Goal: Task Accomplishment & Management: Use online tool/utility

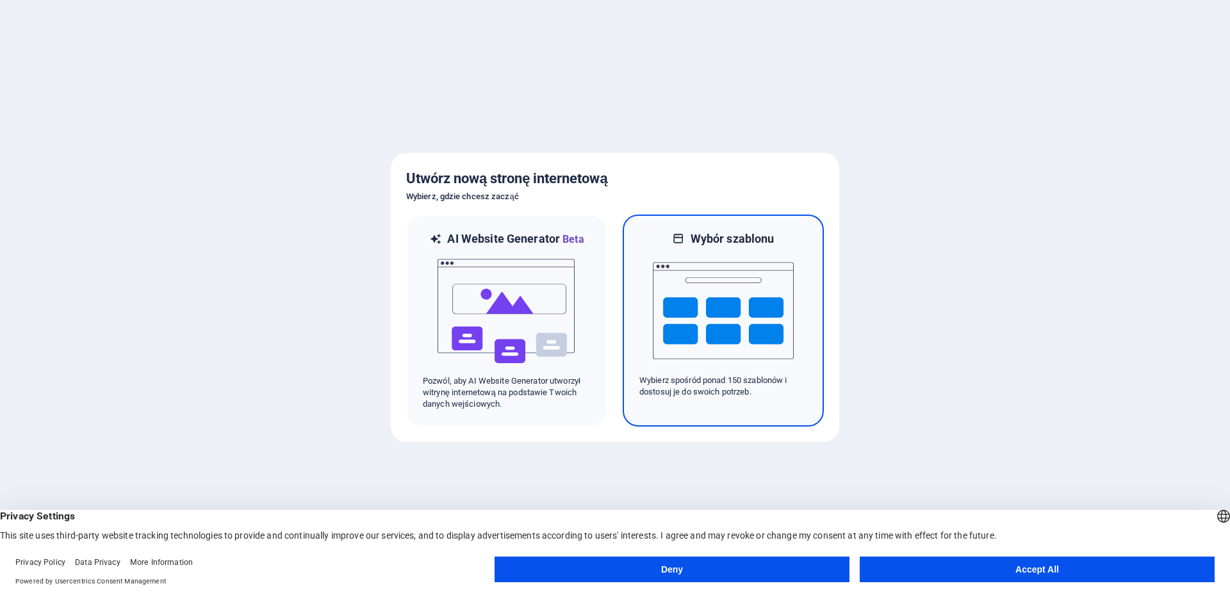
click at [731, 319] on img at bounding box center [723, 311] width 141 height 128
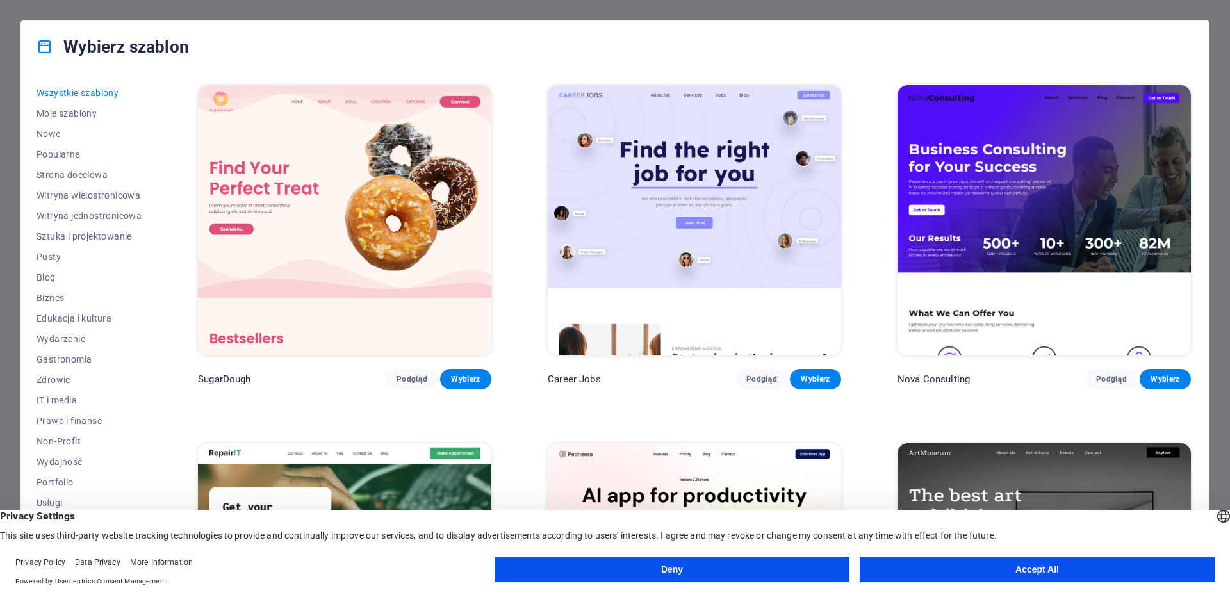
click at [950, 570] on button "Accept All" at bounding box center [1037, 570] width 355 height 26
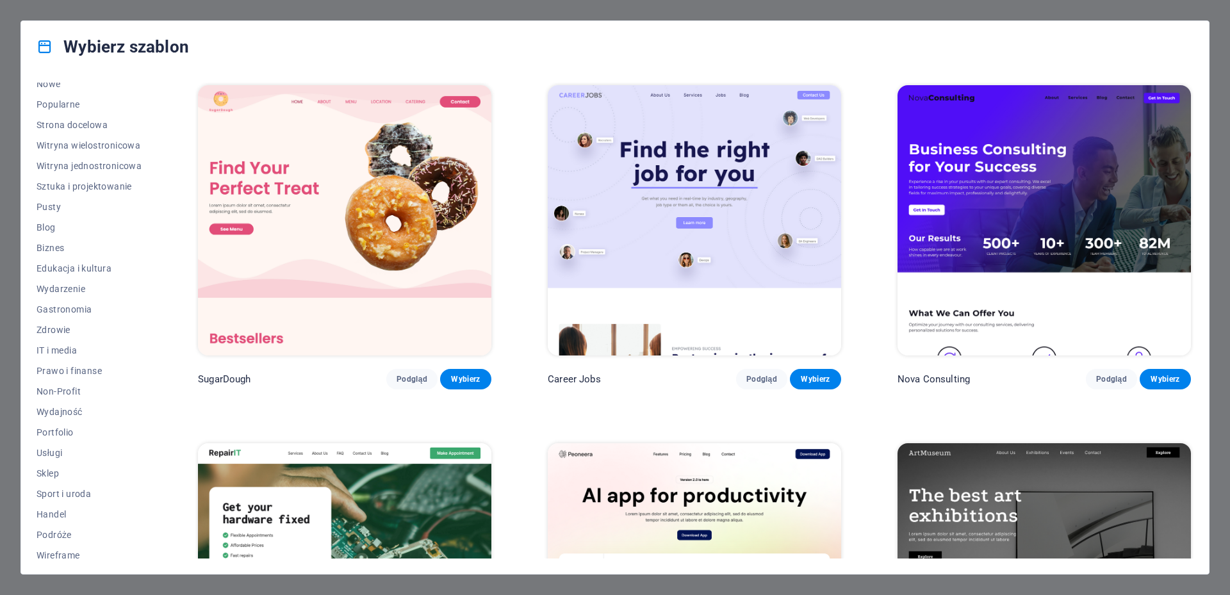
scroll to position [57, 0]
click at [45, 550] on span "Wireframe" at bounding box center [89, 548] width 105 height 10
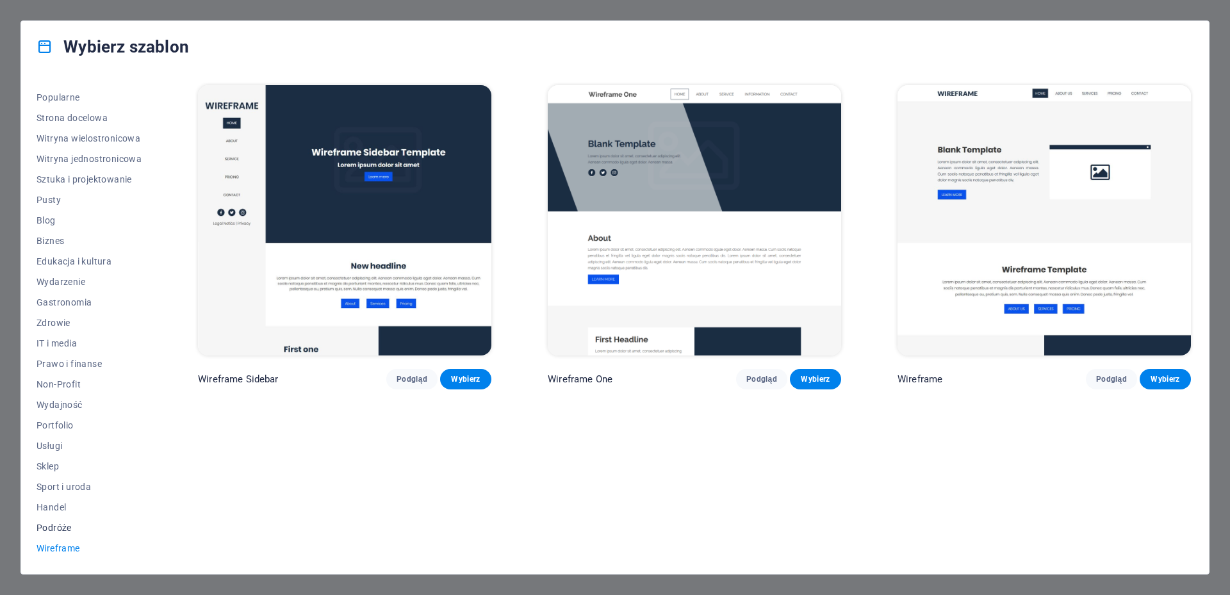
click at [54, 526] on span "Podróże" at bounding box center [89, 528] width 105 height 10
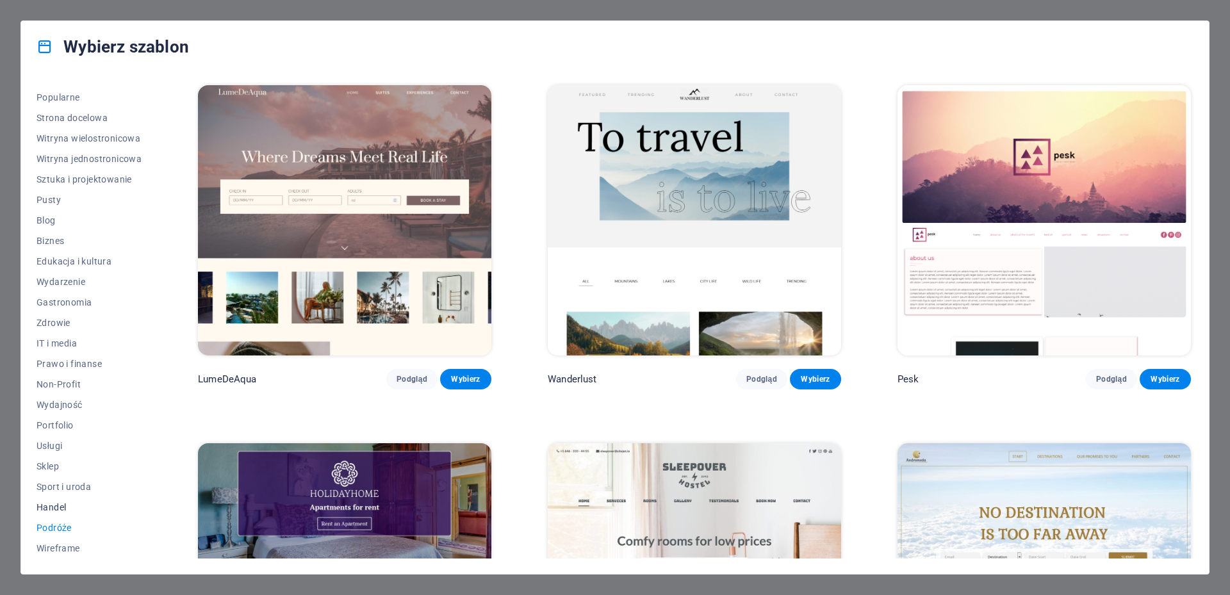
click at [53, 503] on span "Handel" at bounding box center [89, 507] width 105 height 10
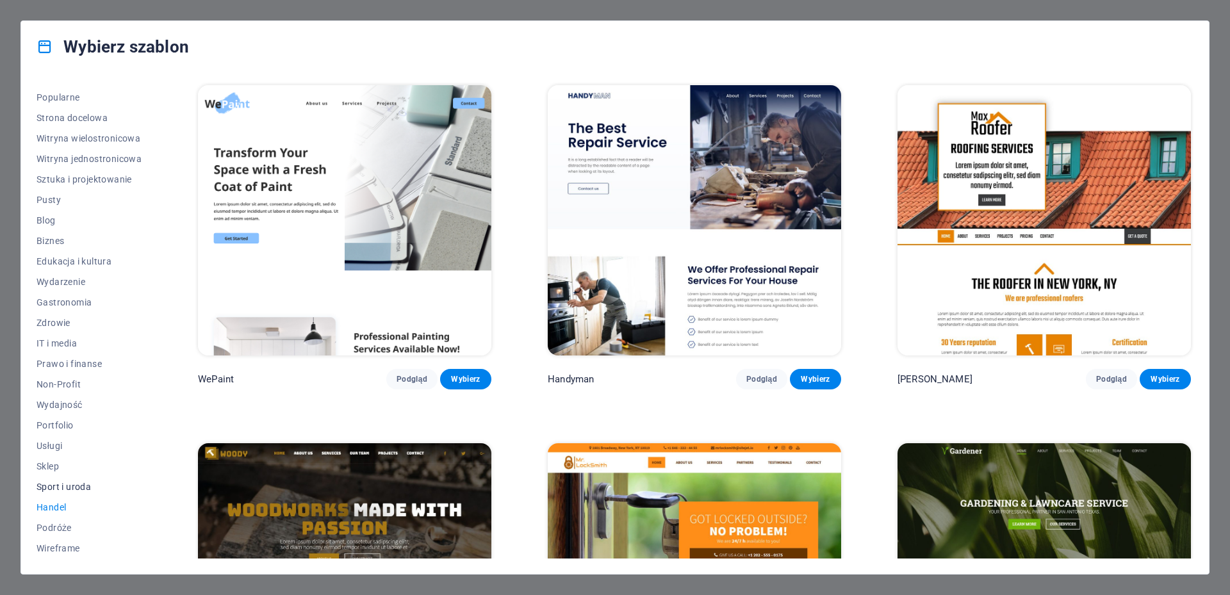
click at [70, 488] on span "Sport i uroda" at bounding box center [89, 487] width 105 height 10
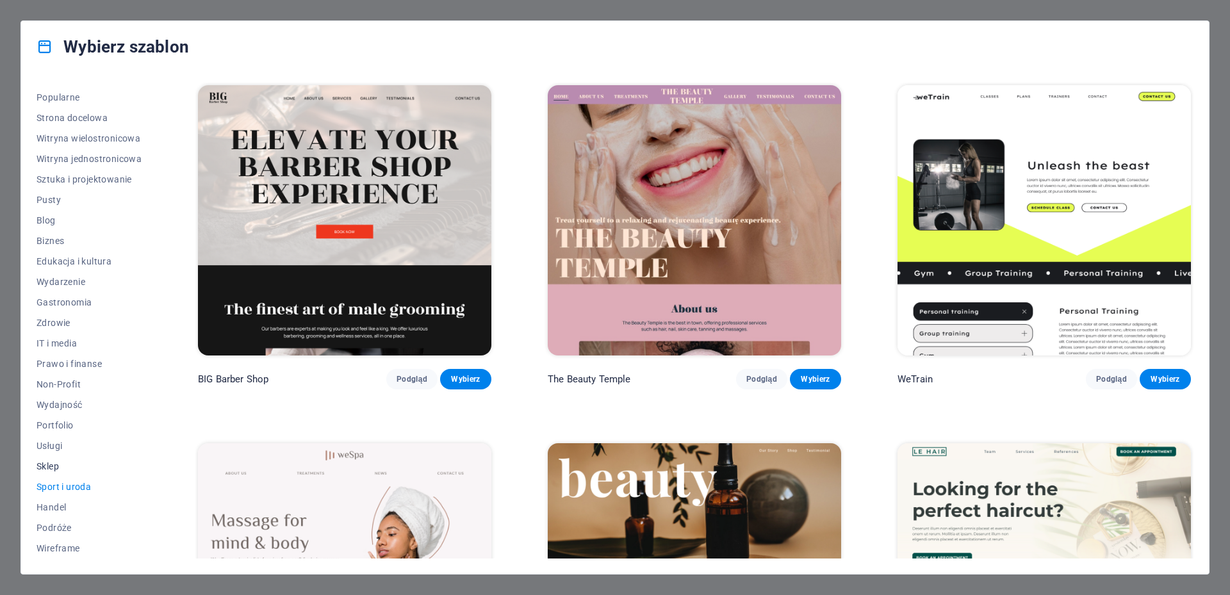
click at [49, 468] on span "Sklep" at bounding box center [89, 466] width 105 height 10
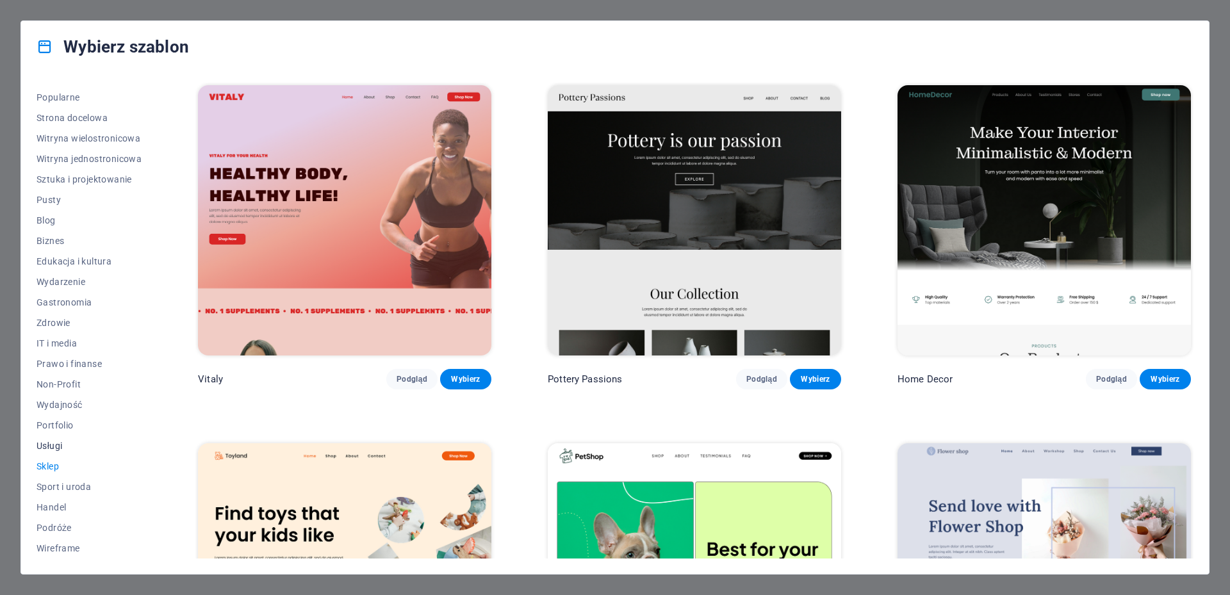
click at [54, 447] on span "Usługi" at bounding box center [89, 446] width 105 height 10
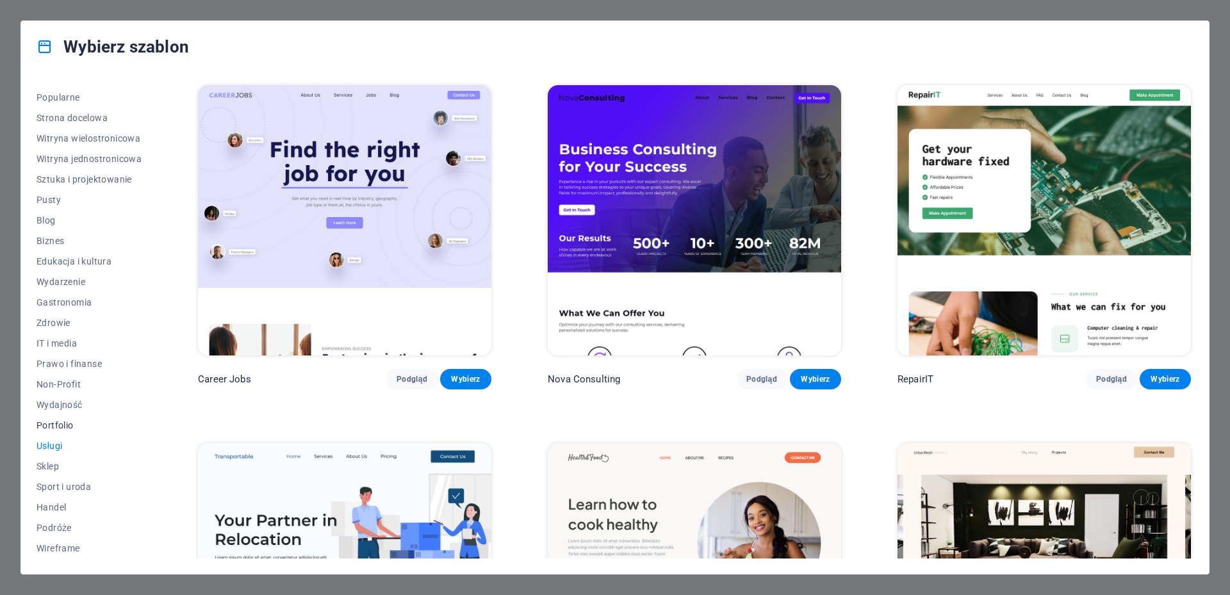
click at [53, 425] on span "Portfolio" at bounding box center [89, 425] width 105 height 10
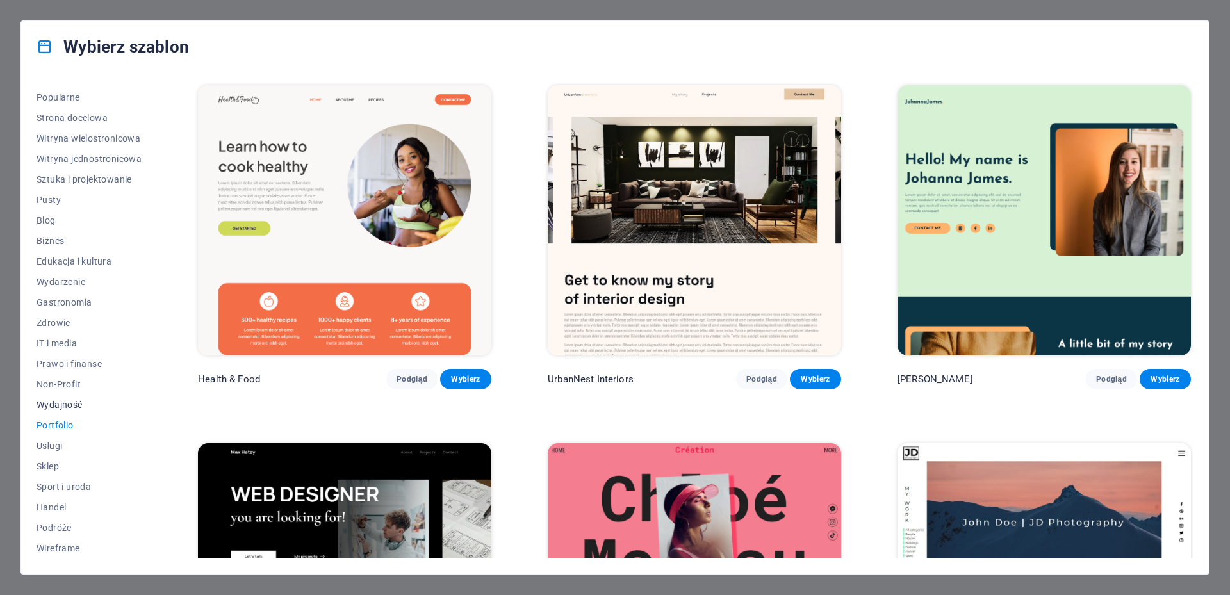
click at [56, 404] on span "Wydajność" at bounding box center [89, 405] width 105 height 10
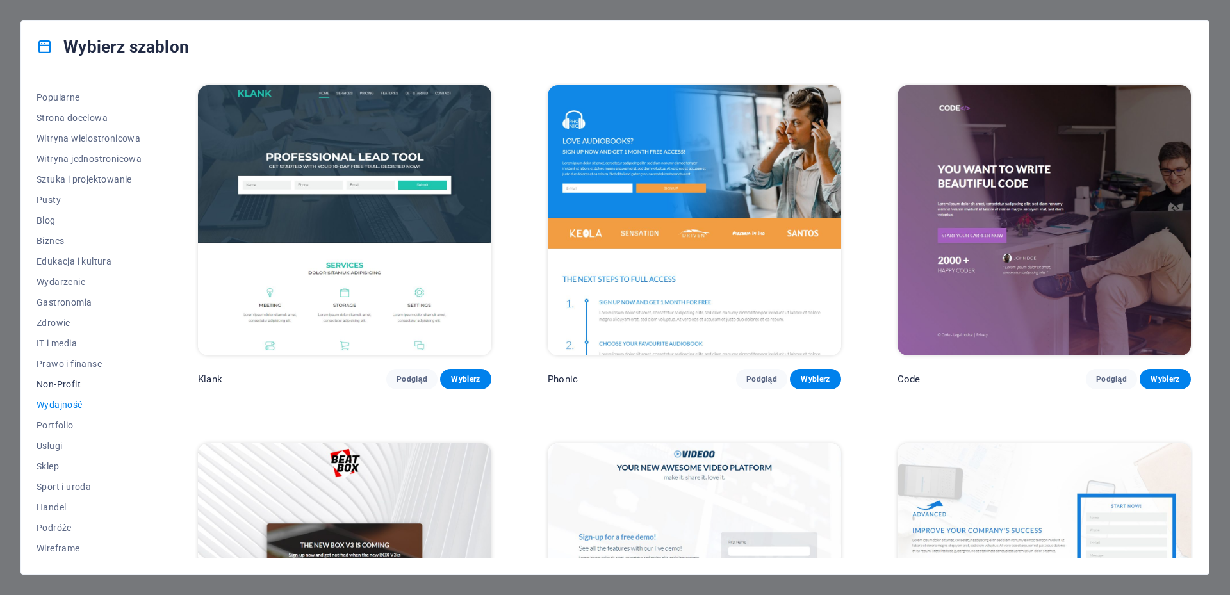
click at [60, 388] on span "Non-Profit" at bounding box center [89, 384] width 105 height 10
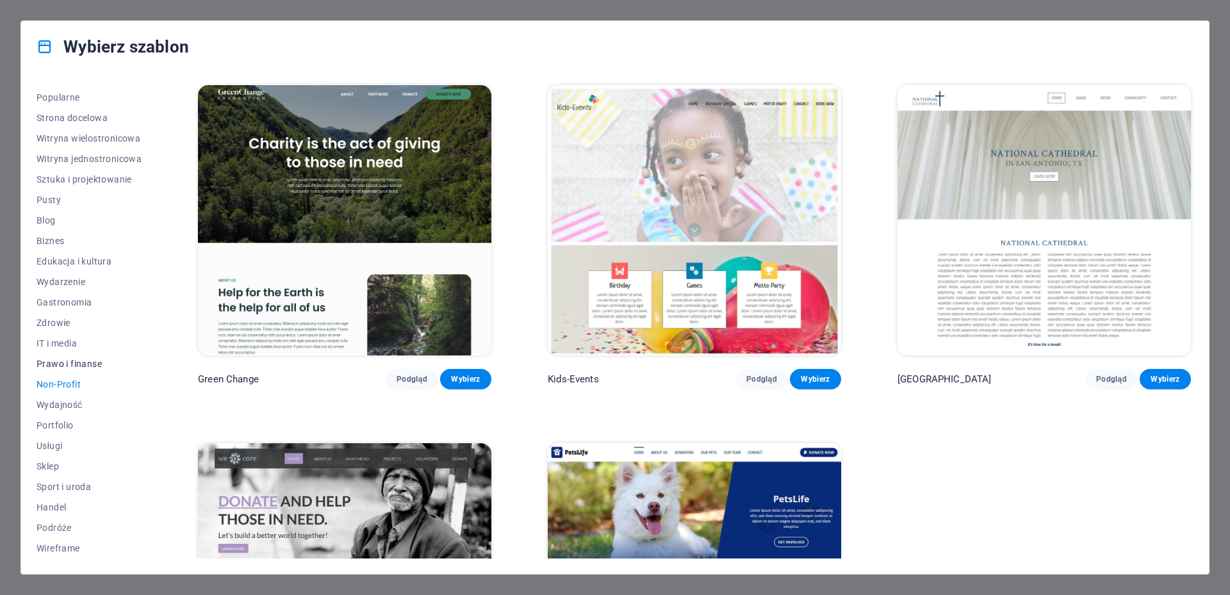
click at [74, 361] on span "Prawo i finanse" at bounding box center [89, 364] width 105 height 10
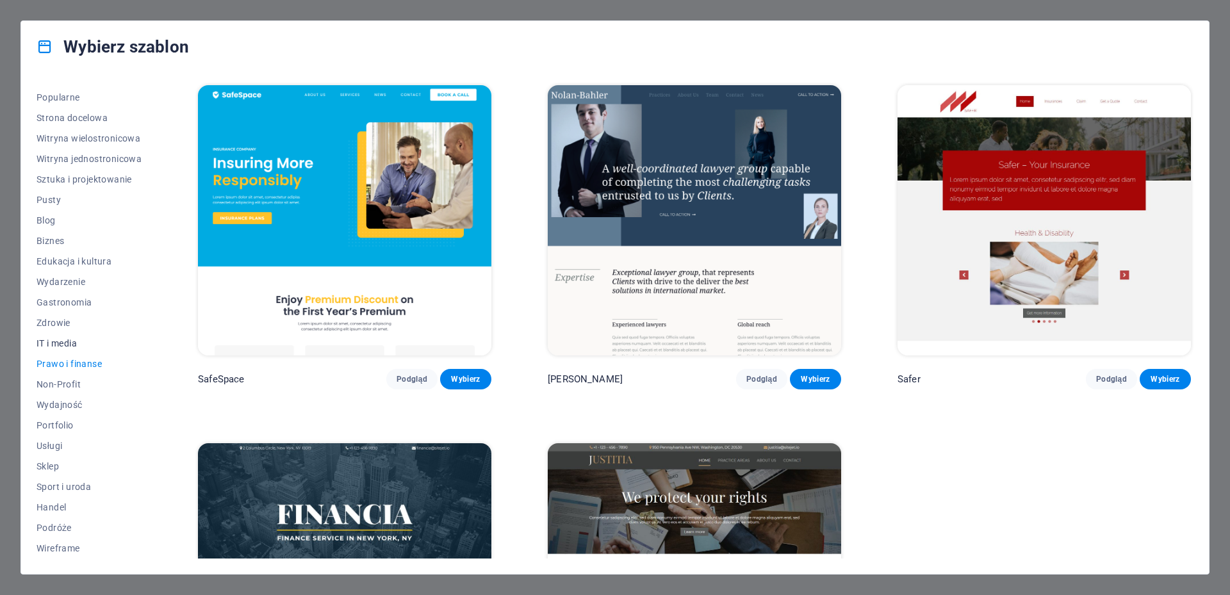
click at [59, 344] on span "IT i media" at bounding box center [89, 343] width 105 height 10
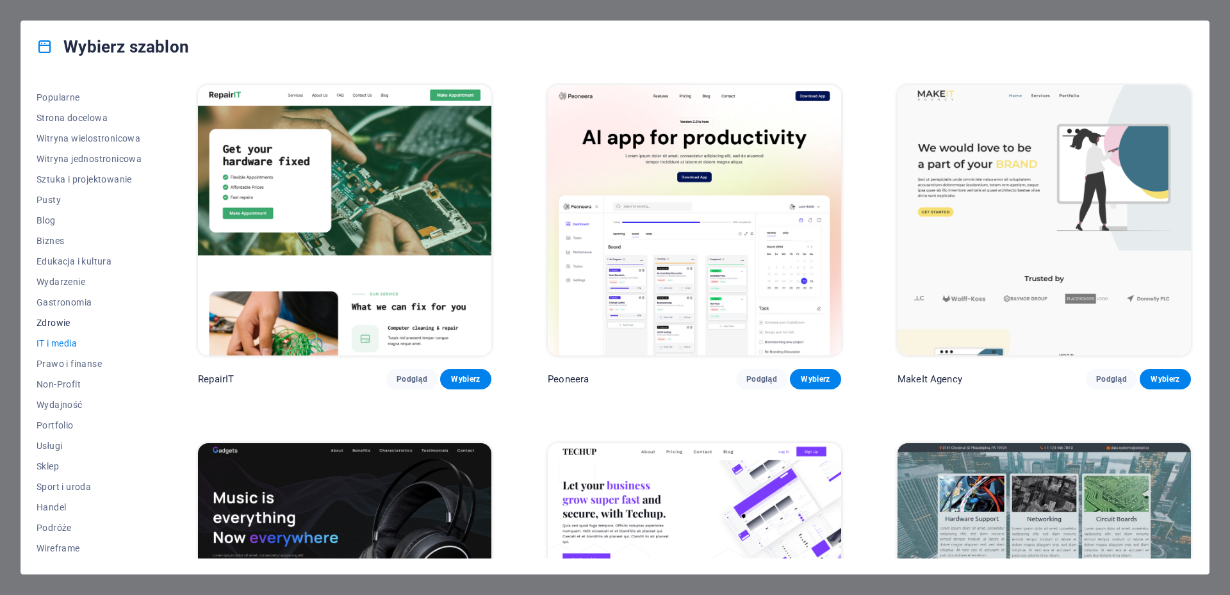
click at [50, 324] on span "Zdrowie" at bounding box center [89, 323] width 105 height 10
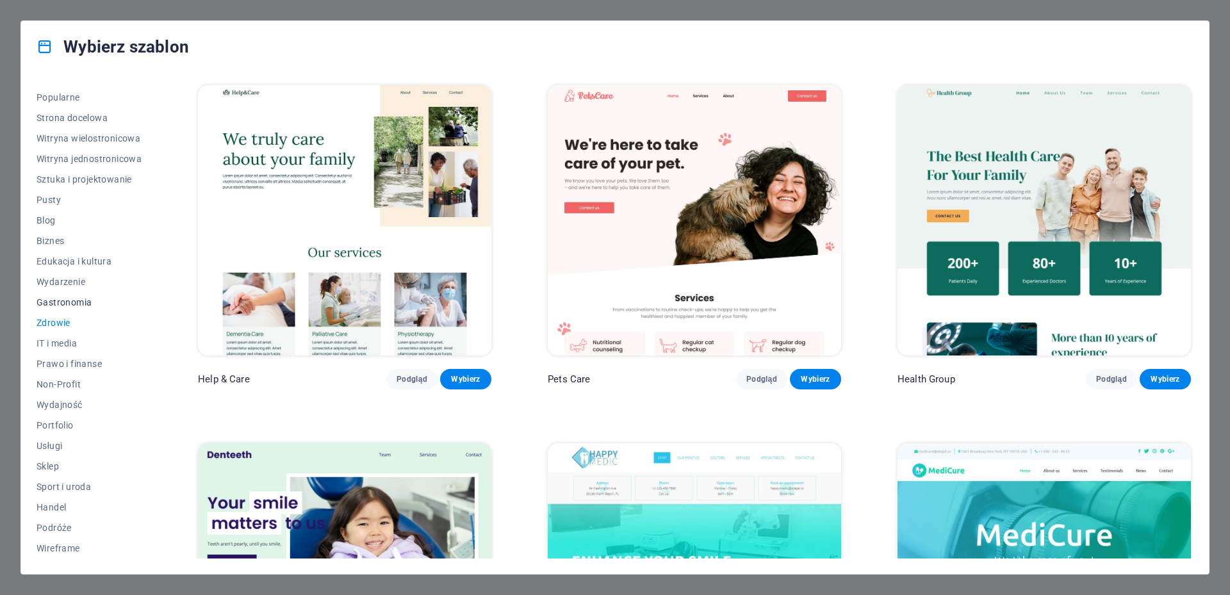
click at [77, 301] on span "Gastronomia" at bounding box center [89, 302] width 105 height 10
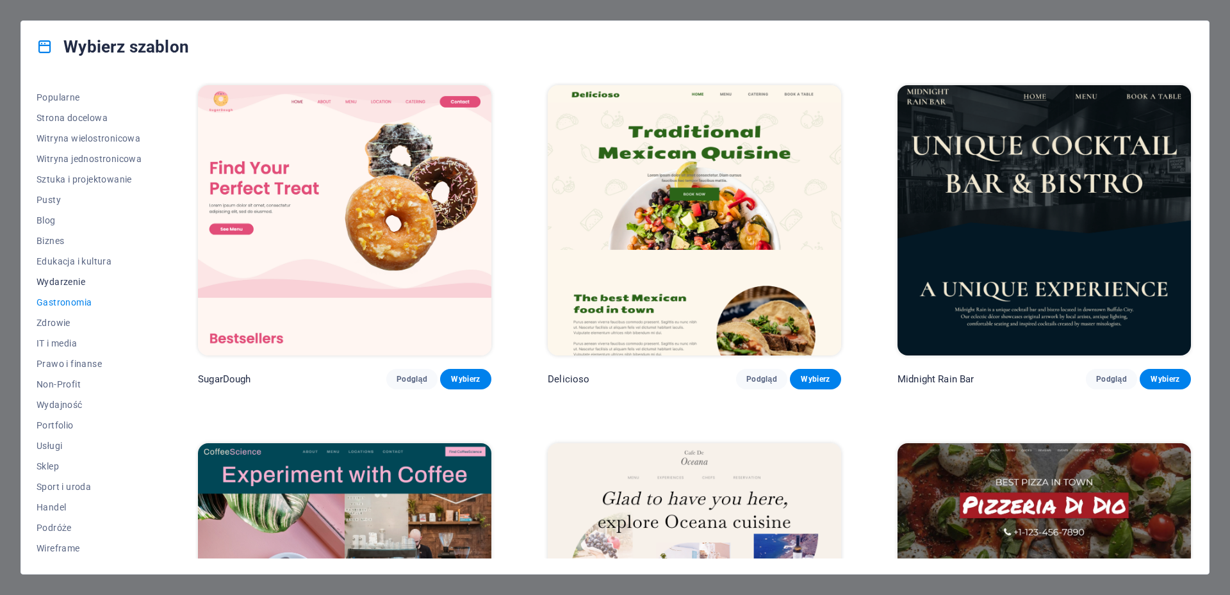
click at [74, 281] on span "Wydarzenie" at bounding box center [89, 282] width 105 height 10
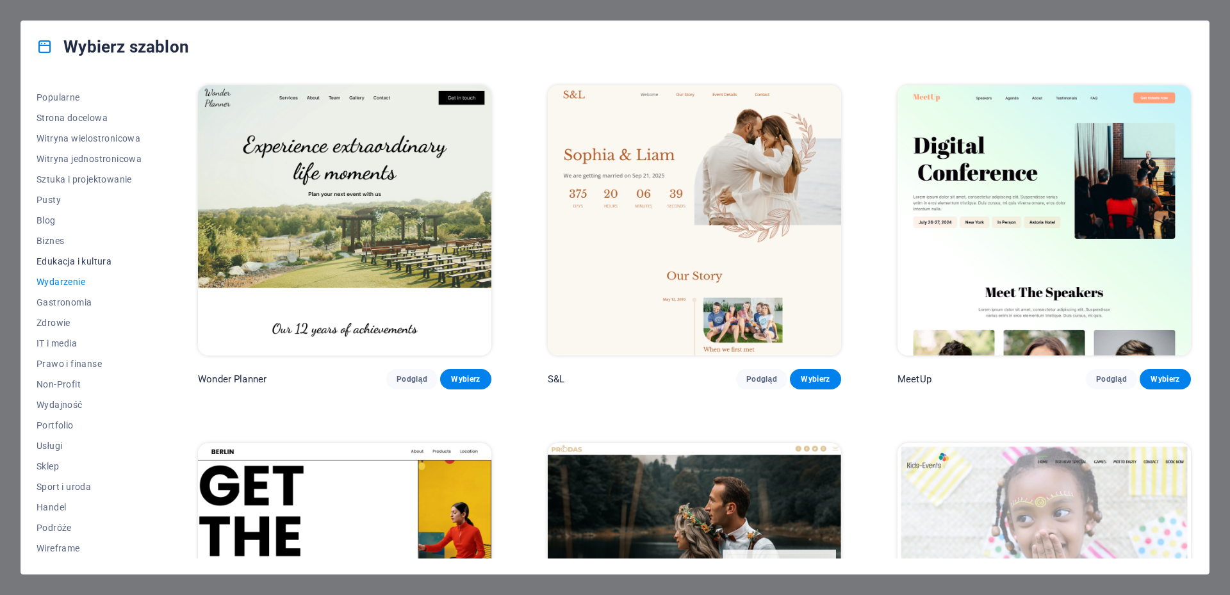
click at [67, 261] on span "Edukacja i kultura" at bounding box center [89, 261] width 105 height 10
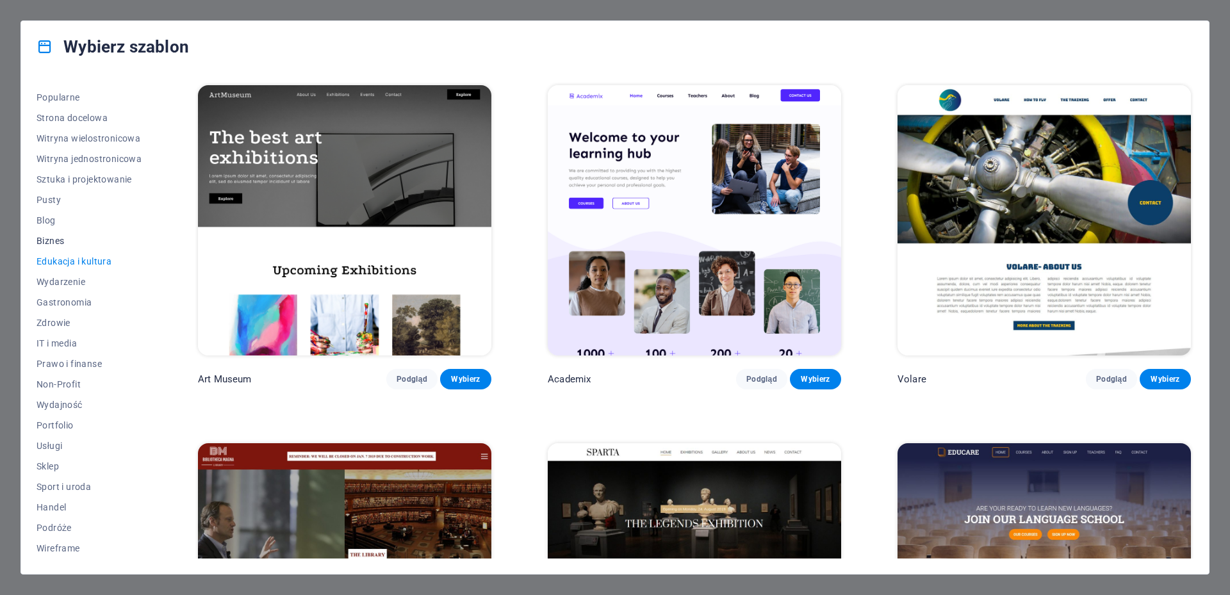
click at [46, 238] on span "Biznes" at bounding box center [89, 241] width 105 height 10
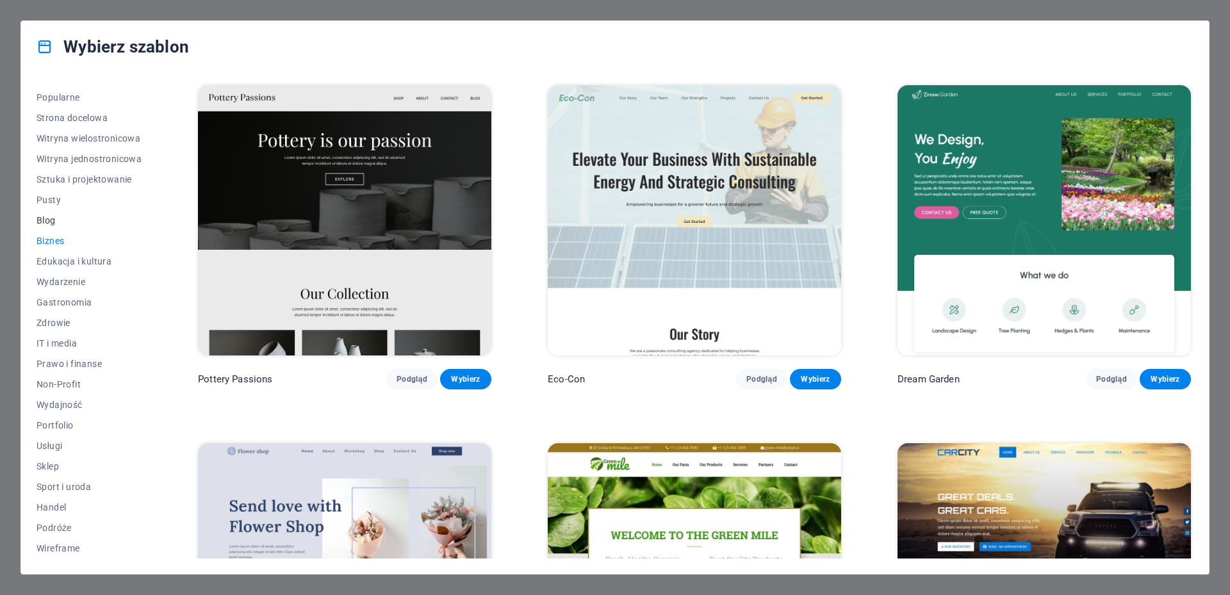
click at [48, 220] on span "Blog" at bounding box center [89, 220] width 105 height 10
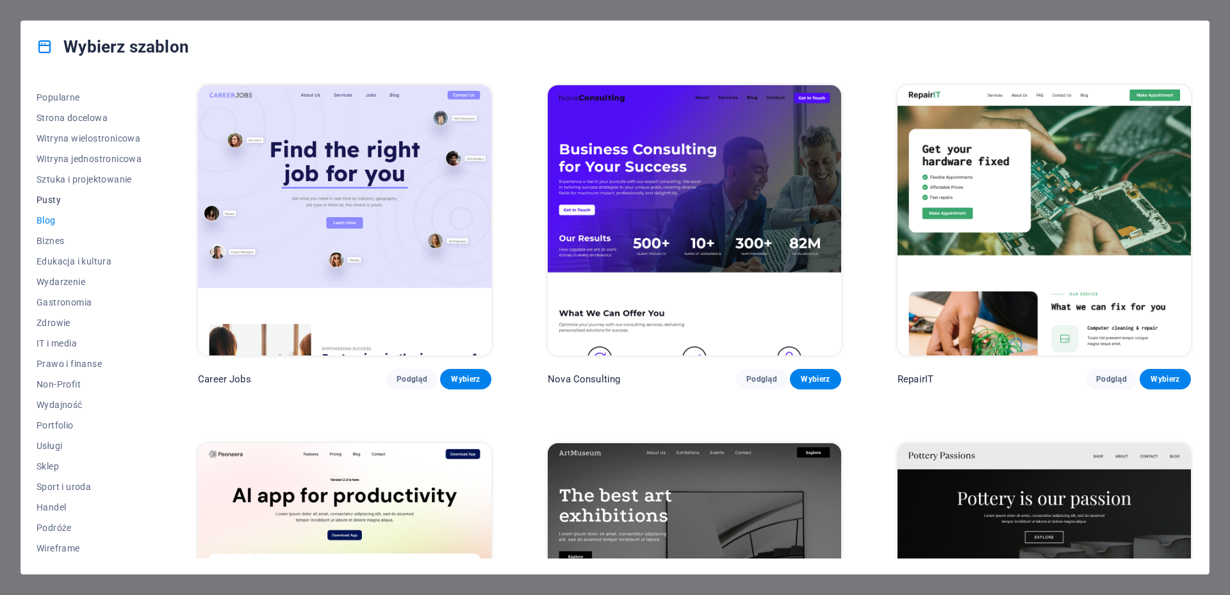
click at [48, 199] on span "Pusty" at bounding box center [89, 200] width 105 height 10
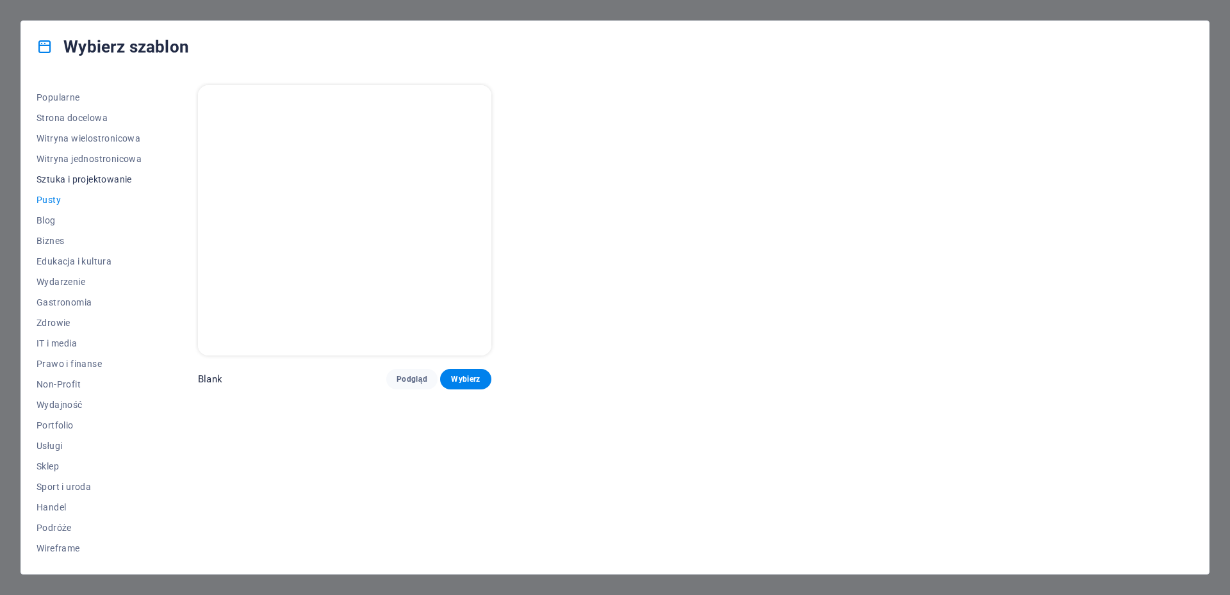
click at [85, 179] on span "Sztuka i projektowanie" at bounding box center [89, 179] width 105 height 10
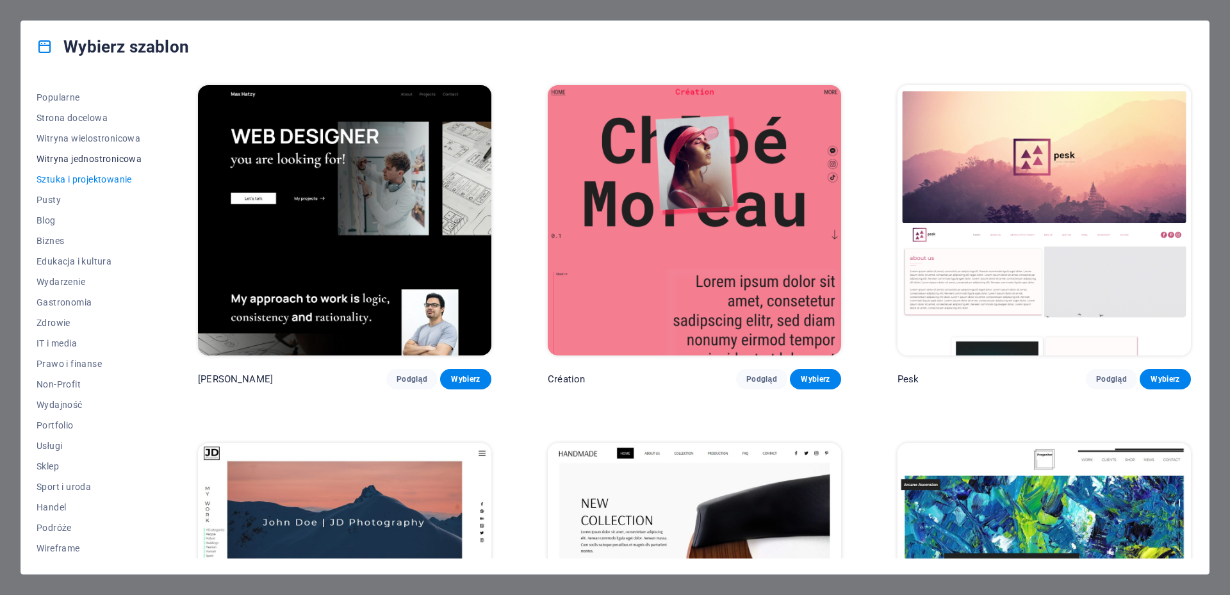
click at [117, 161] on span "Witryna jednostronicowa" at bounding box center [89, 159] width 105 height 10
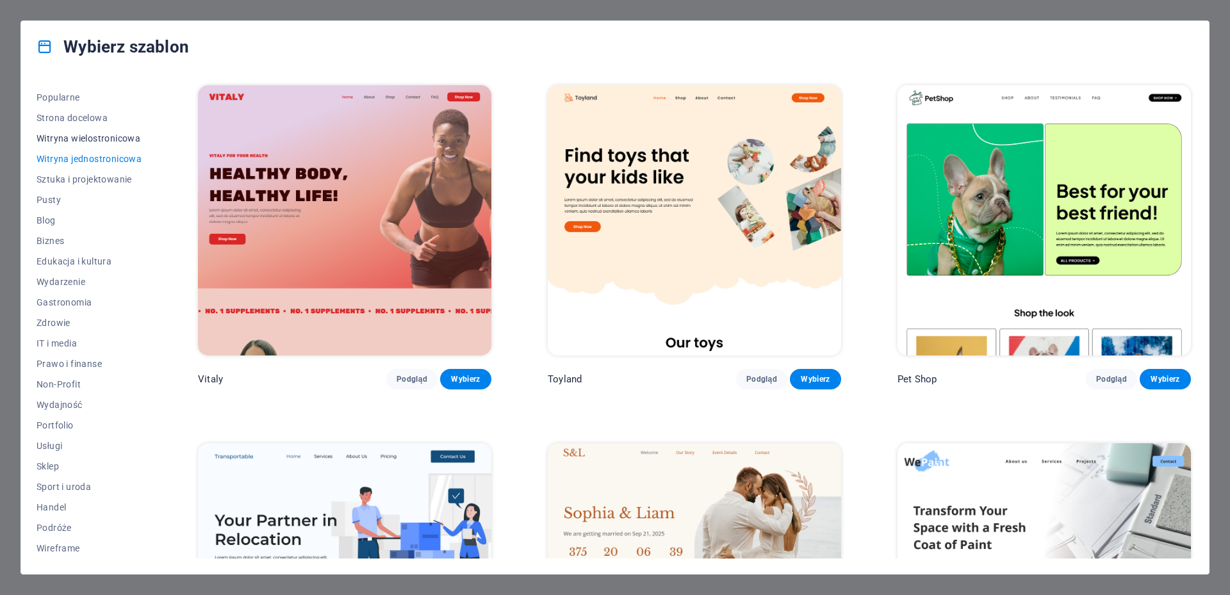
click at [103, 137] on span "Witryna wielostronicowa" at bounding box center [89, 138] width 105 height 10
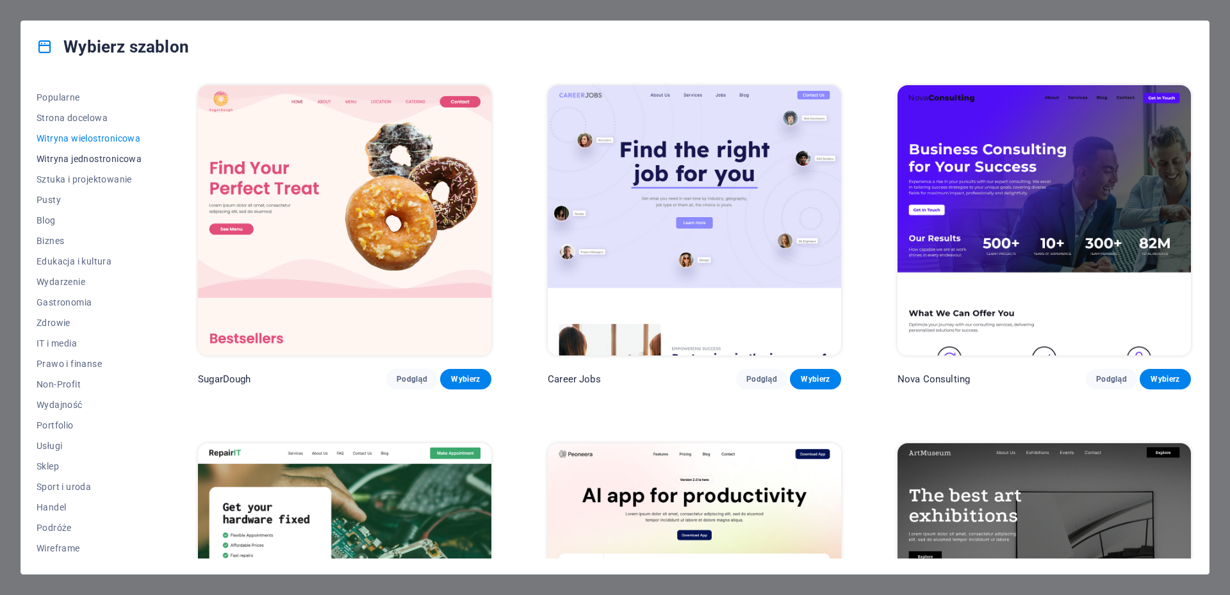
click at [99, 158] on span "Witryna jednostronicowa" at bounding box center [89, 159] width 105 height 10
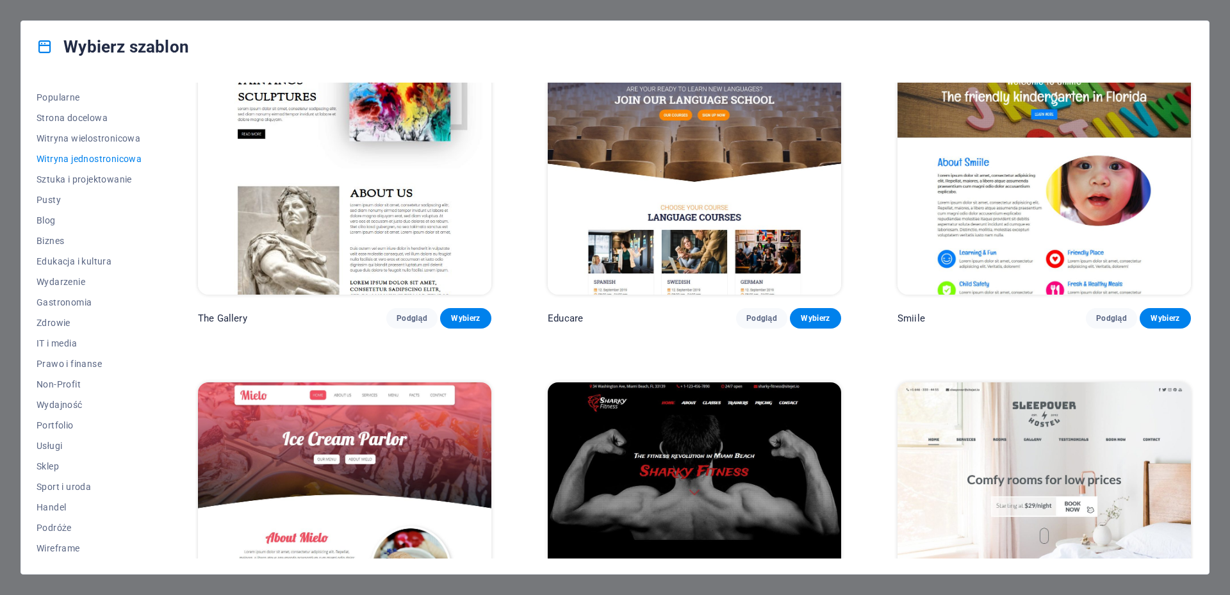
scroll to position [5163, 0]
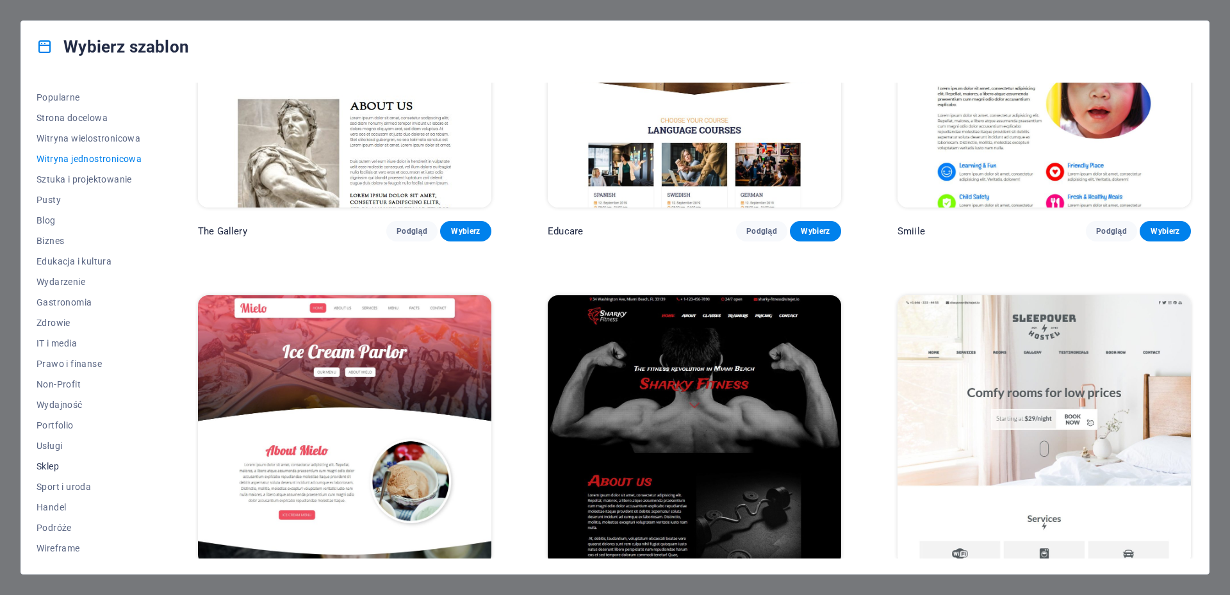
click at [44, 469] on span "Sklep" at bounding box center [89, 466] width 105 height 10
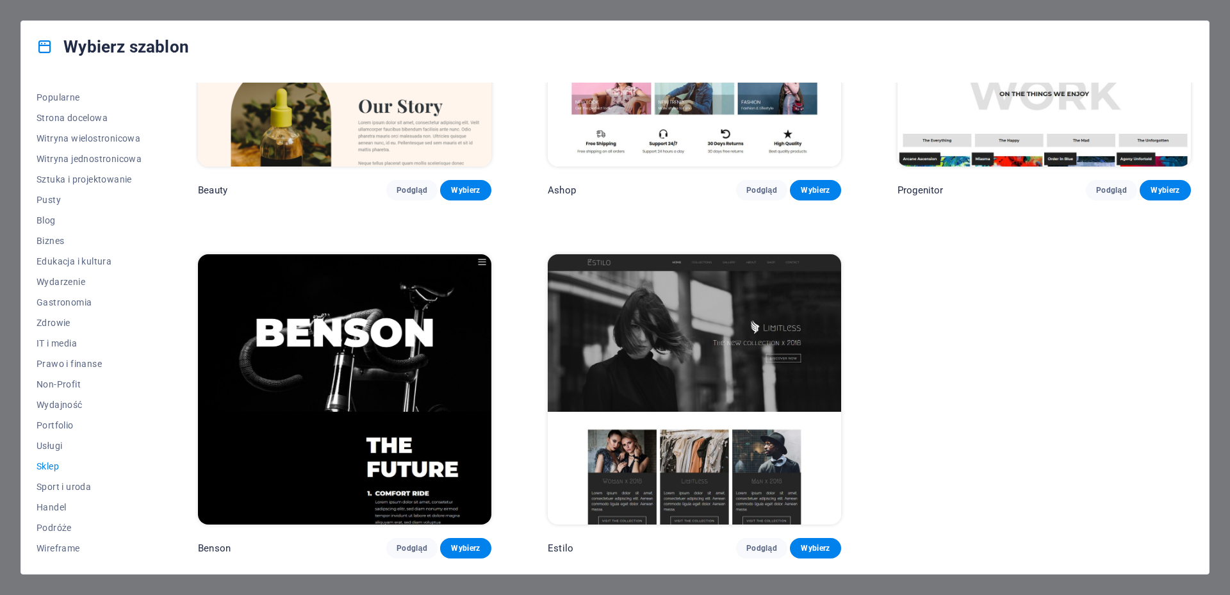
scroll to position [900, 0]
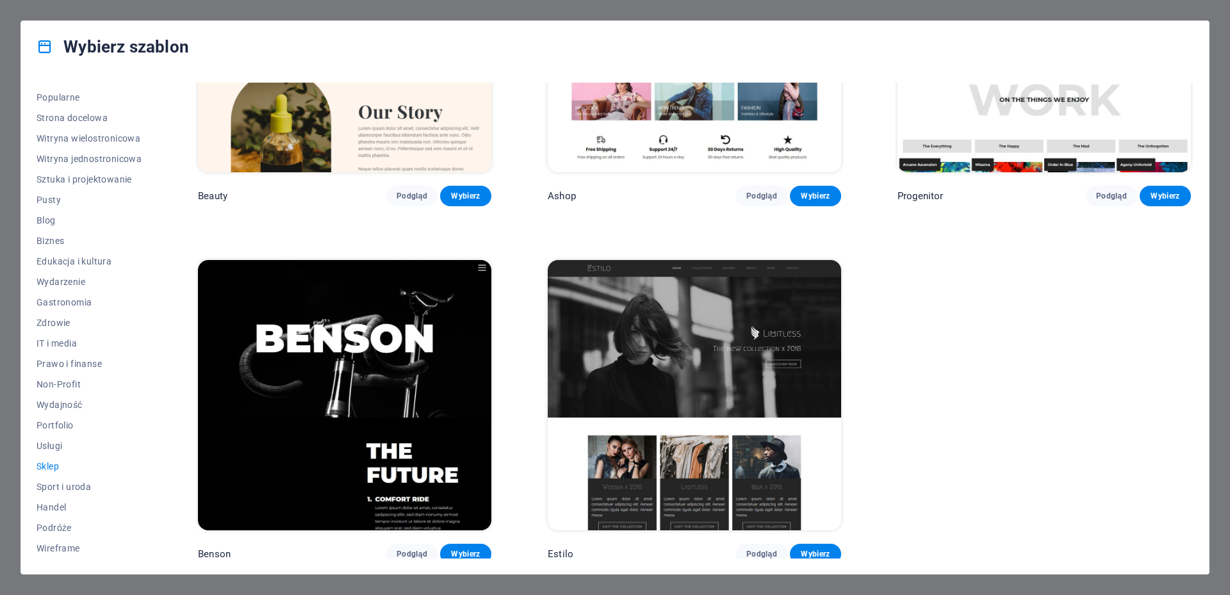
drag, startPoint x: 1191, startPoint y: 479, endPoint x: 1205, endPoint y: 335, distance: 144.9
click at [1205, 335] on div "Wszystkie szablony Moje szablony Nowe Popularne Strona docelowa Witryna wielost…" at bounding box center [615, 323] width 1188 height 502
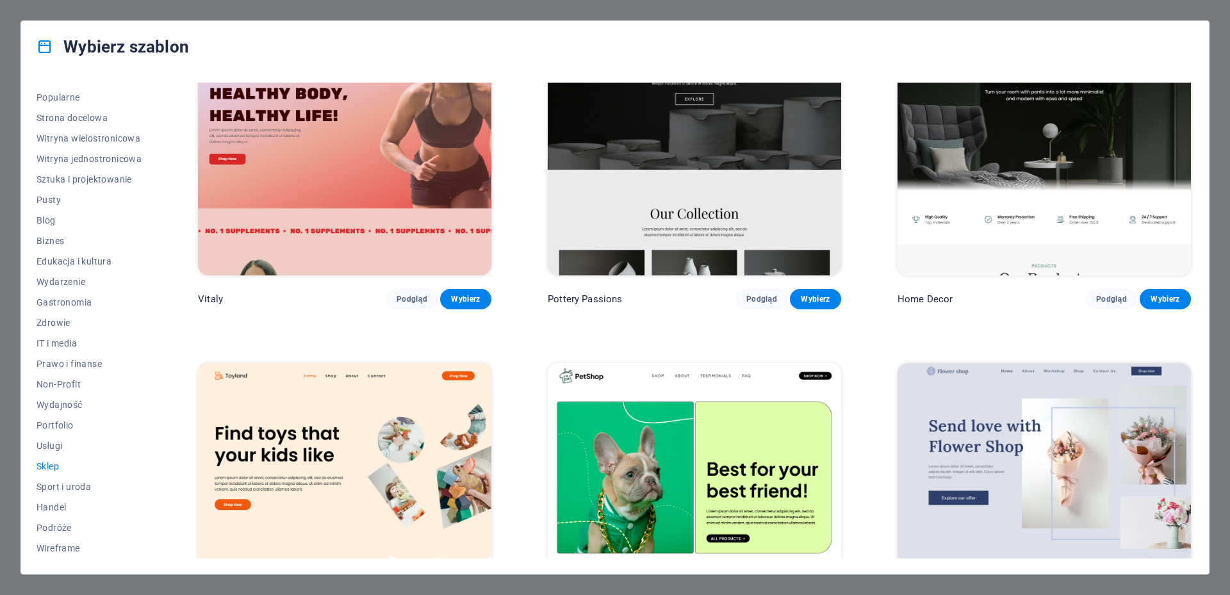
scroll to position [0, 0]
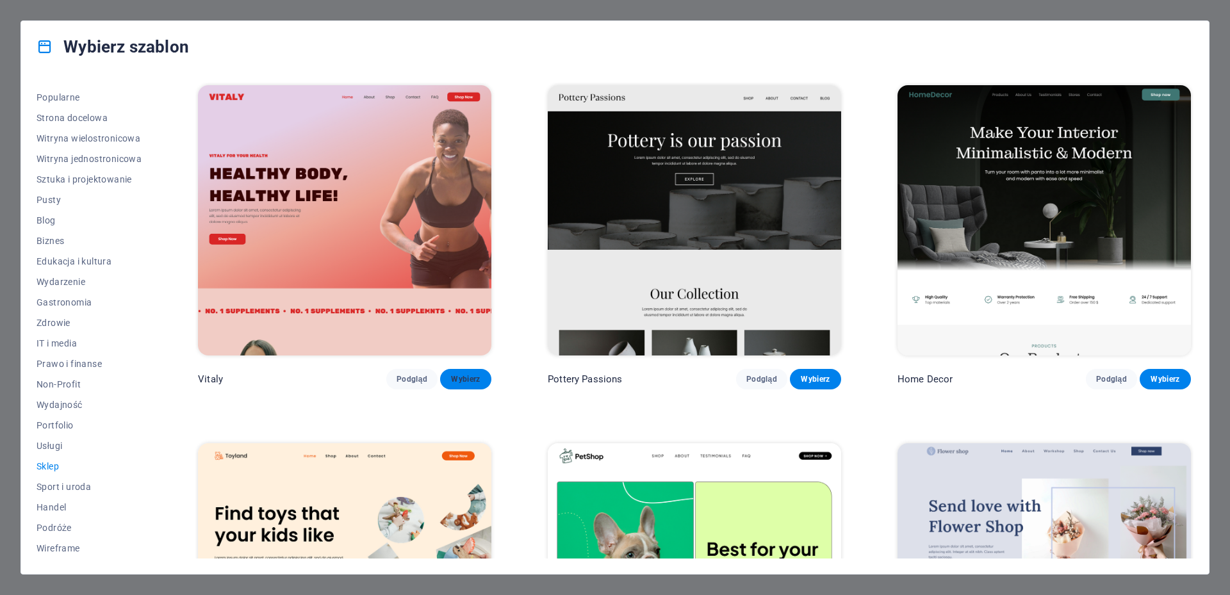
click at [459, 383] on button "Wybierz" at bounding box center [465, 379] width 51 height 21
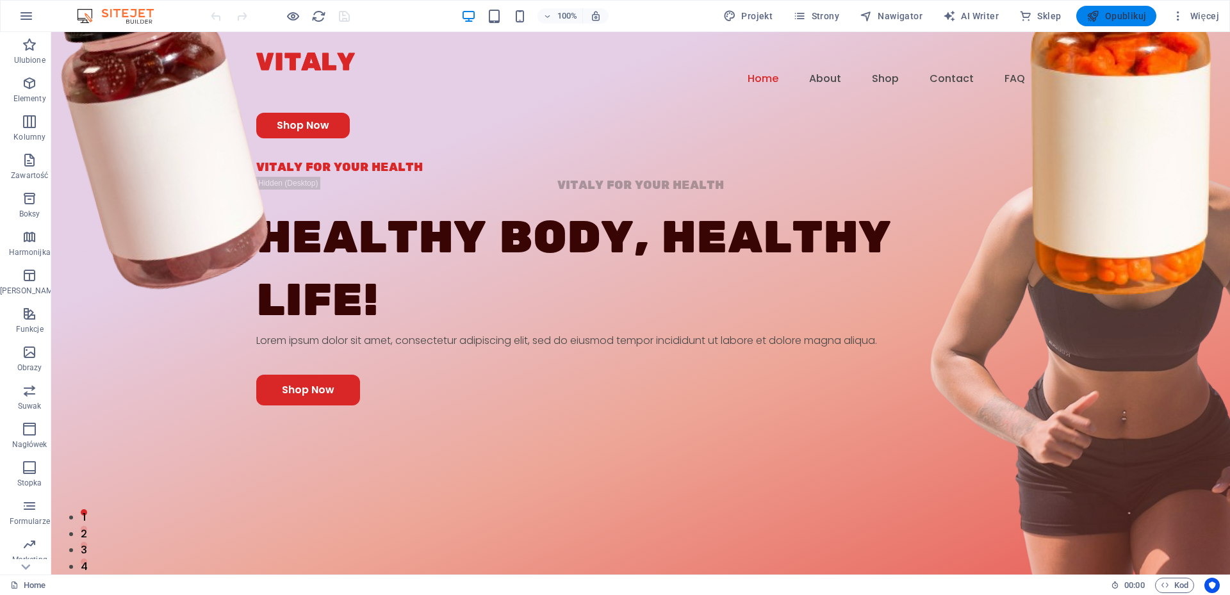
click at [1123, 14] on span "Opublikuj" at bounding box center [1117, 16] width 60 height 13
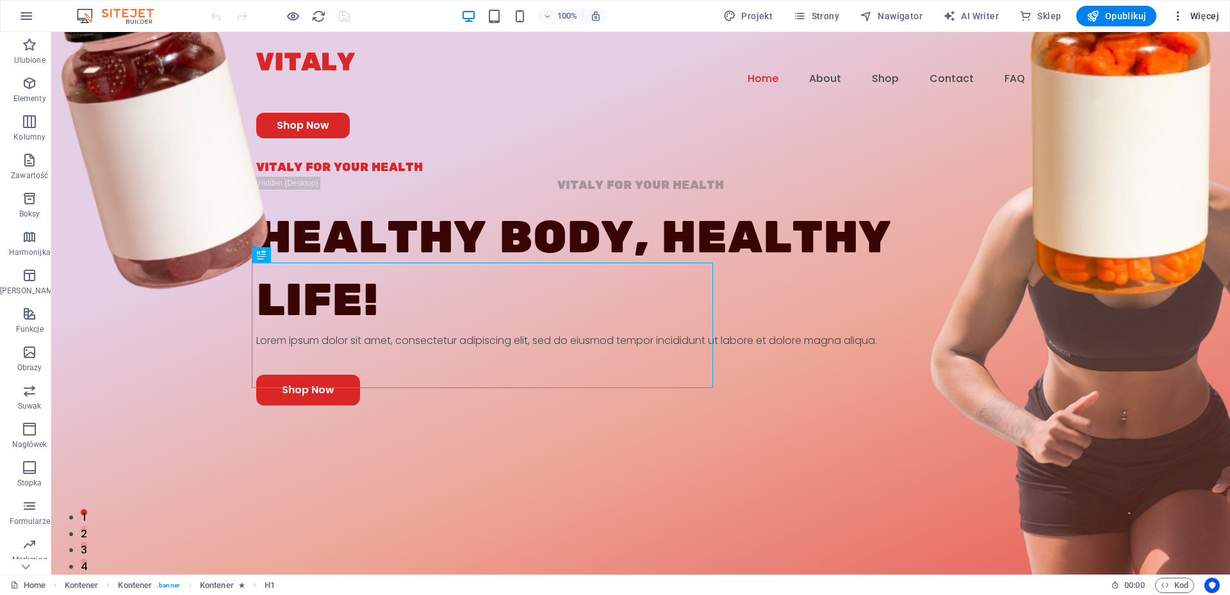
click at [1205, 20] on span "Więcej" at bounding box center [1195, 16] width 47 height 13
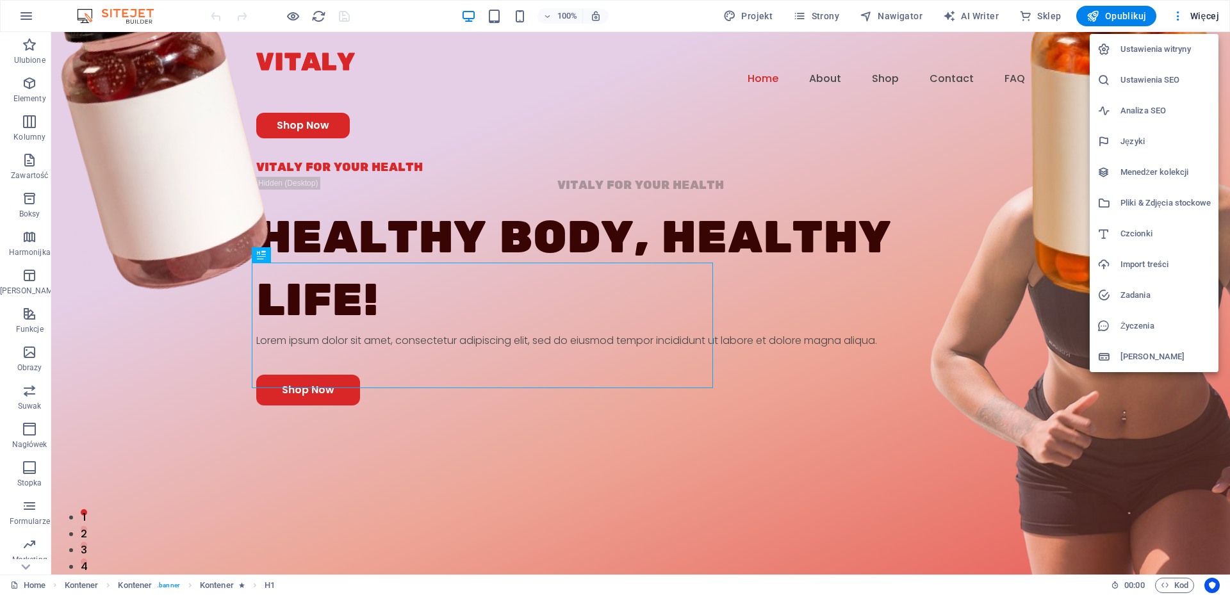
click at [1173, 48] on h6 "Ustawienia witryny" at bounding box center [1166, 49] width 90 height 15
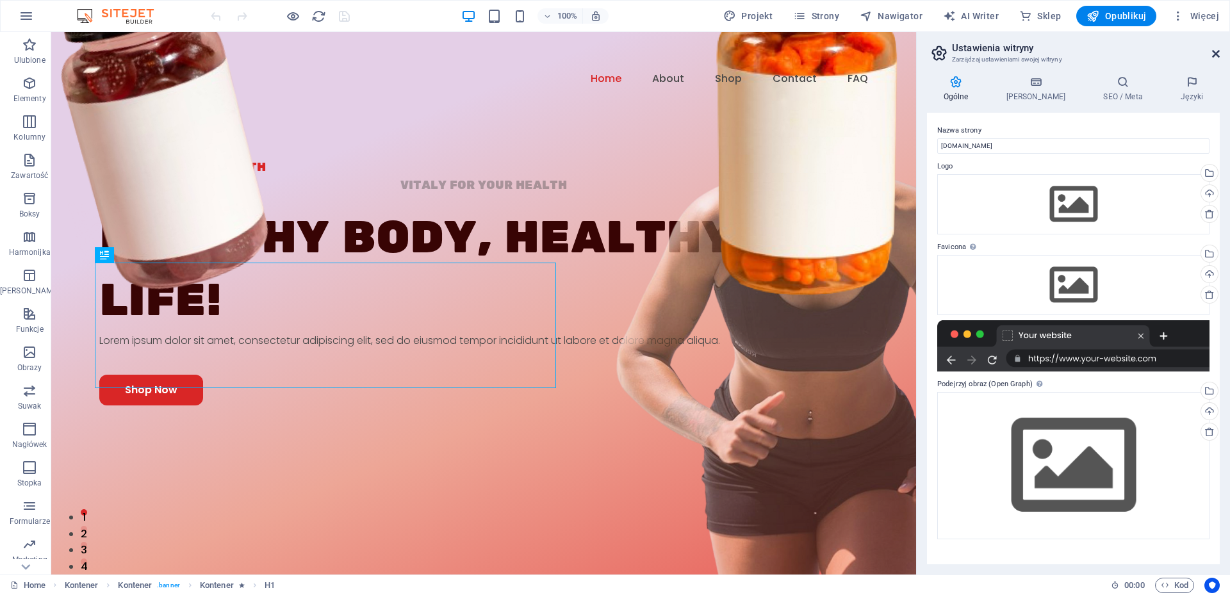
click at [1218, 54] on icon at bounding box center [1217, 54] width 8 height 10
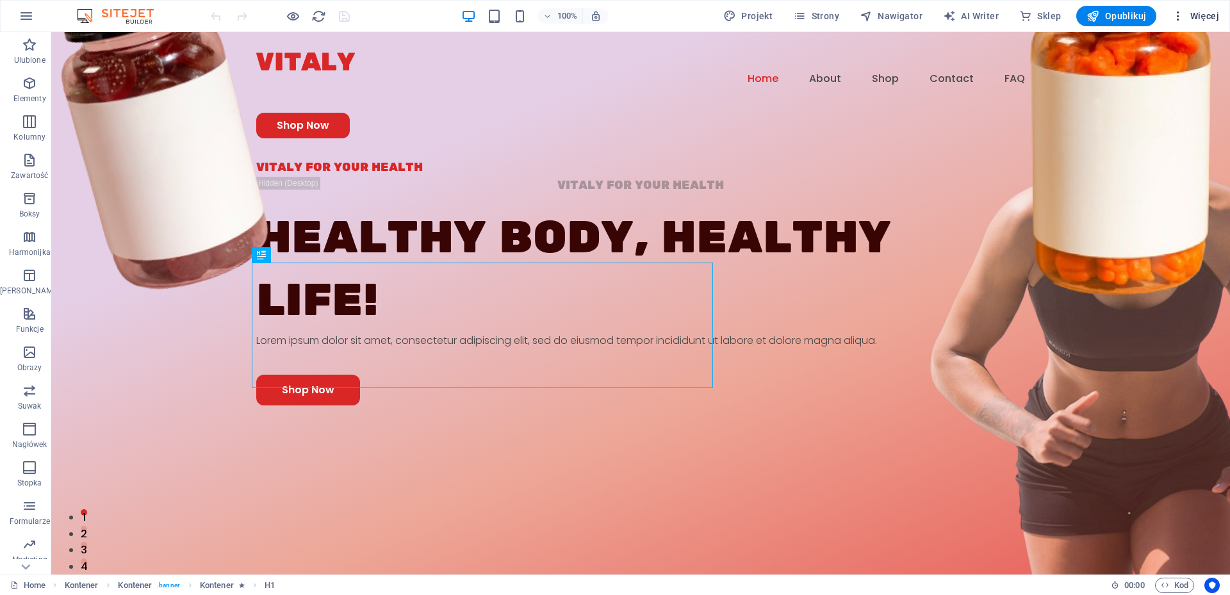
click at [1209, 12] on span "Więcej" at bounding box center [1195, 16] width 47 height 13
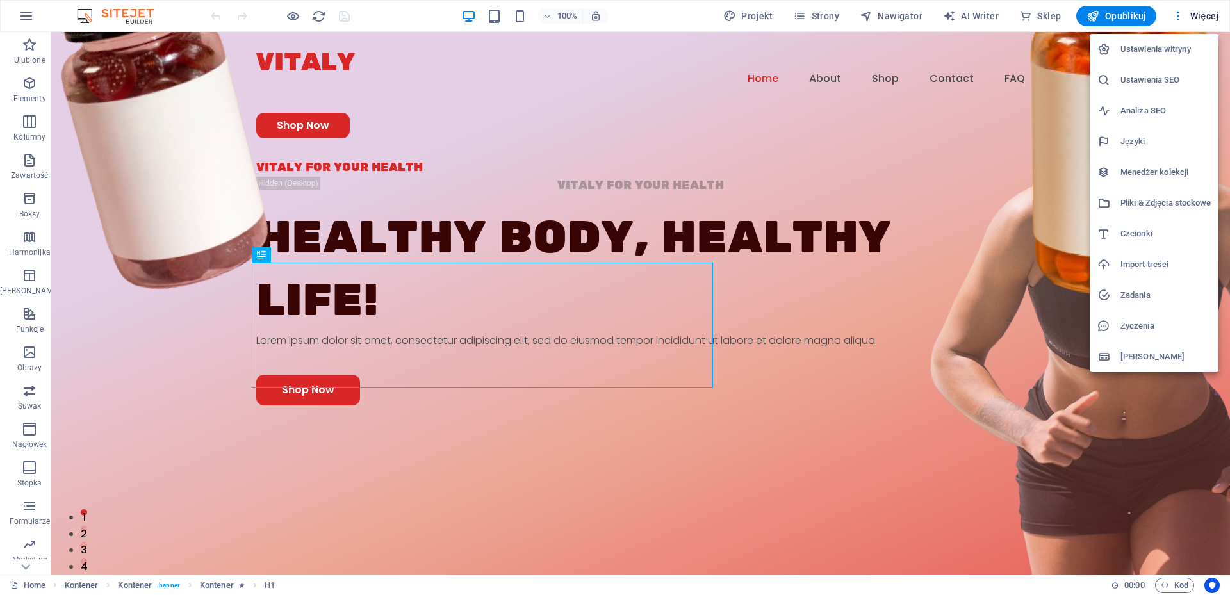
click at [1130, 140] on h6 "Języki" at bounding box center [1166, 141] width 90 height 15
select select "6"
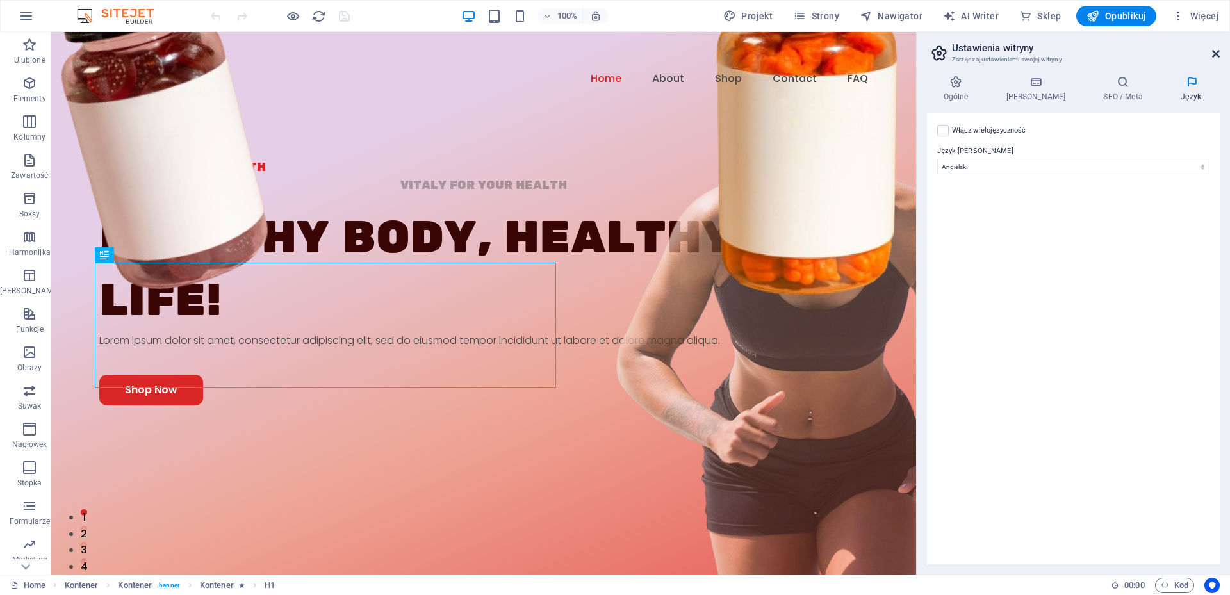
click at [1216, 54] on icon at bounding box center [1217, 54] width 8 height 10
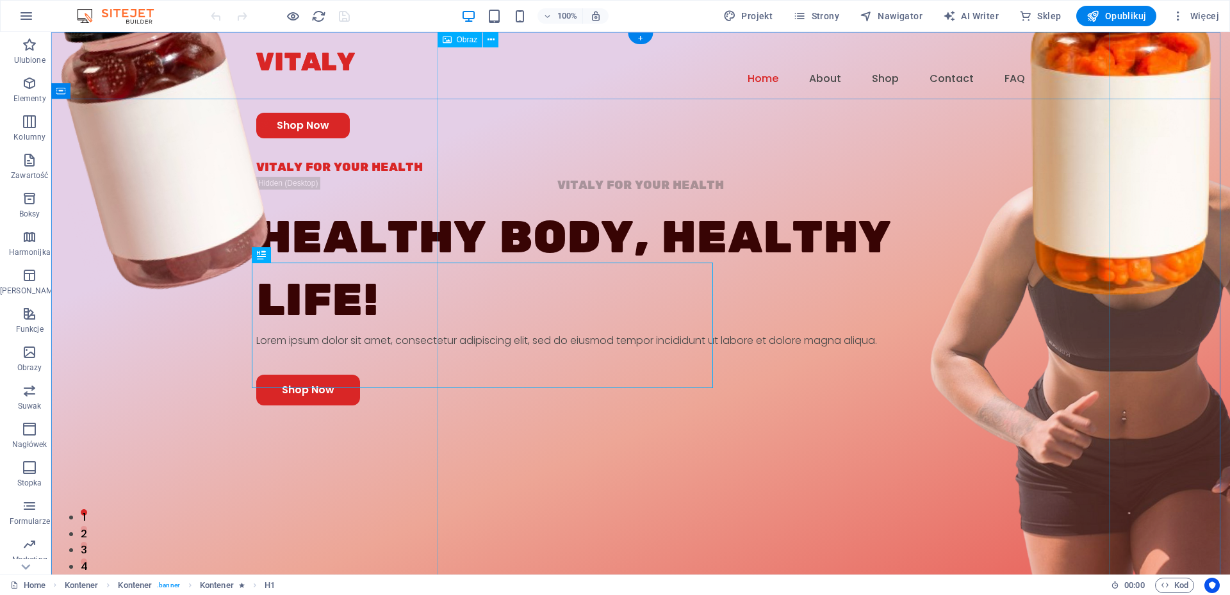
click at [952, 299] on figure at bounding box center [968, 317] width 673 height 868
click at [833, 236] on figure at bounding box center [968, 317] width 673 height 868
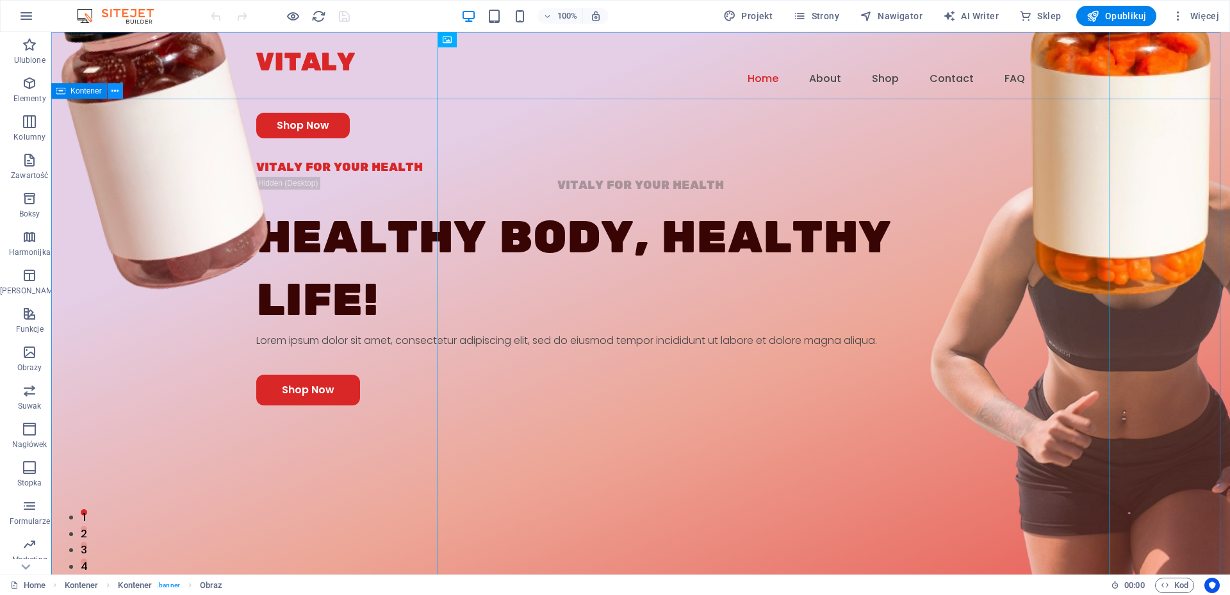
click at [113, 91] on icon at bounding box center [115, 91] width 7 height 13
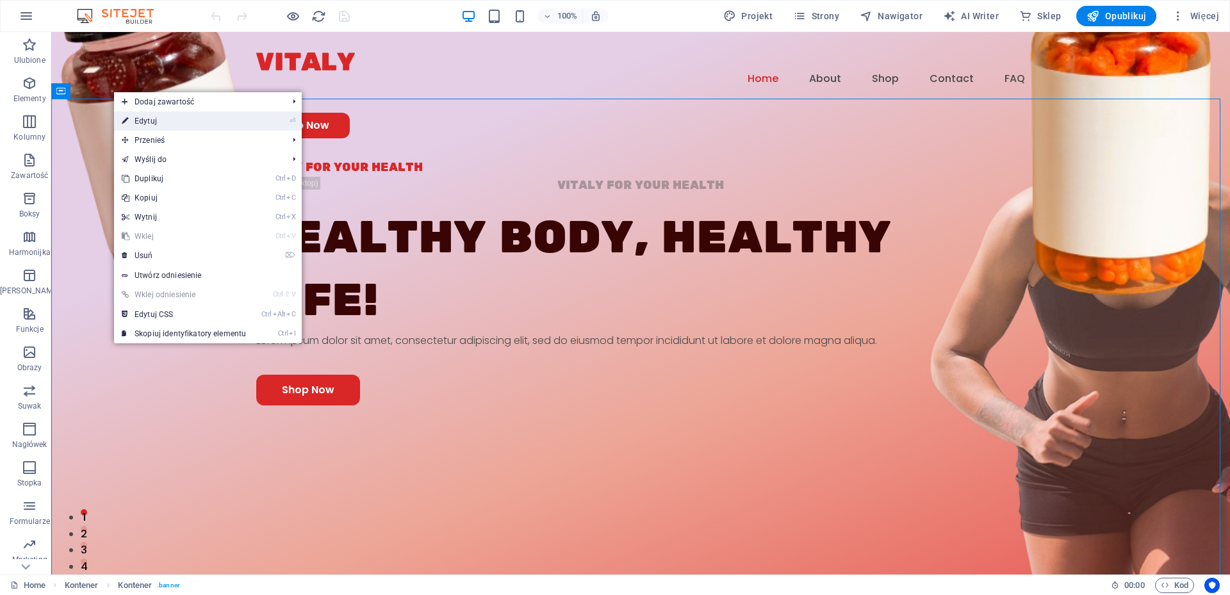
click at [146, 121] on link "⏎ Edytuj" at bounding box center [184, 121] width 140 height 19
select select "px"
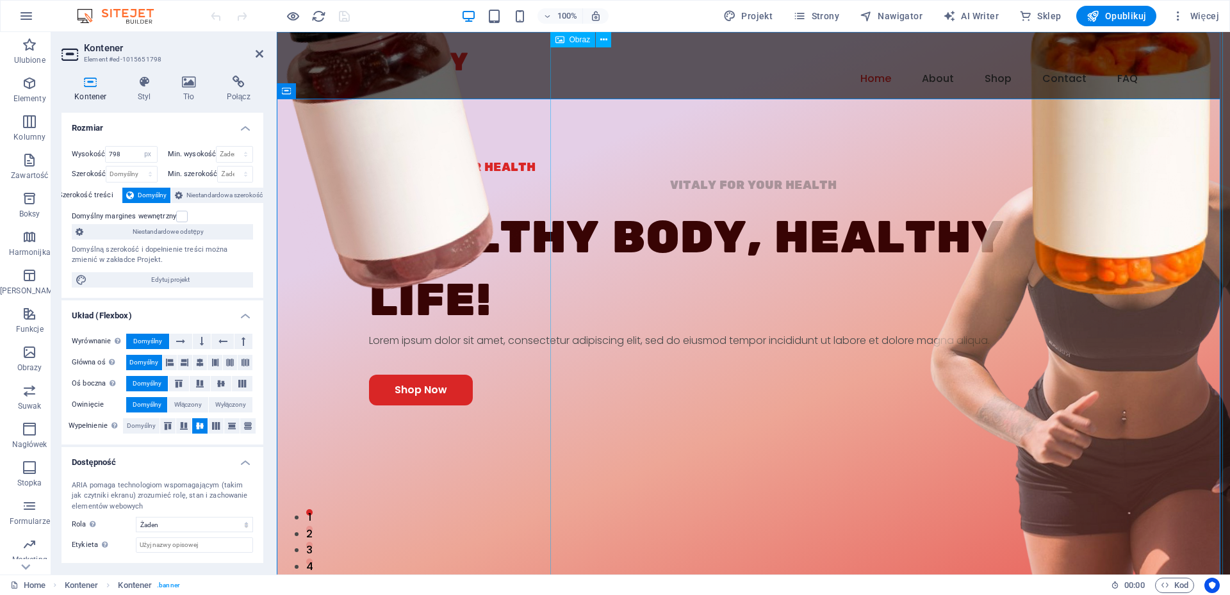
click at [1000, 347] on figure at bounding box center [968, 317] width 673 height 868
click at [602, 39] on icon at bounding box center [603, 39] width 7 height 13
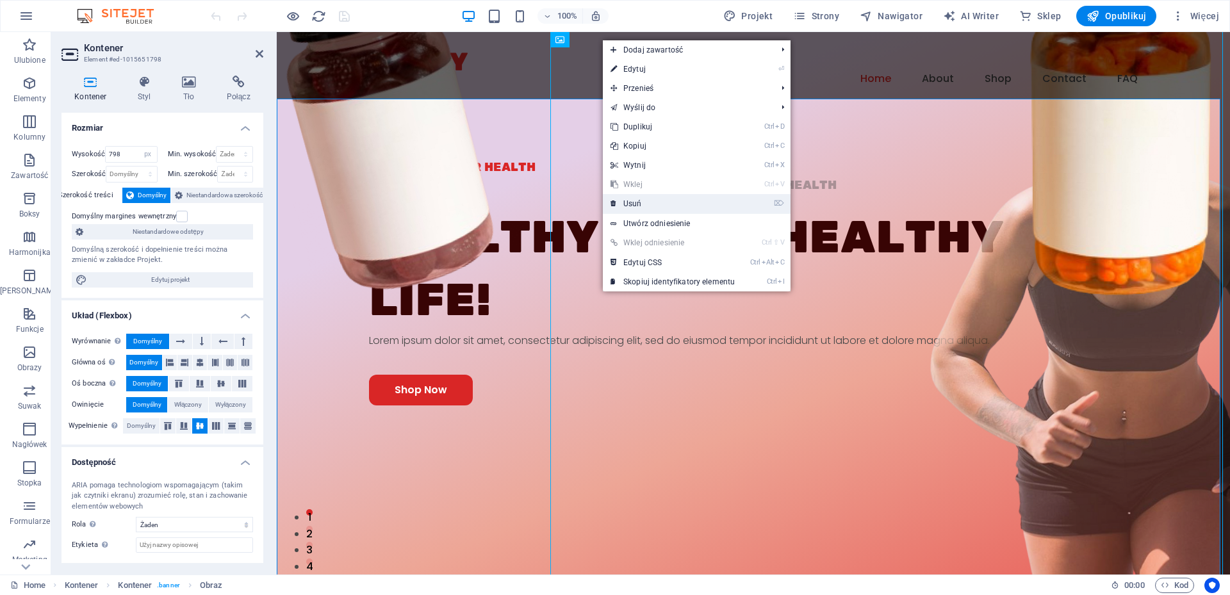
click at [642, 206] on link "⌦ Usuń" at bounding box center [673, 203] width 140 height 19
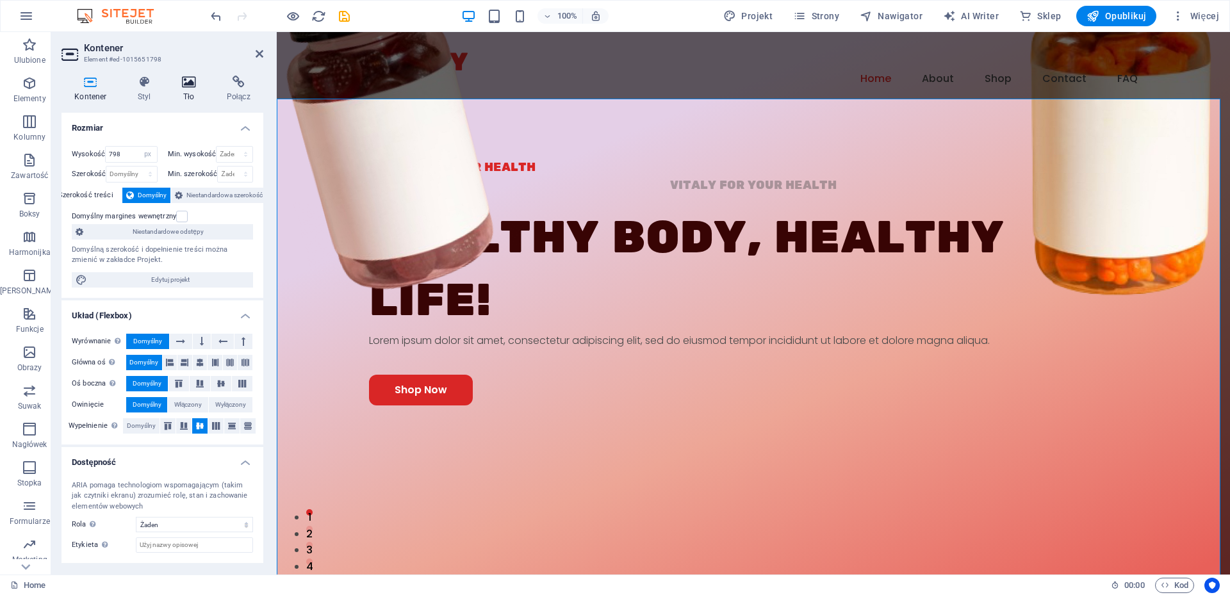
click at [190, 82] on icon at bounding box center [189, 82] width 40 height 13
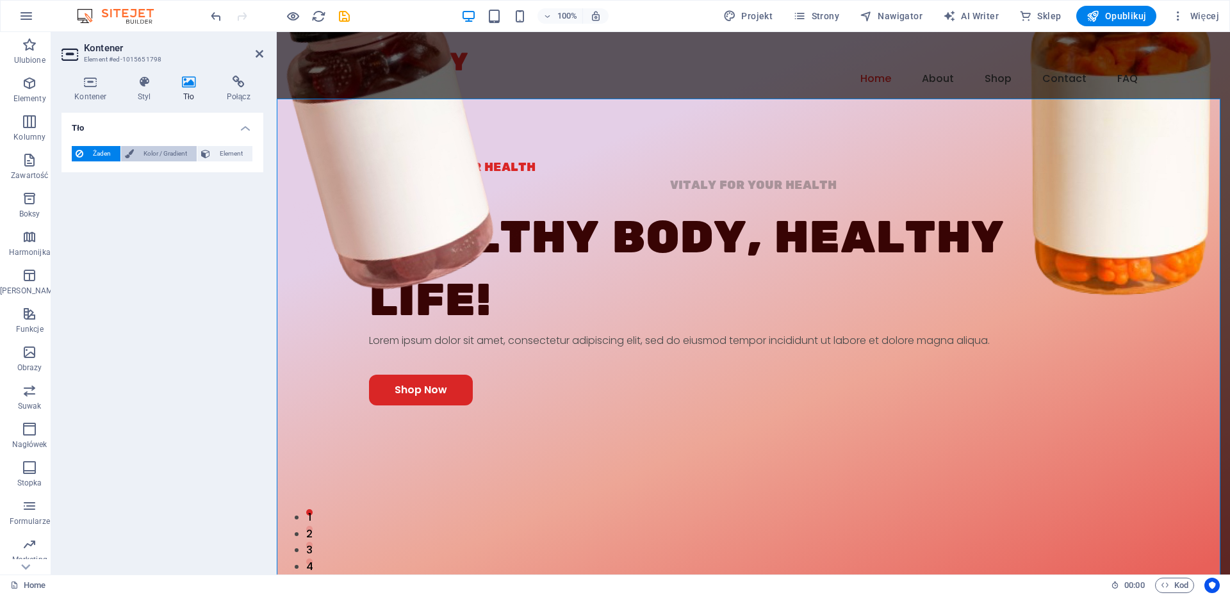
click at [173, 158] on span "Kolor / Gradient" at bounding box center [165, 153] width 55 height 15
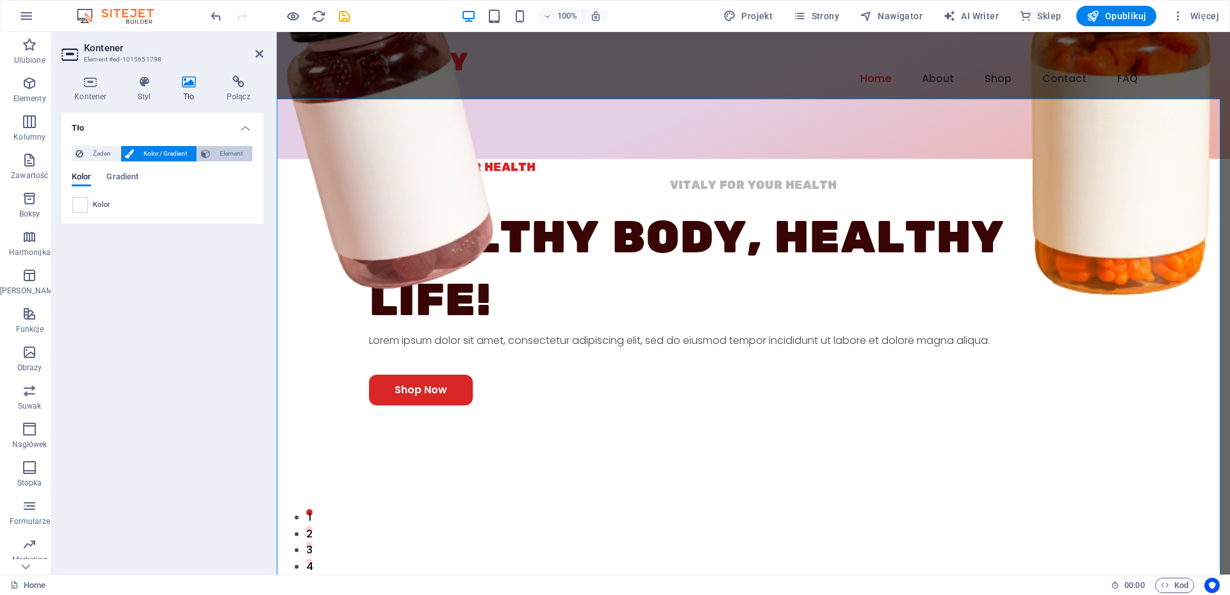
click at [222, 154] on span "Element" at bounding box center [231, 153] width 35 height 15
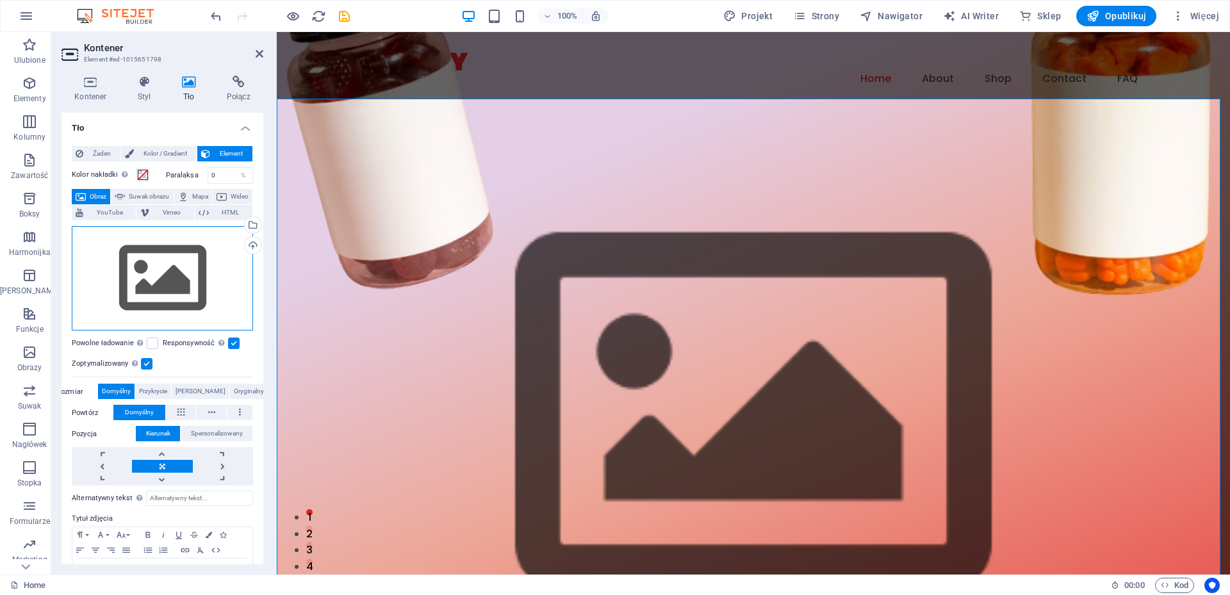
click at [151, 275] on div "Przeciągnij pliki tutaj, kliknij, aby wybrać pliki lub wybierz pliki z Plików l…" at bounding box center [162, 278] width 181 height 105
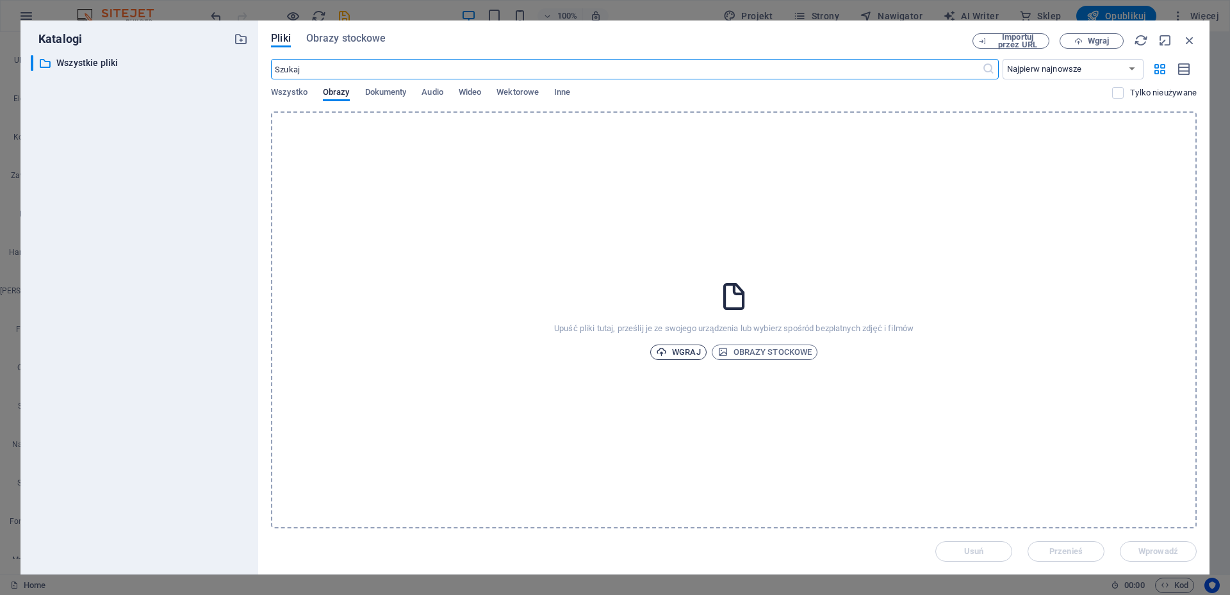
click at [675, 353] on span "Wgraj" at bounding box center [678, 352] width 45 height 15
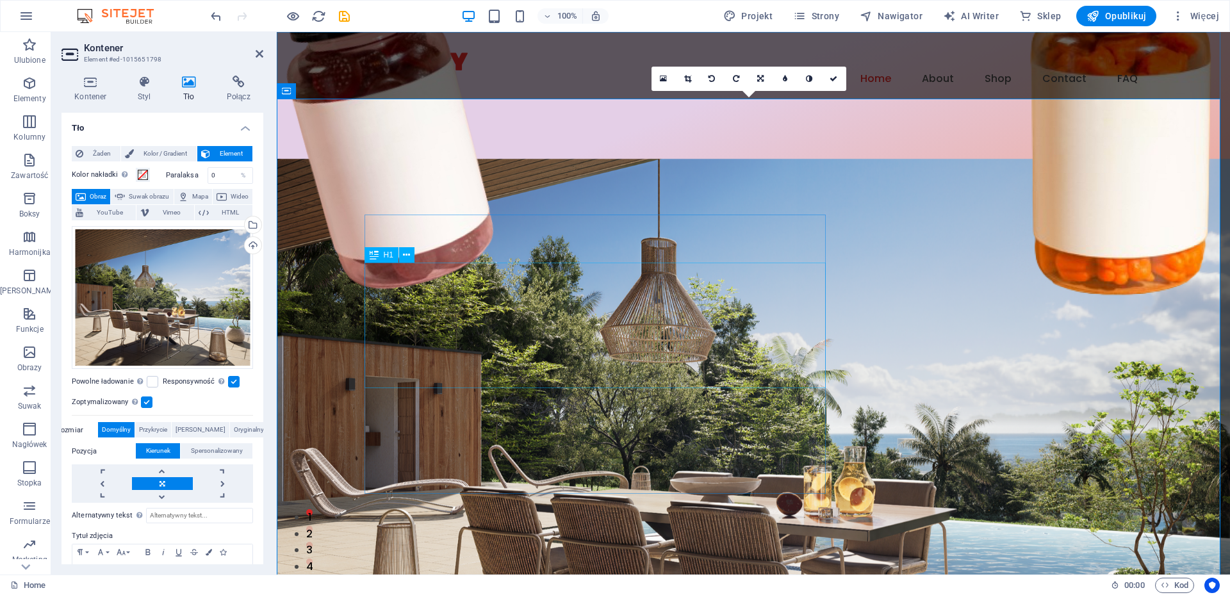
click at [386, 253] on span "H1" at bounding box center [389, 255] width 10 height 8
click at [407, 257] on icon at bounding box center [406, 255] width 7 height 13
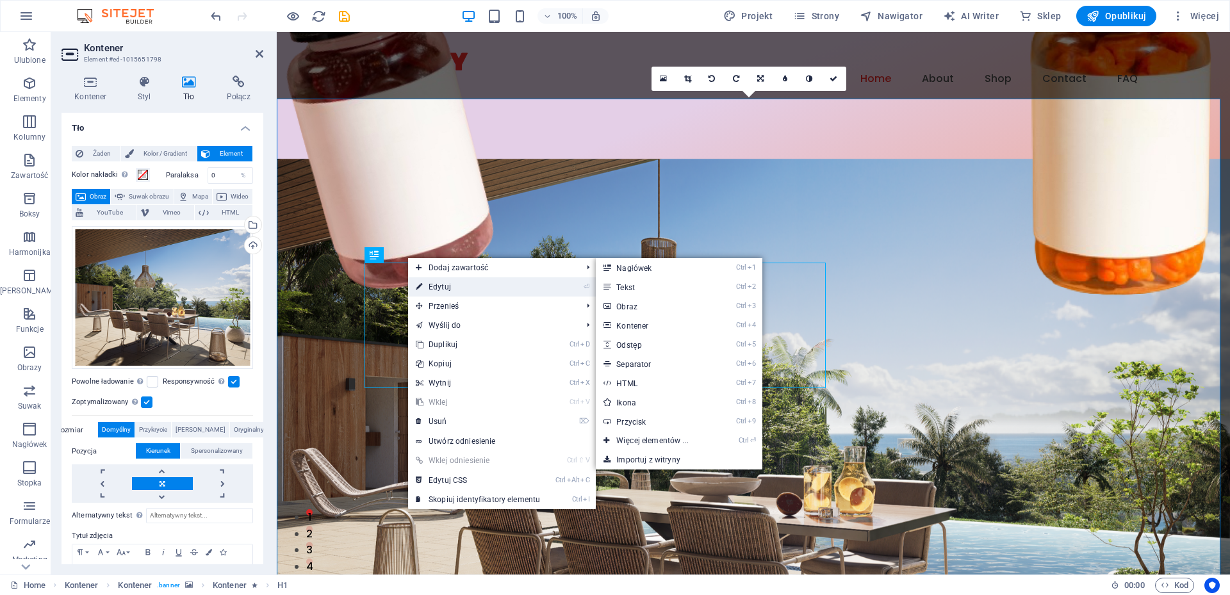
click at [439, 286] on link "⏎ Edytuj" at bounding box center [478, 286] width 140 height 19
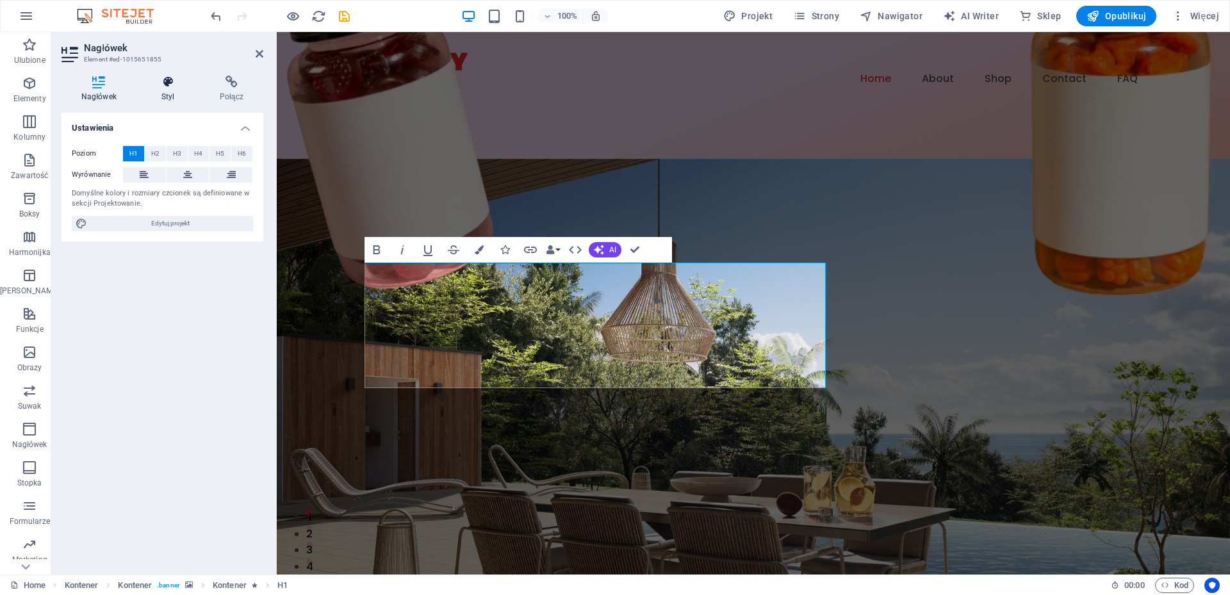
click at [169, 79] on icon at bounding box center [168, 82] width 53 height 13
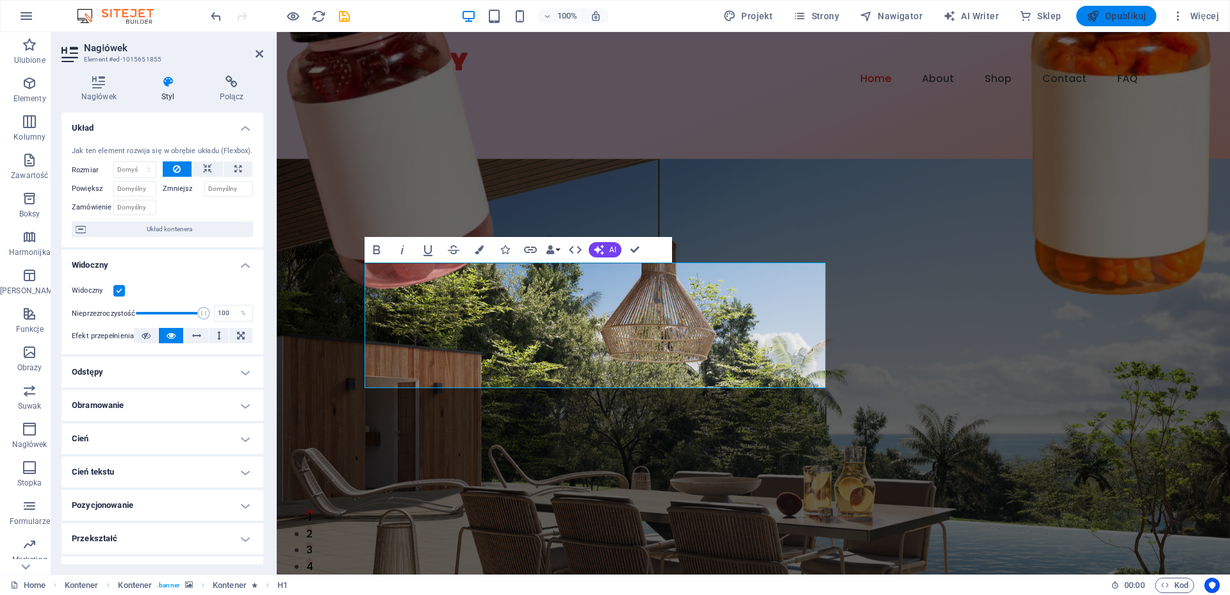
click at [1113, 16] on span "Opublikuj" at bounding box center [1117, 16] width 60 height 13
checkbox input "false"
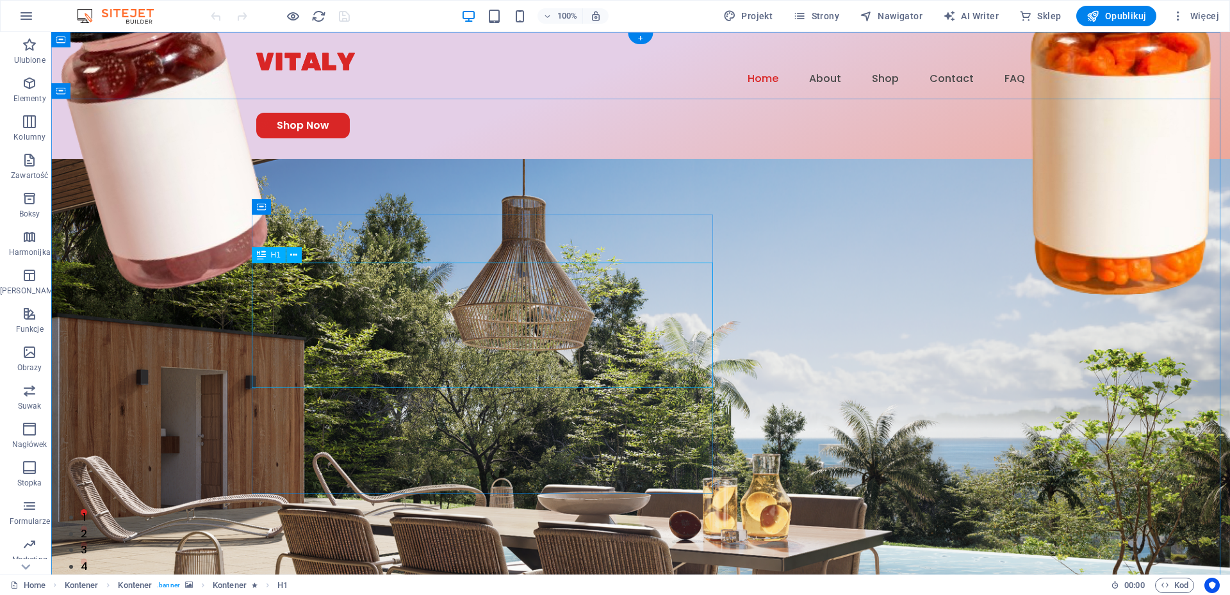
click at [270, 254] on div "H1" at bounding box center [269, 254] width 34 height 15
click at [292, 255] on icon at bounding box center [293, 255] width 7 height 13
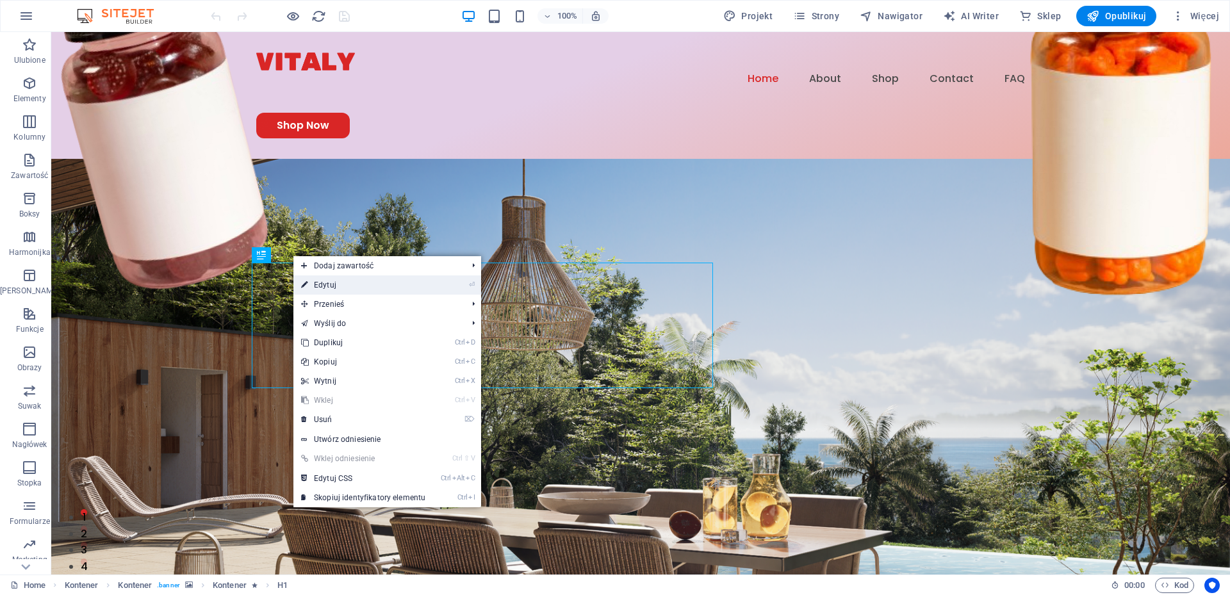
click at [329, 283] on link "⏎ Edytuj" at bounding box center [364, 285] width 140 height 19
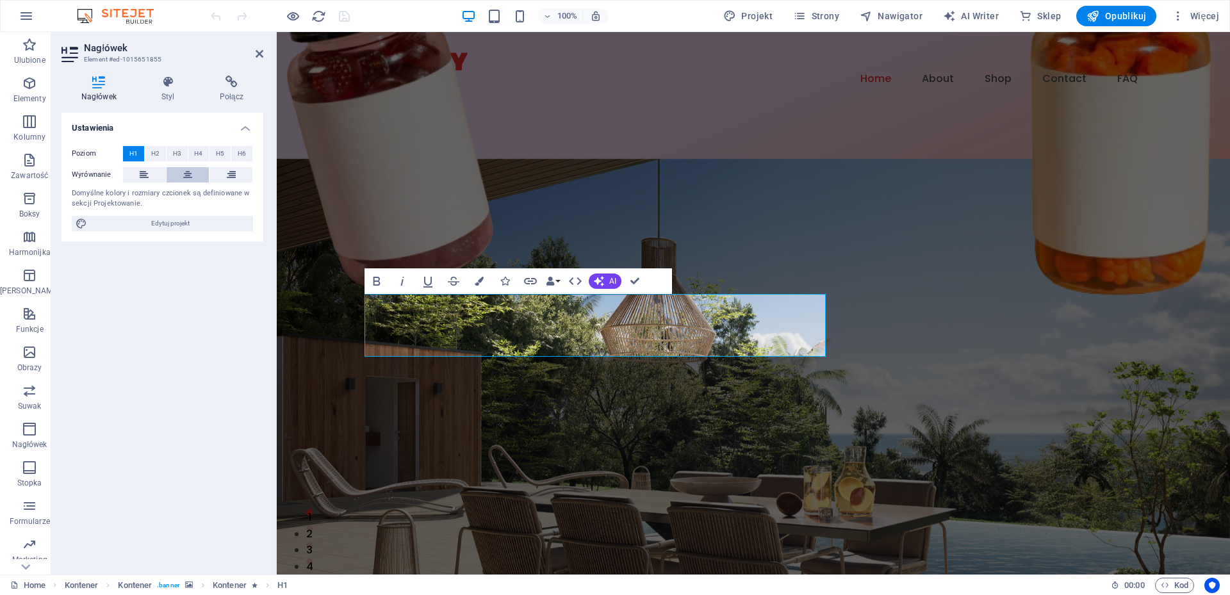
click at [187, 178] on icon at bounding box center [187, 174] width 9 height 15
click at [154, 151] on span "H2" at bounding box center [155, 153] width 8 height 15
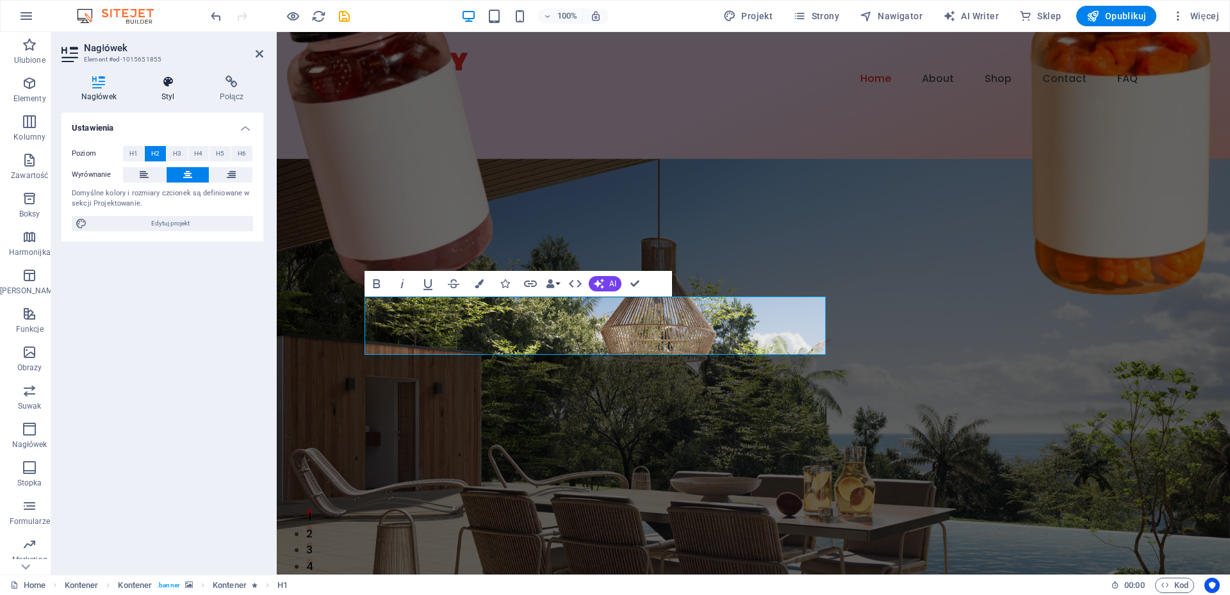
click at [161, 92] on h4 "Styl" at bounding box center [171, 89] width 58 height 27
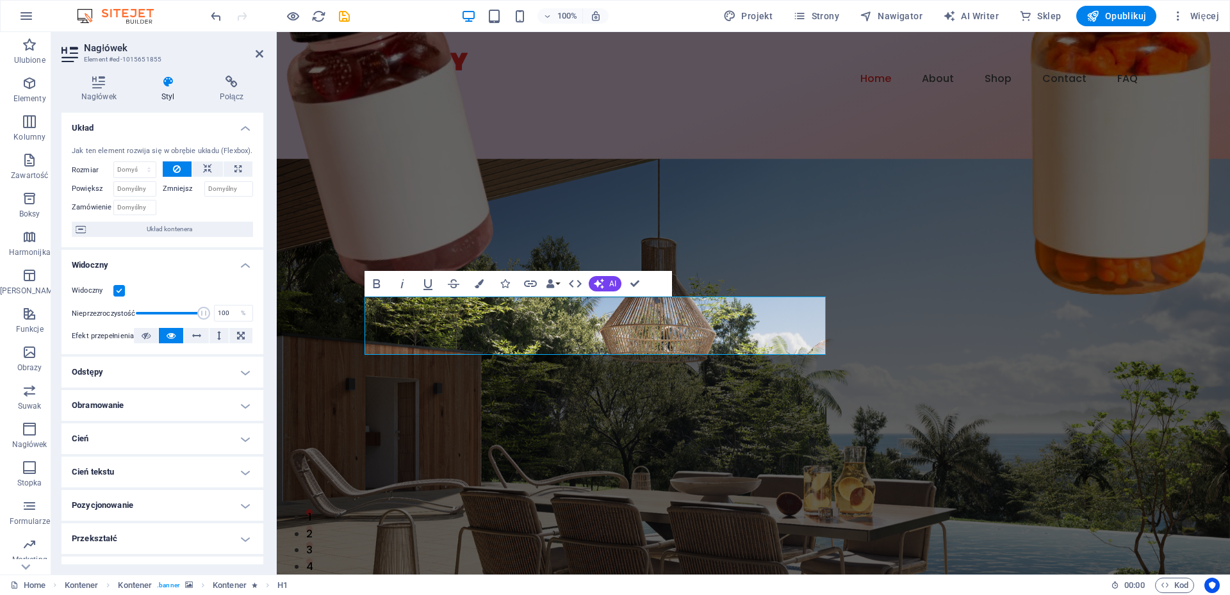
click at [108, 474] on h4 "Cień tekstu" at bounding box center [163, 472] width 202 height 31
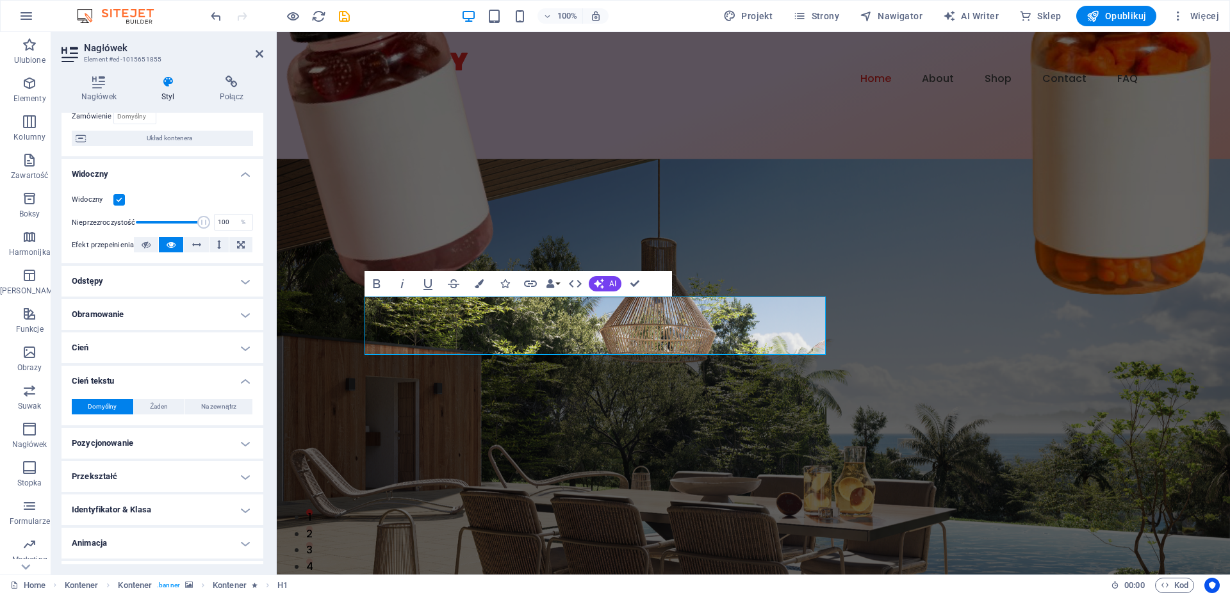
scroll to position [119, 0]
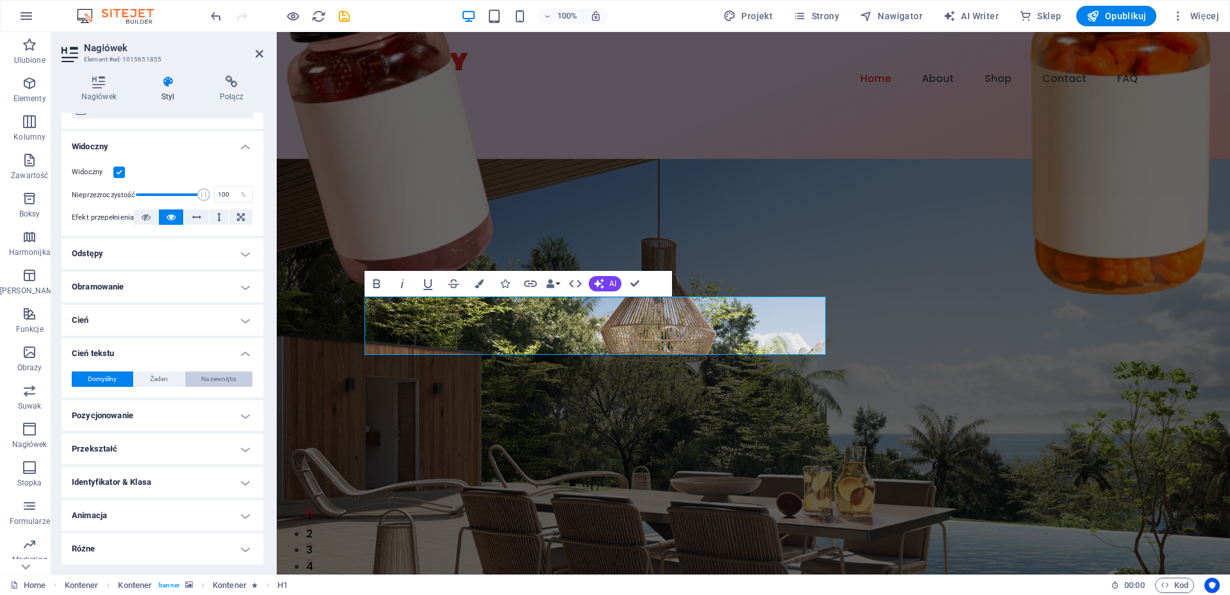
click at [223, 379] on span "Na zewnątrz" at bounding box center [218, 379] width 35 height 15
type input "2"
type input "4"
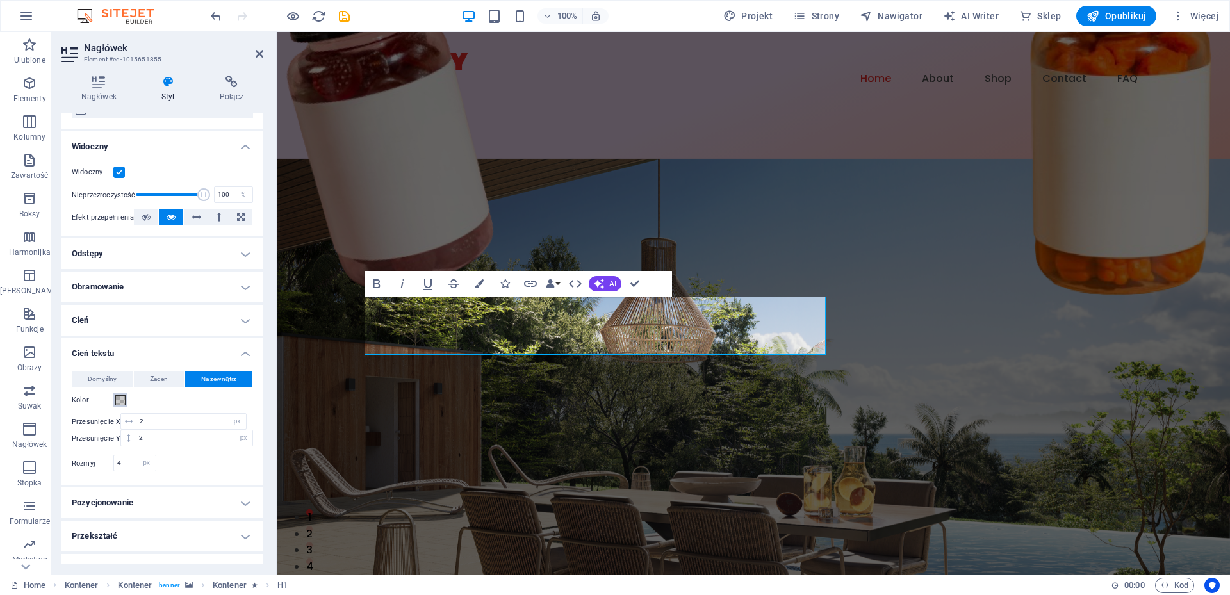
click at [120, 401] on span at bounding box center [120, 400] width 10 height 10
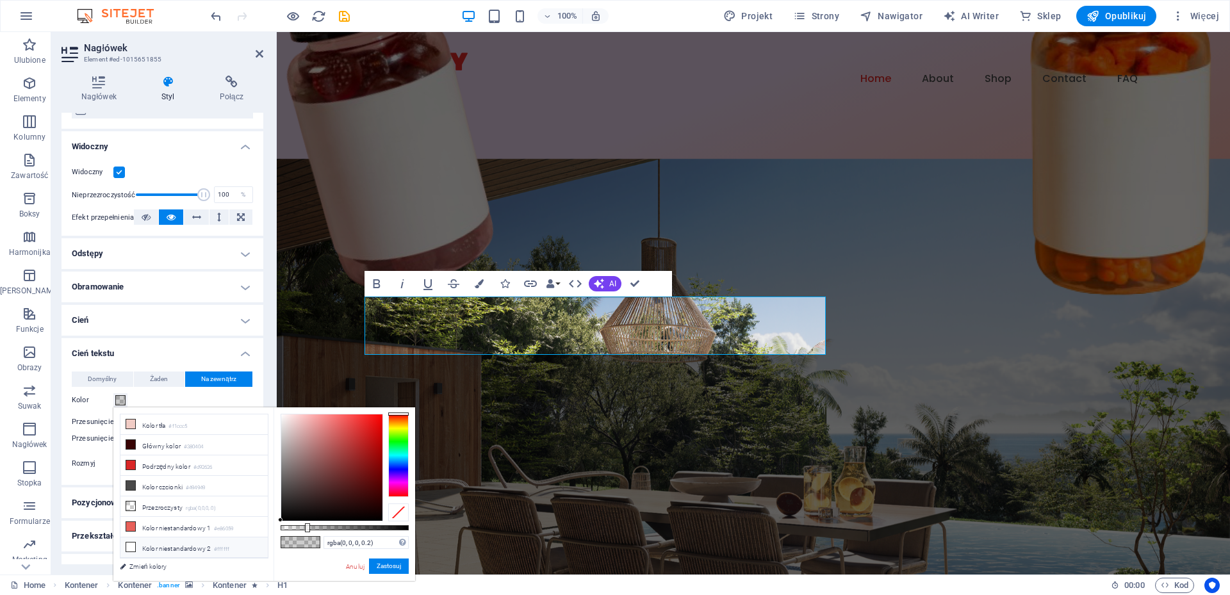
click at [135, 542] on span at bounding box center [131, 547] width 10 height 10
click at [132, 544] on icon at bounding box center [130, 547] width 9 height 9
type input "#f3eaea"
drag, startPoint x: 281, startPoint y: 411, endPoint x: 285, endPoint y: 419, distance: 8.6
click at [285, 419] on div at bounding box center [284, 419] width 4 height 4
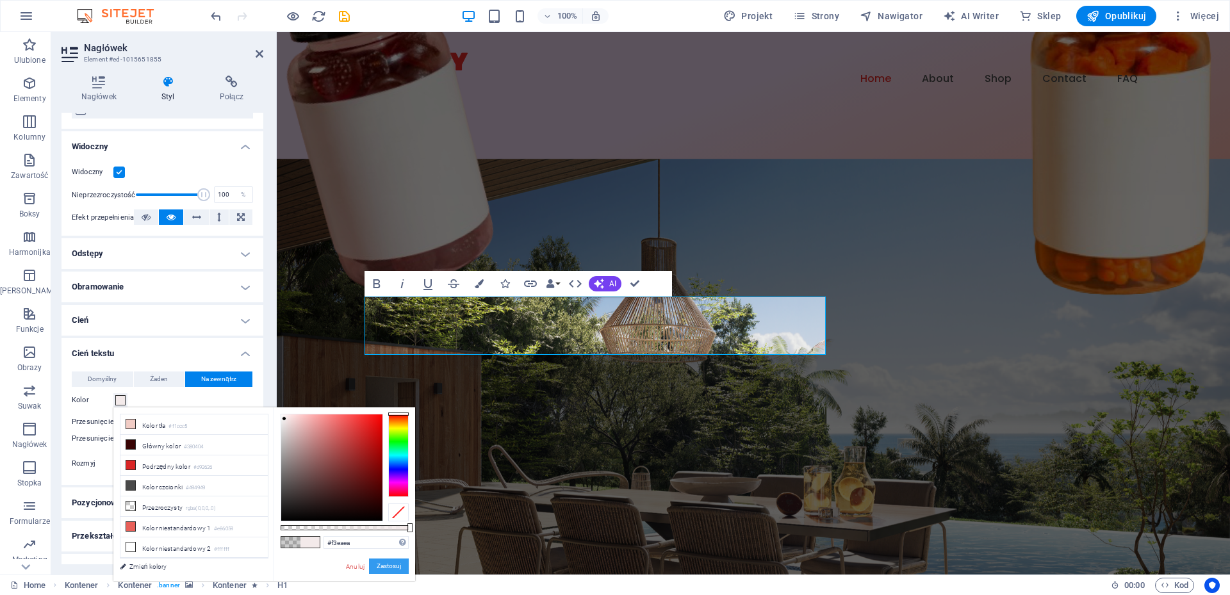
click at [393, 562] on button "Zastosuj" at bounding box center [389, 566] width 40 height 15
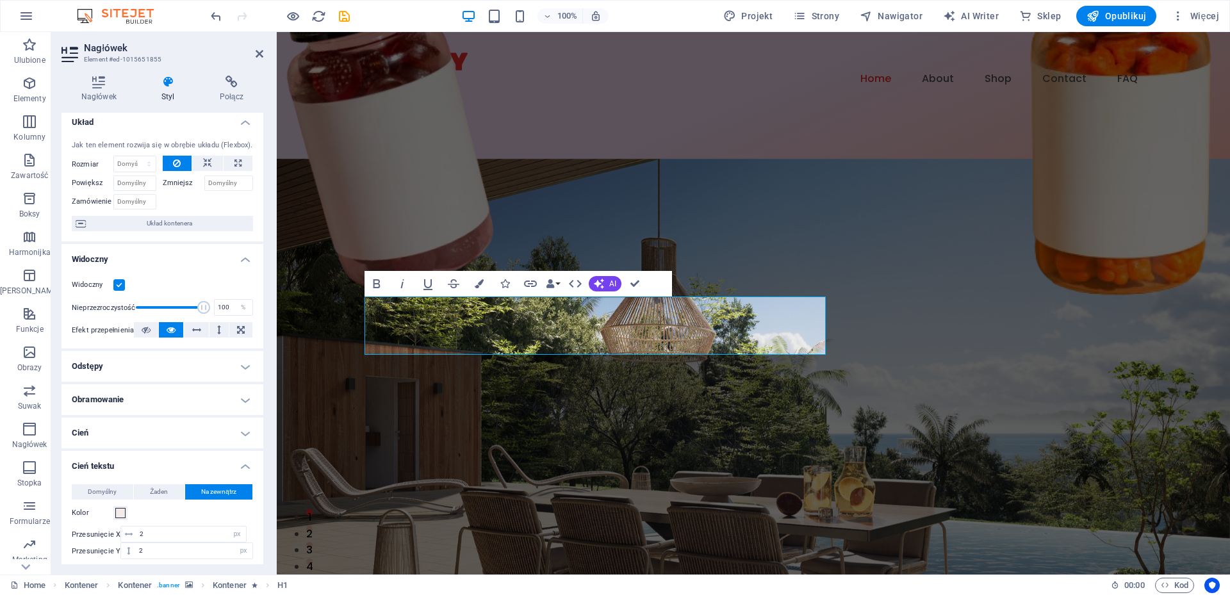
scroll to position [0, 0]
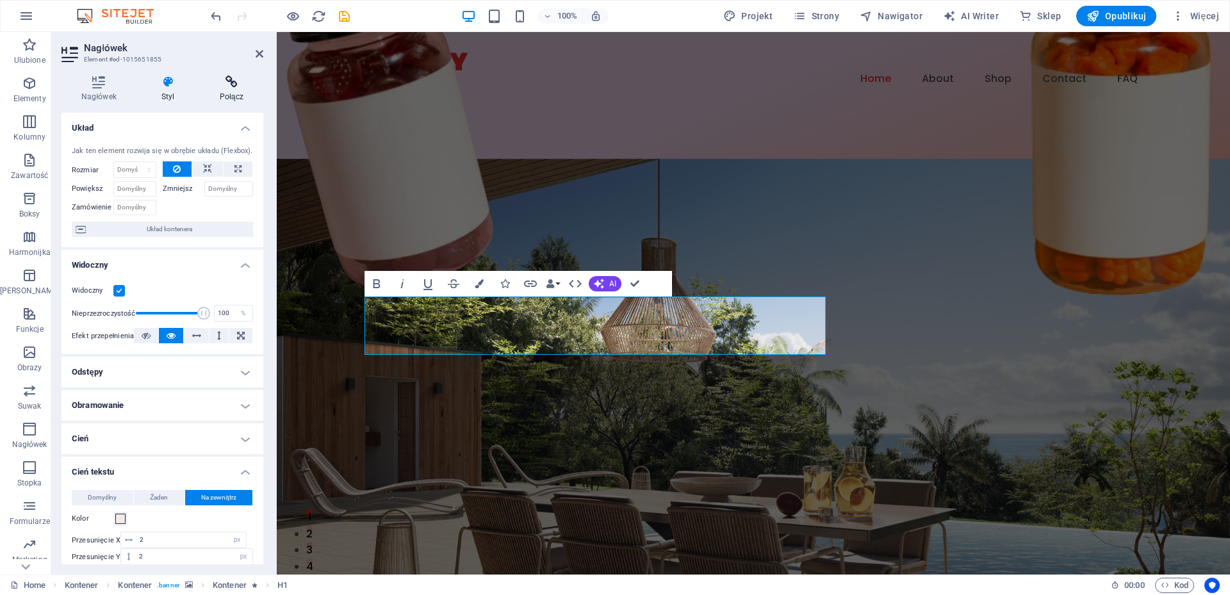
click at [232, 83] on icon at bounding box center [231, 82] width 63 height 13
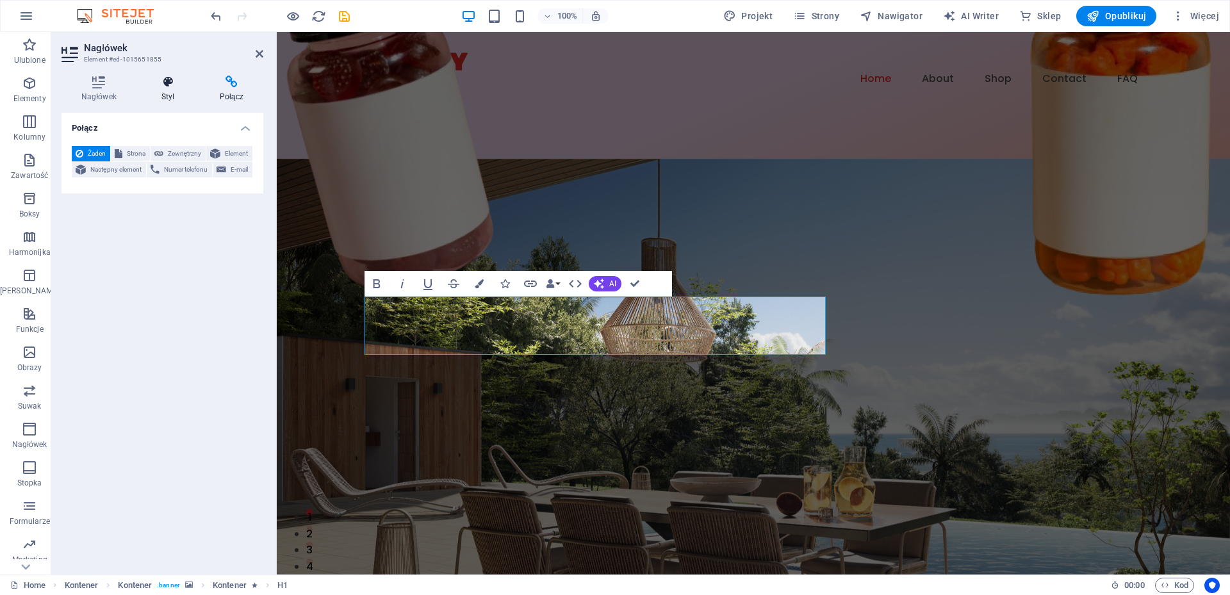
click at [172, 88] on icon at bounding box center [168, 82] width 53 height 13
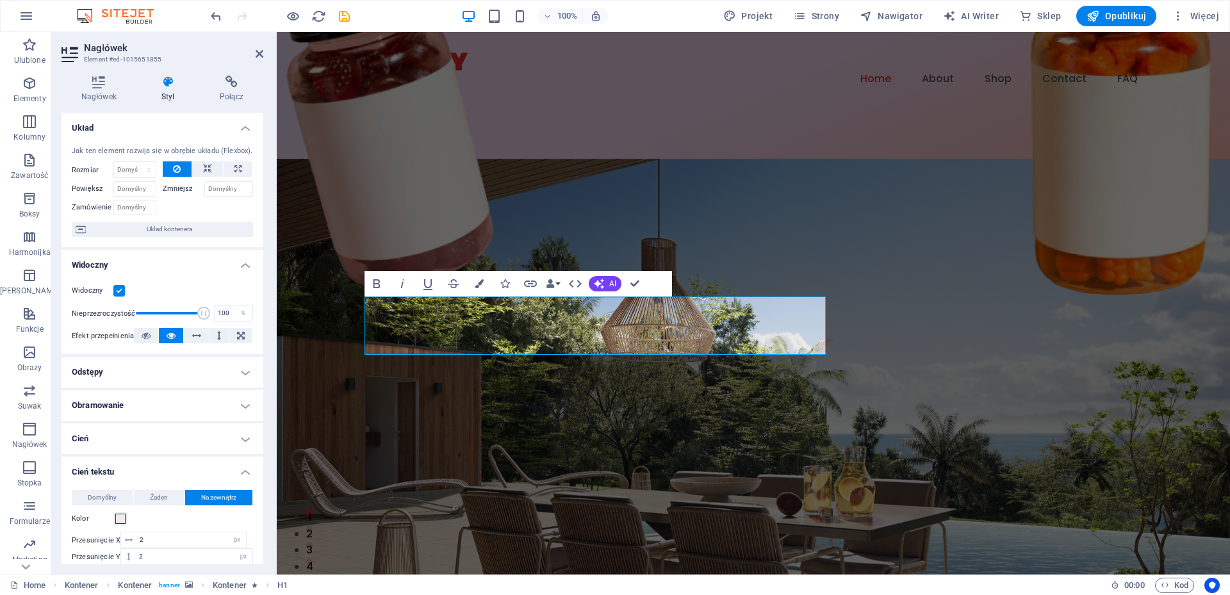
click at [243, 471] on h4 "Cień tekstu" at bounding box center [163, 468] width 202 height 23
click at [243, 436] on h4 "Cień" at bounding box center [163, 439] width 202 height 31
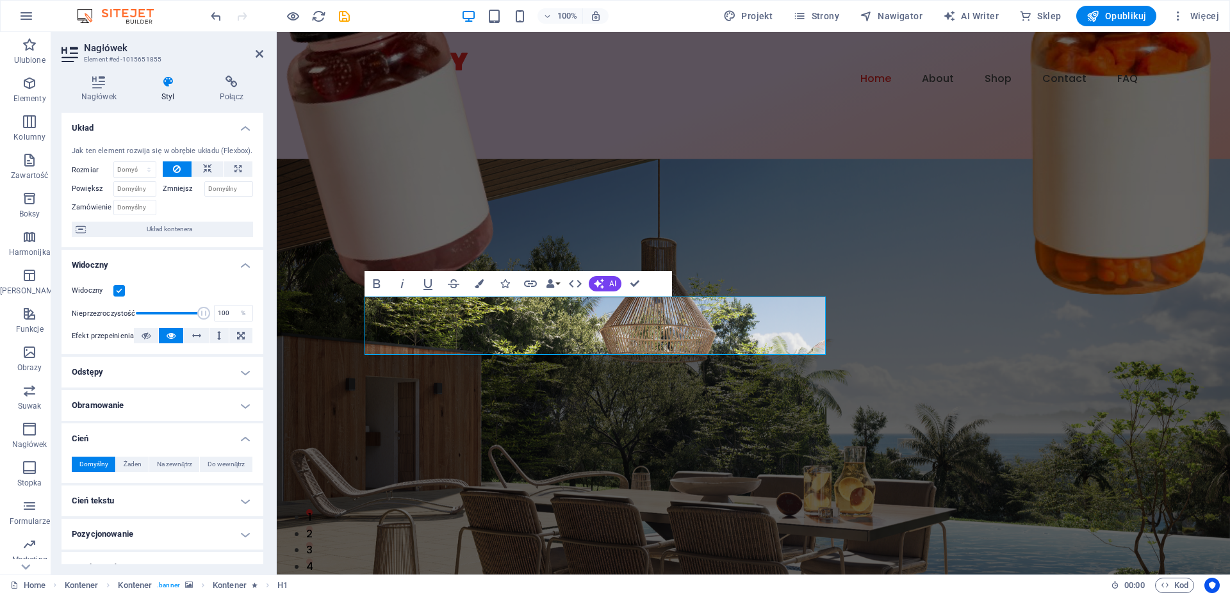
click at [243, 436] on h4 "Cień" at bounding box center [163, 435] width 202 height 23
drag, startPoint x: 263, startPoint y: 480, endPoint x: 253, endPoint y: 559, distance: 80.1
click at [253, 559] on div "Nagłówek Styl Połącz Ustawienia Poziom H1 H2 H3 H4 H5 H6 Wyrównanie Domyślne ko…" at bounding box center [162, 319] width 222 height 509
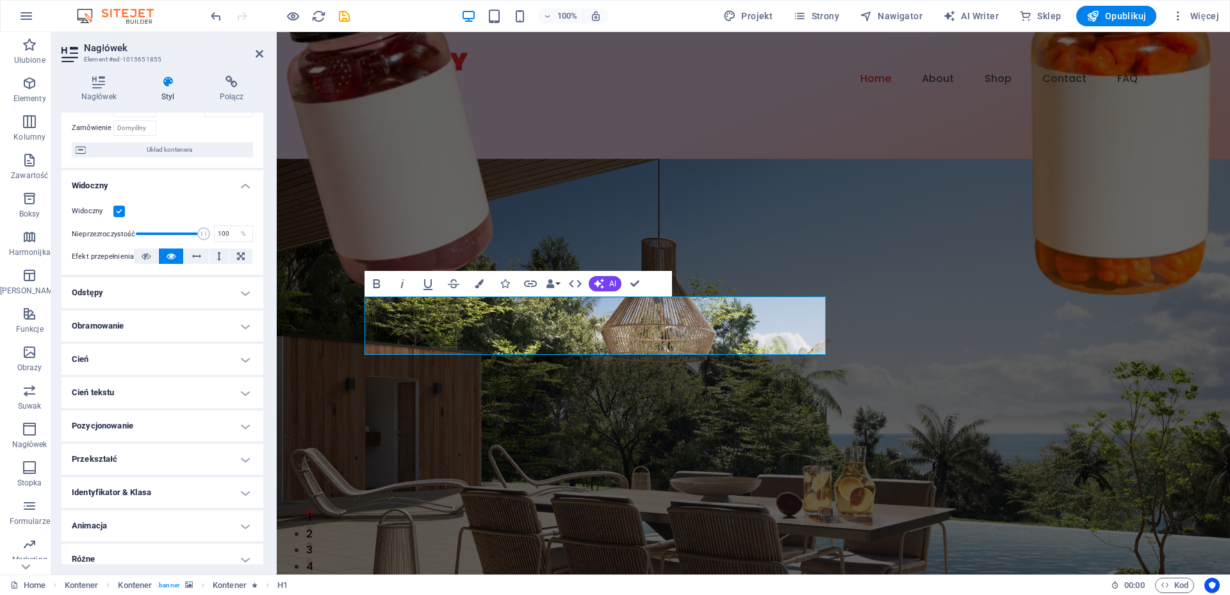
scroll to position [90, 0]
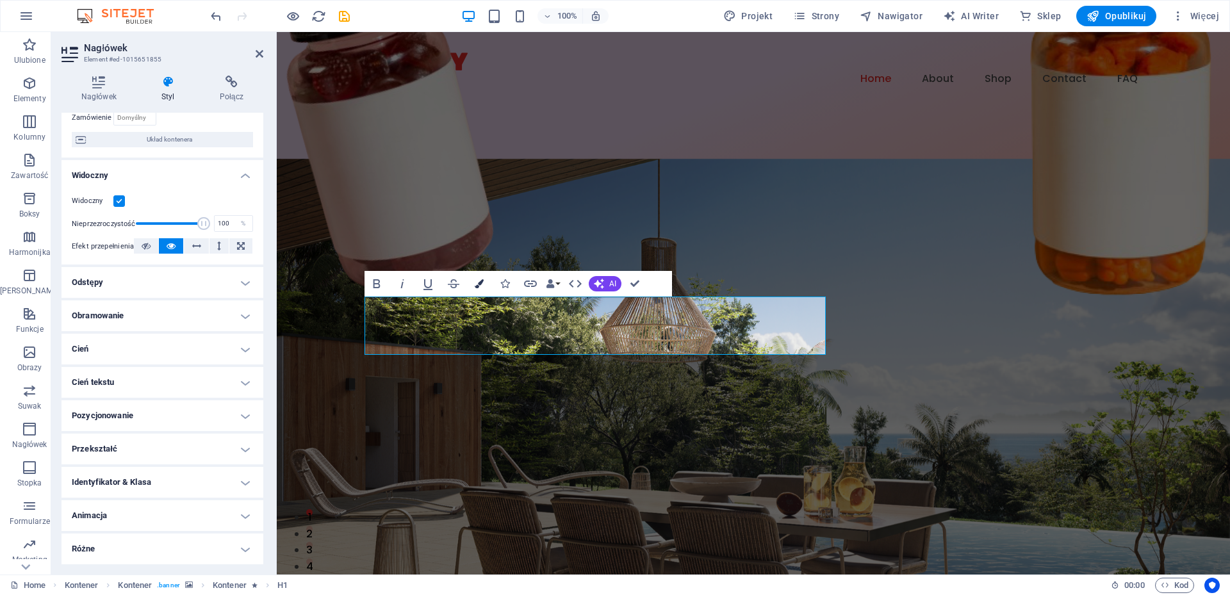
click at [479, 286] on icon "button" at bounding box center [479, 283] width 9 height 9
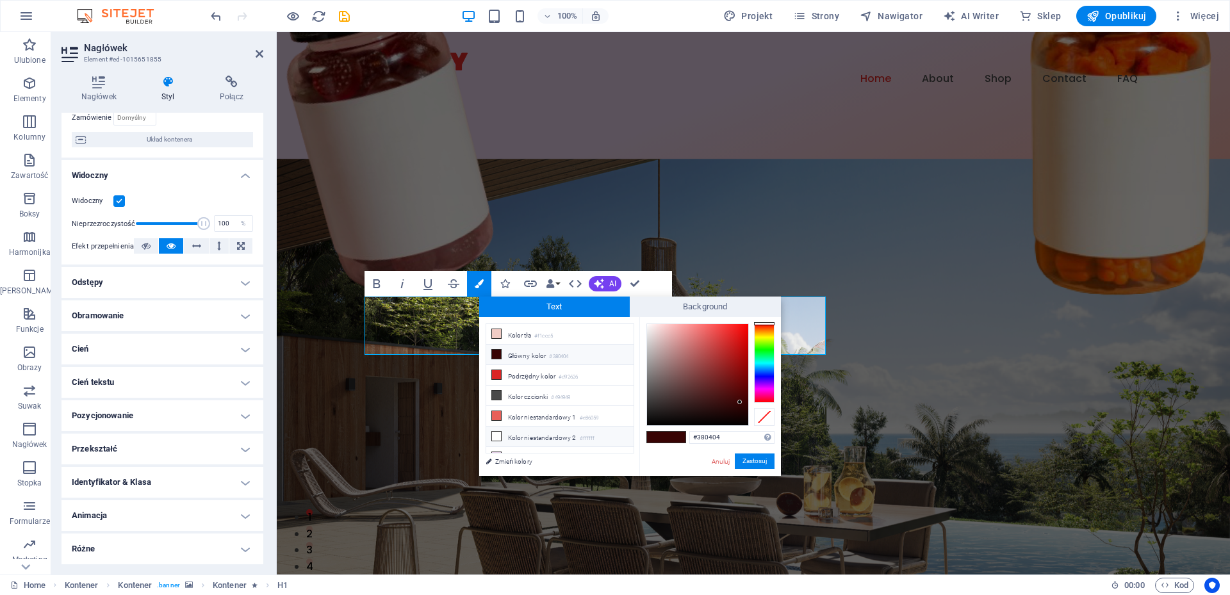
click at [519, 434] on li "Kolor niestandardowy 2 #ffffff" at bounding box center [559, 437] width 147 height 21
click at [759, 463] on button "Zastosuj" at bounding box center [755, 461] width 40 height 15
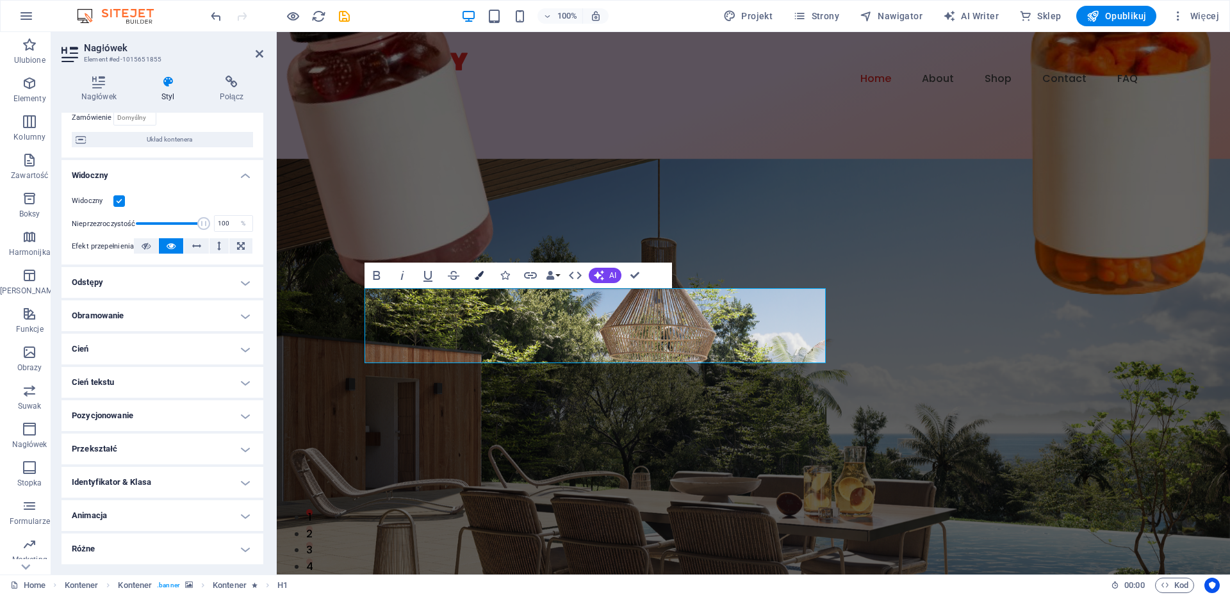
click at [478, 275] on icon "button" at bounding box center [479, 275] width 9 height 9
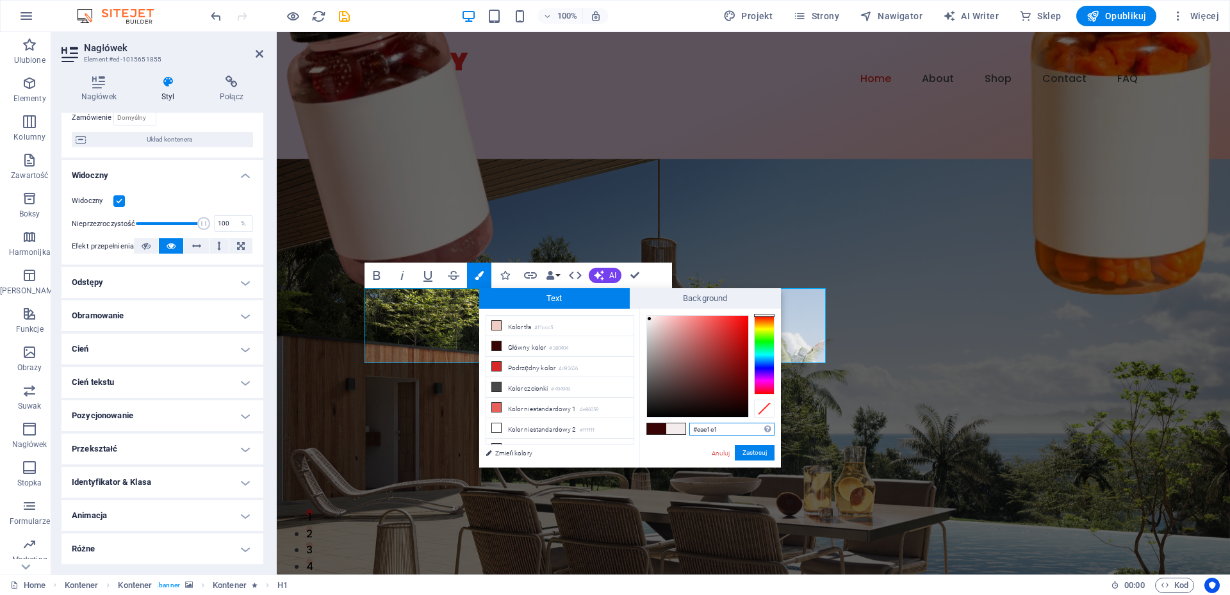
type input "#e9dcdc"
drag, startPoint x: 646, startPoint y: 314, endPoint x: 652, endPoint y: 324, distance: 11.8
click at [652, 324] on div at bounding box center [651, 324] width 4 height 4
click at [756, 455] on button "Zastosuj" at bounding box center [755, 452] width 40 height 15
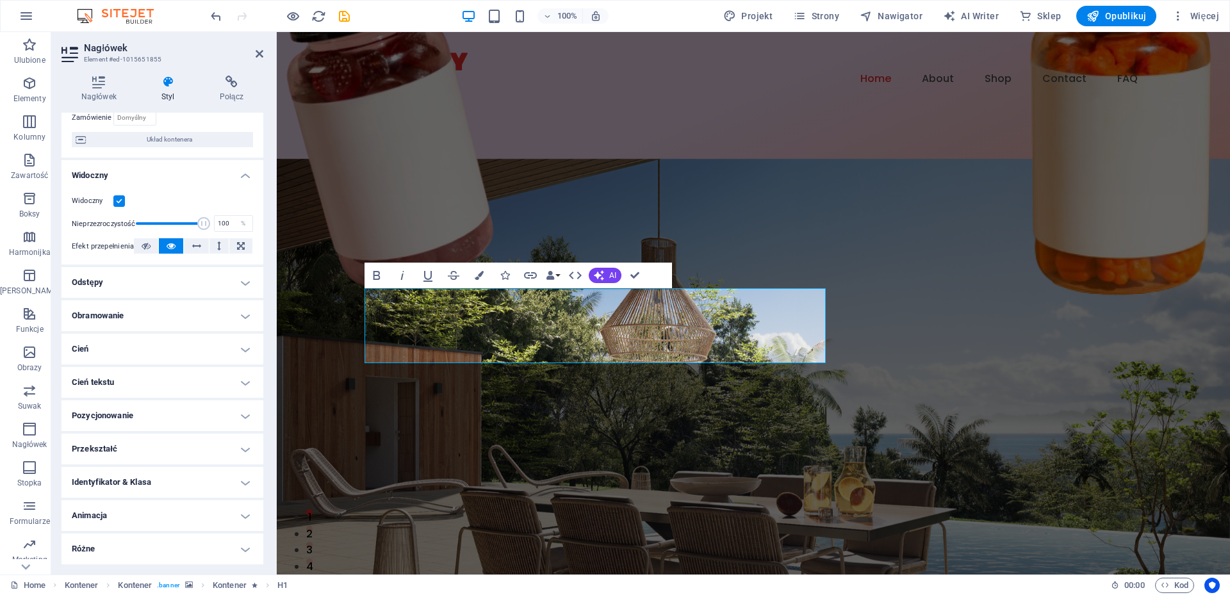
click at [945, 192] on figure at bounding box center [754, 414] width 954 height 511
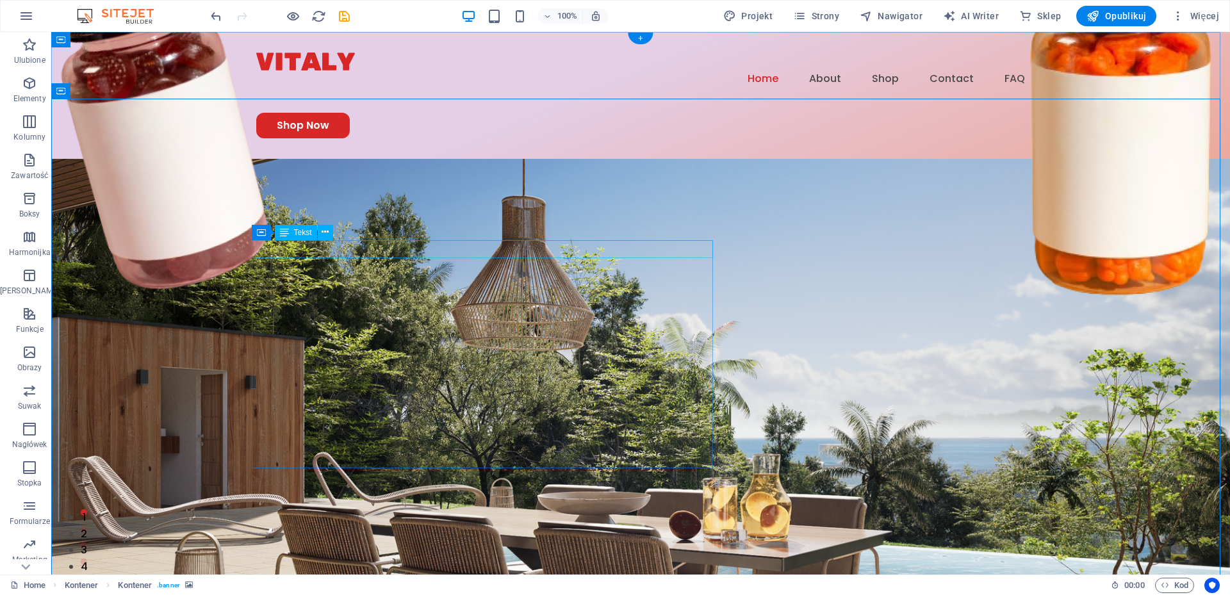
click at [328, 233] on icon at bounding box center [325, 232] width 7 height 13
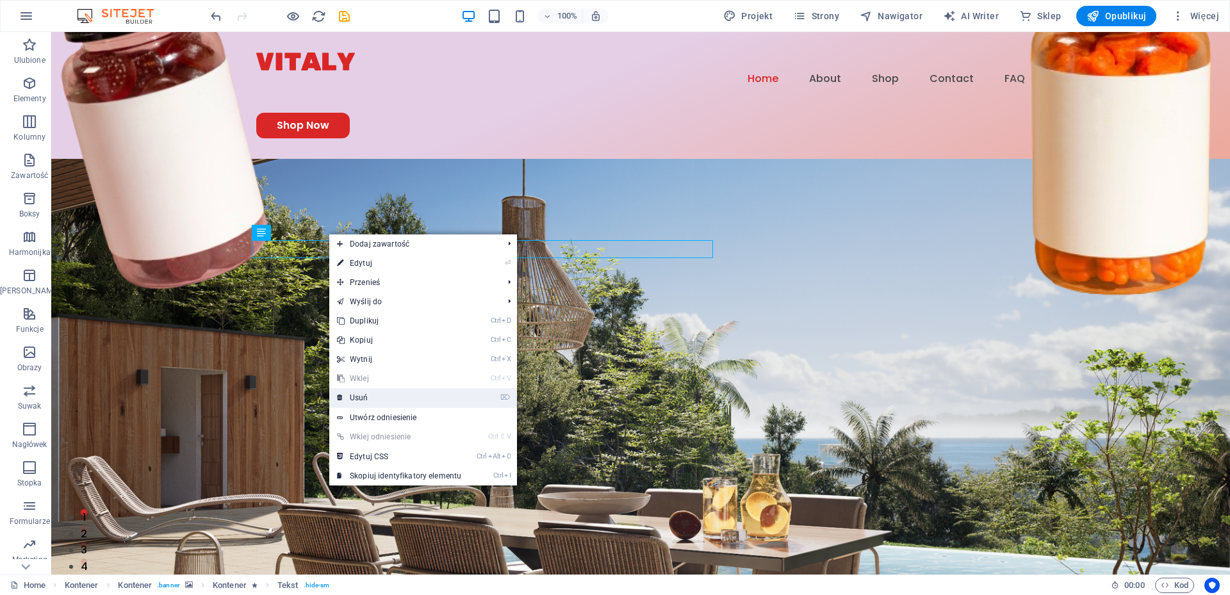
click at [367, 399] on link "⌦ Usuń" at bounding box center [399, 397] width 140 height 19
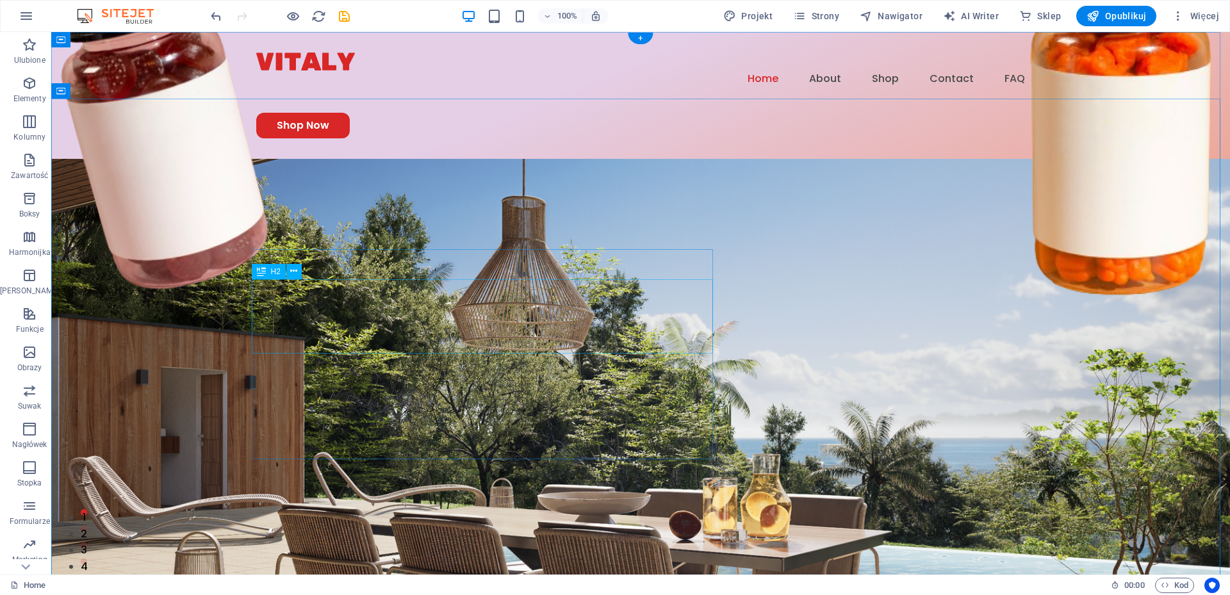
click at [324, 242] on icon at bounding box center [325, 241] width 7 height 13
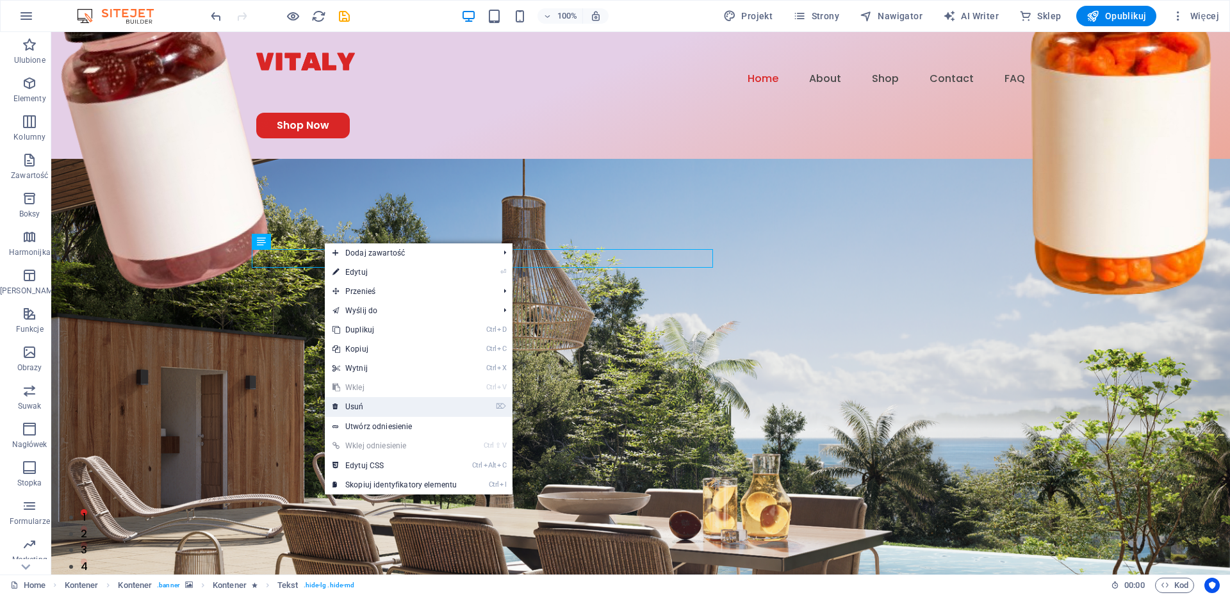
click at [357, 405] on link "⌦ Usuń" at bounding box center [395, 406] width 140 height 19
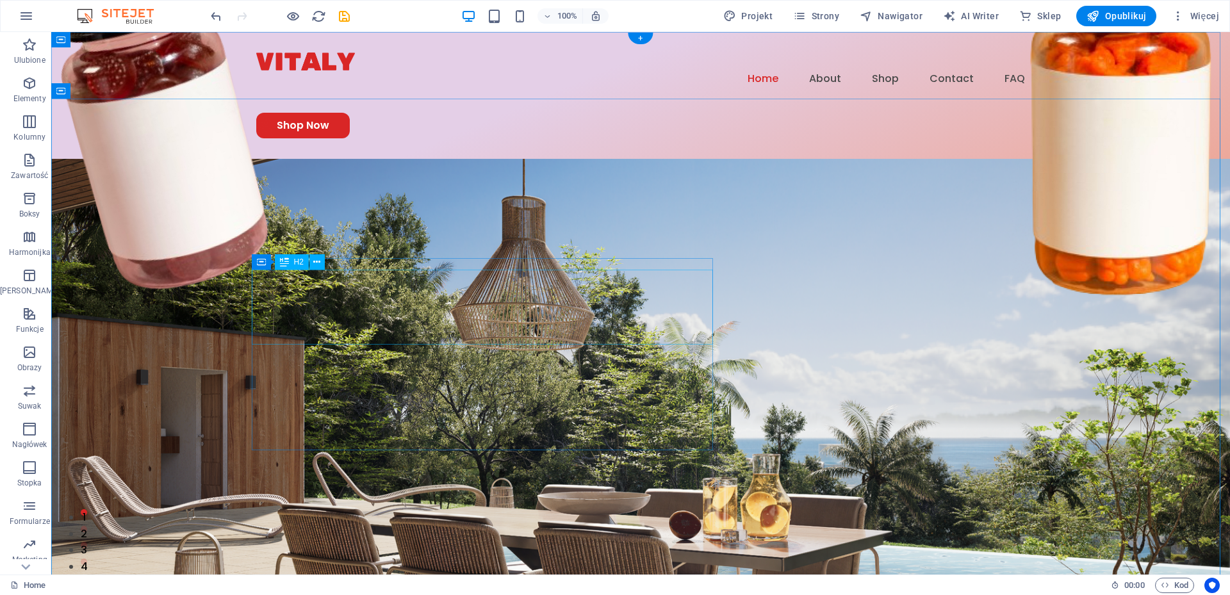
click at [260, 249] on icon at bounding box center [261, 250] width 9 height 15
click at [281, 252] on span "Kontener" at bounding box center [286, 251] width 31 height 8
click at [317, 251] on icon at bounding box center [315, 250] width 7 height 13
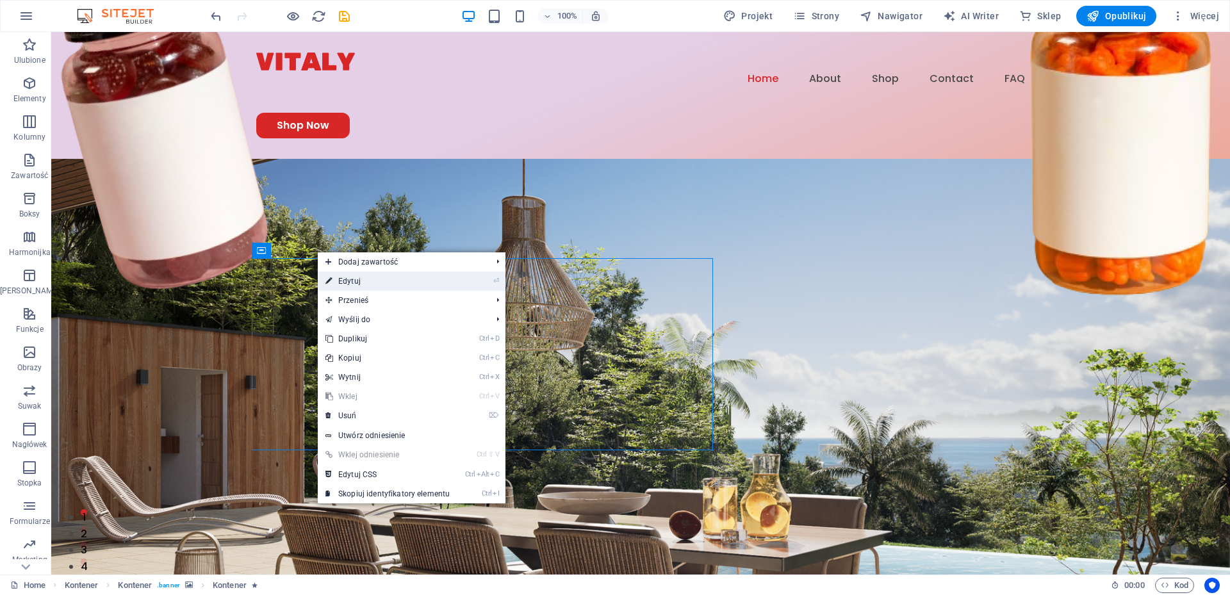
click at [351, 282] on link "⏎ Edytuj" at bounding box center [388, 281] width 140 height 19
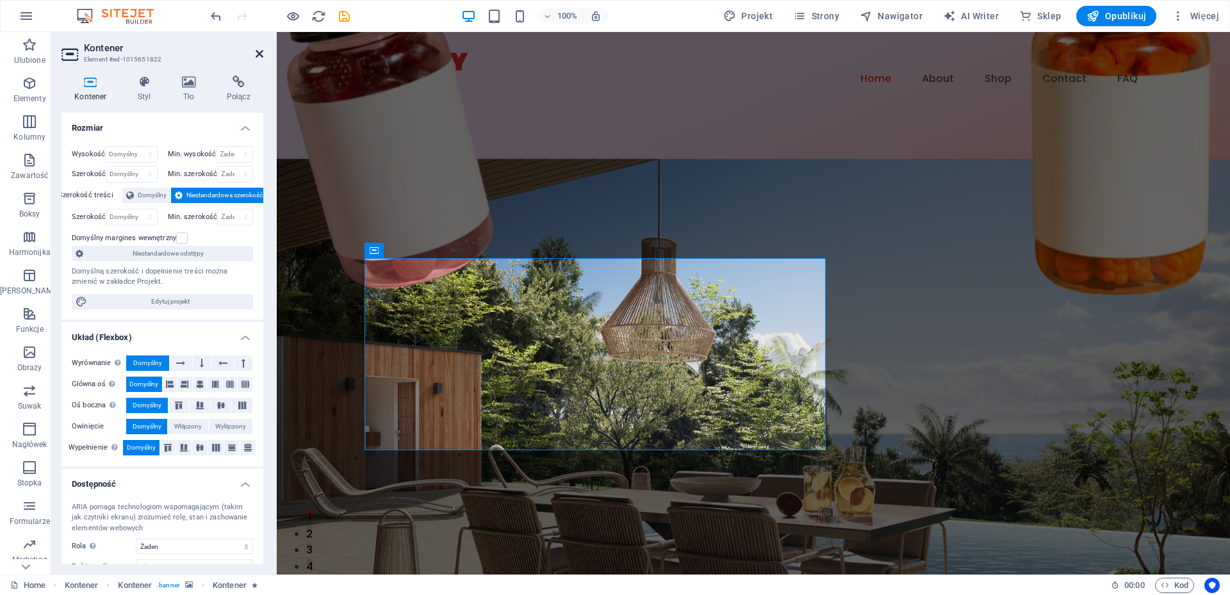
click at [258, 49] on icon at bounding box center [260, 54] width 8 height 10
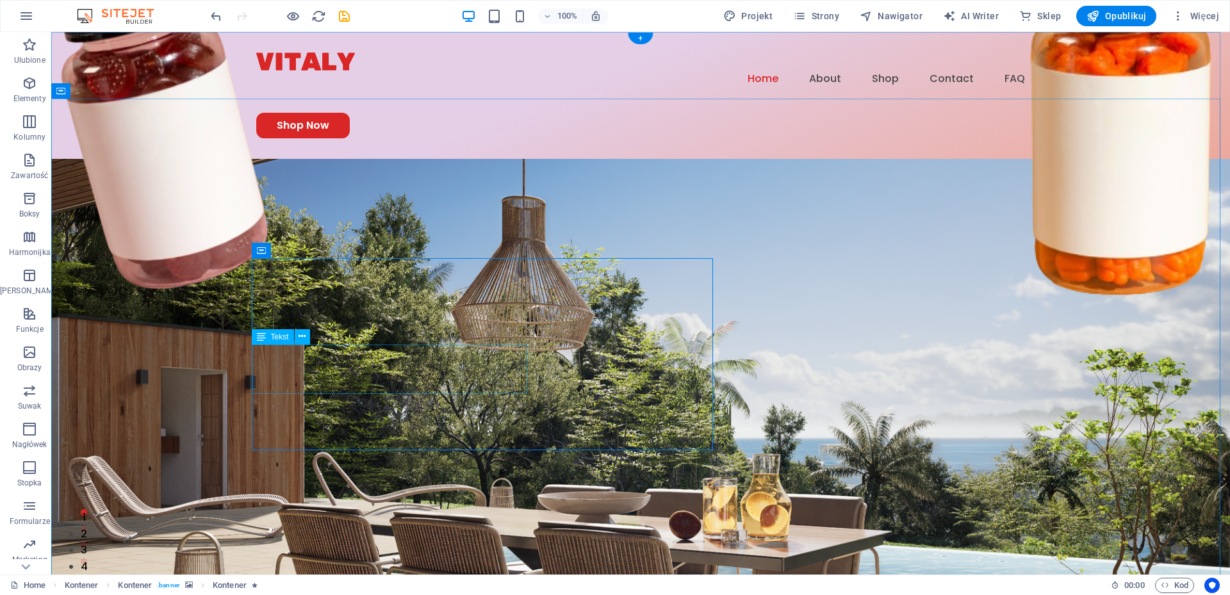
click at [302, 337] on icon at bounding box center [302, 336] width 7 height 13
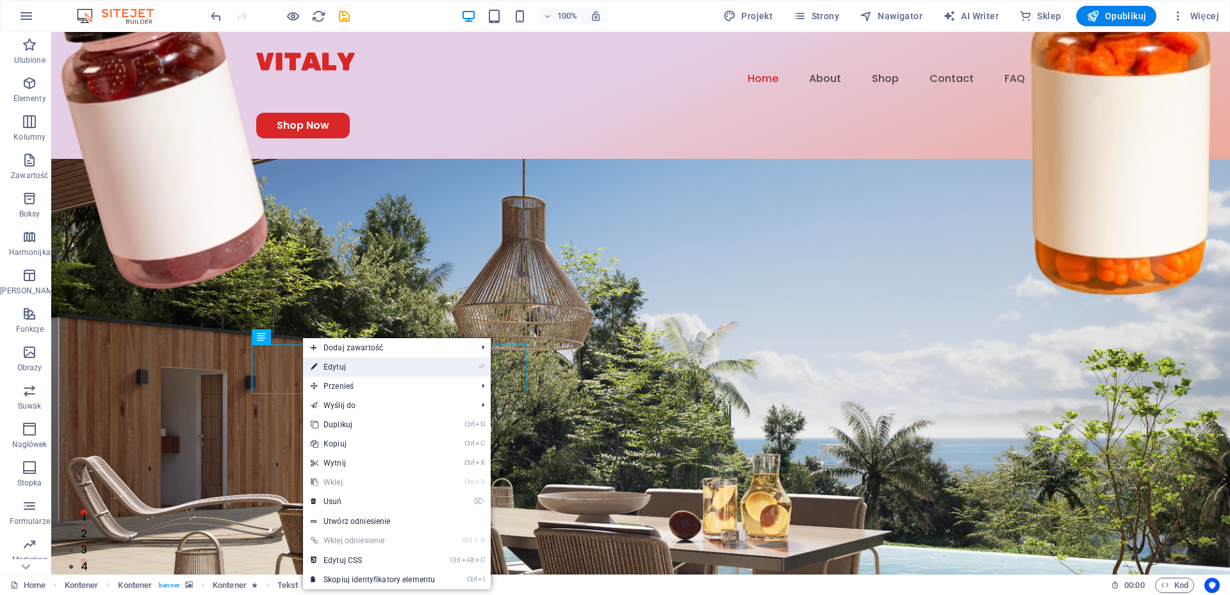
click at [370, 370] on link "⏎ Edytuj" at bounding box center [373, 367] width 140 height 19
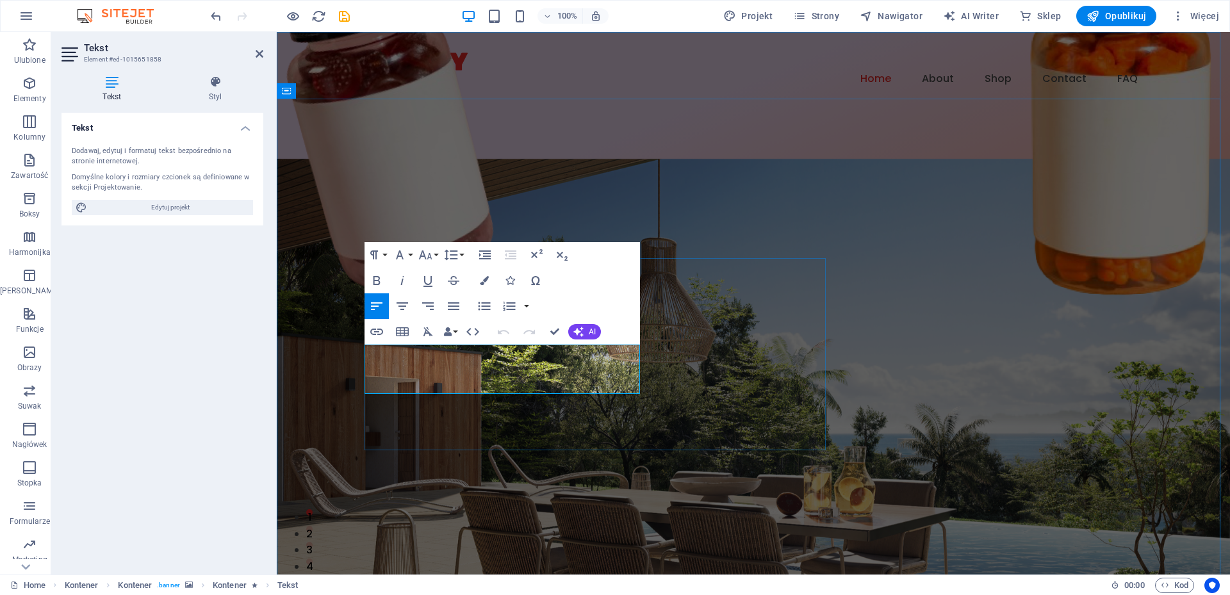
drag, startPoint x: 491, startPoint y: 384, endPoint x: 365, endPoint y: 355, distance: 129.5
click at [591, 331] on span "AI" at bounding box center [592, 332] width 7 height 8
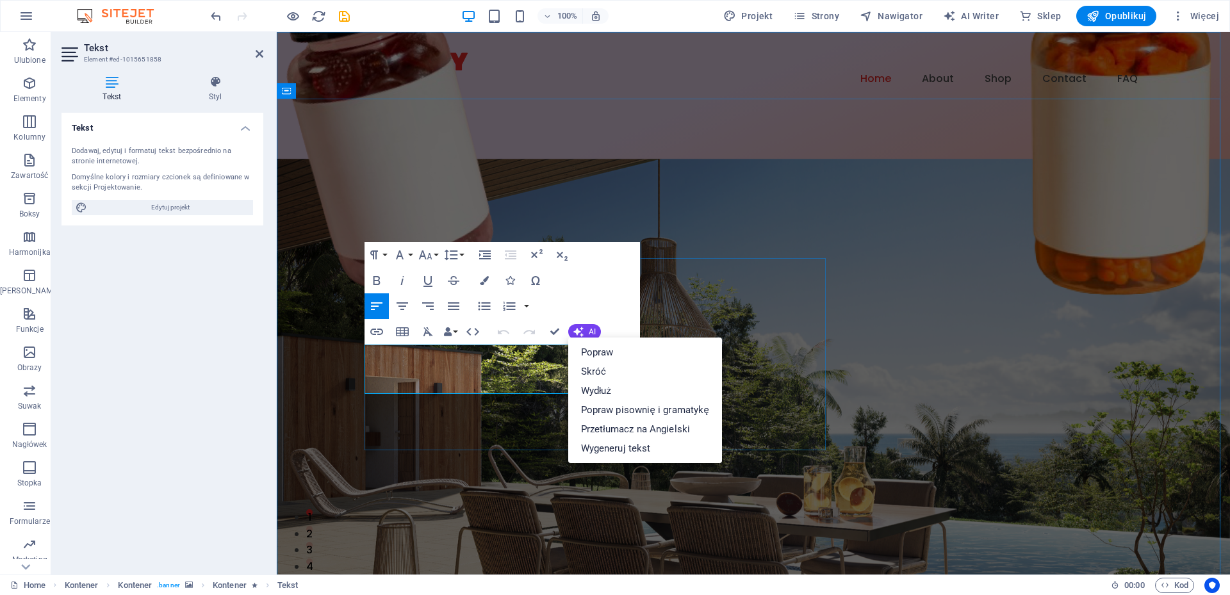
drag, startPoint x: 478, startPoint y: 386, endPoint x: 365, endPoint y: 356, distance: 116.6
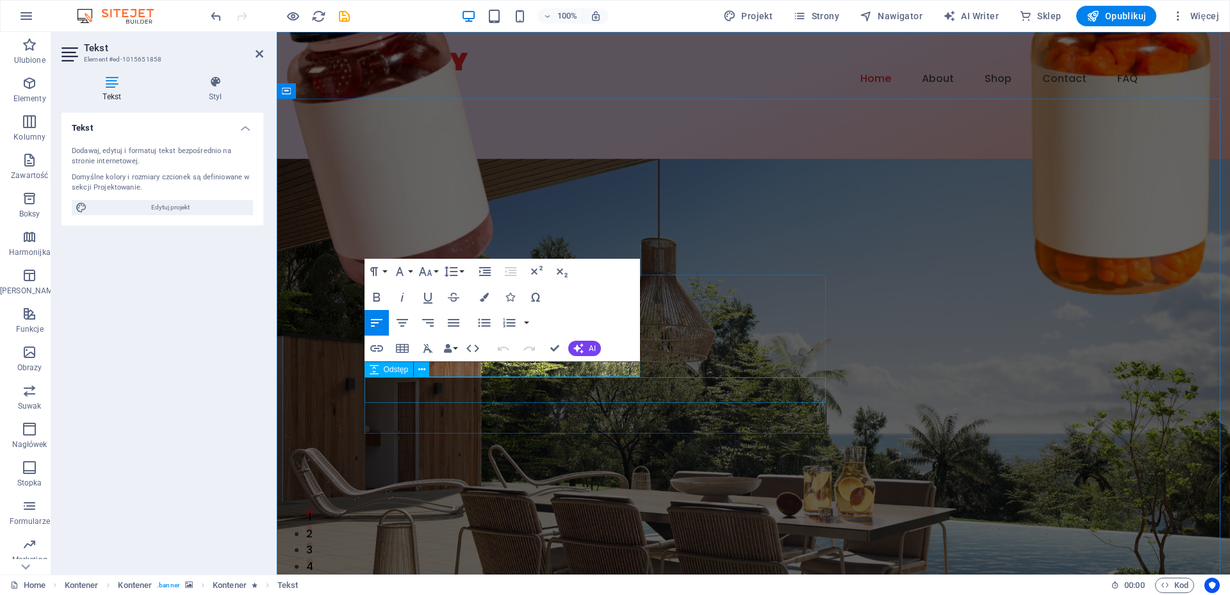
select select "px"
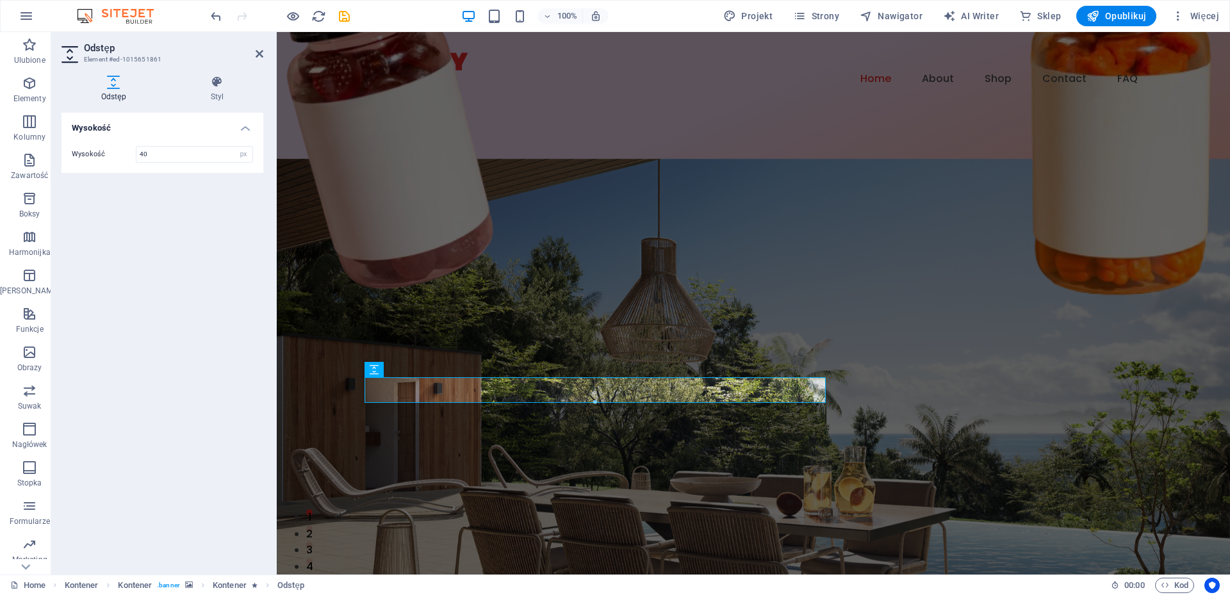
click at [198, 254] on div "Wysokość Wysokość 40 px rem vh vw" at bounding box center [163, 339] width 202 height 452
click at [593, 173] on figure at bounding box center [754, 414] width 954 height 511
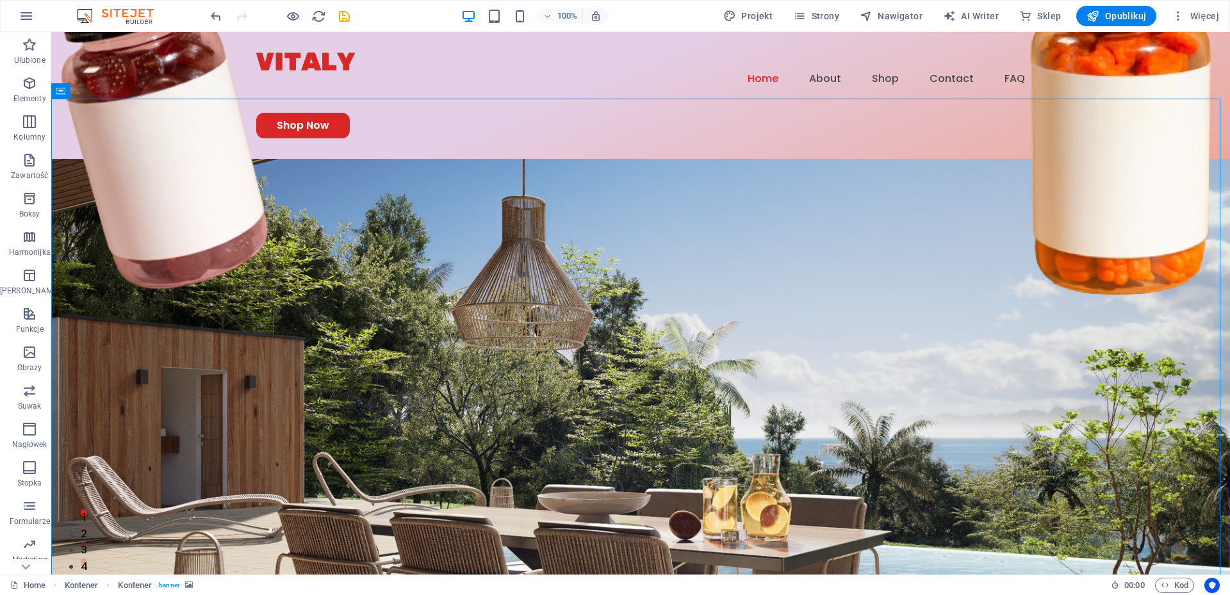
click at [593, 173] on figure at bounding box center [640, 414] width 1179 height 511
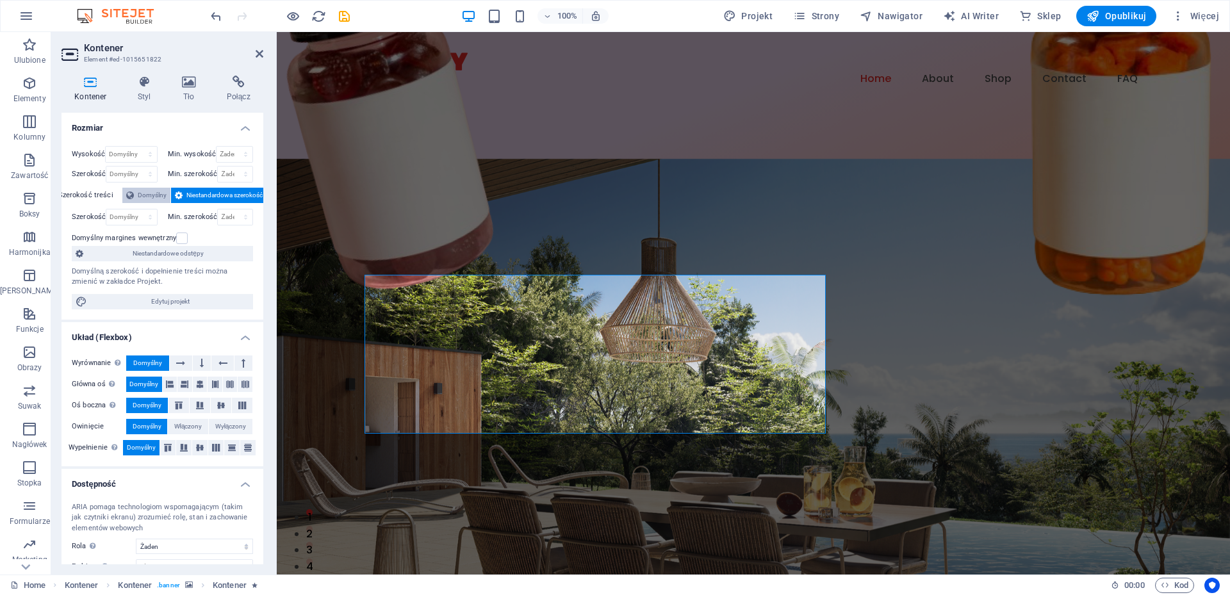
click at [154, 192] on span "Domyślny" at bounding box center [152, 195] width 29 height 15
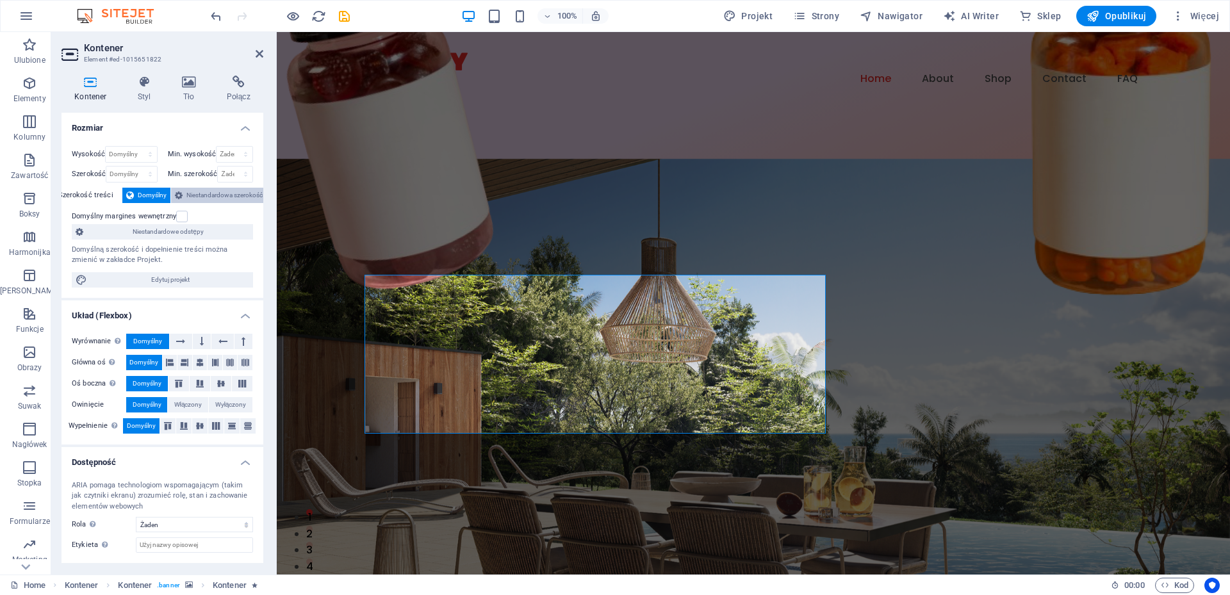
click at [203, 192] on span "Niestandardowa szerokość" at bounding box center [224, 195] width 76 height 15
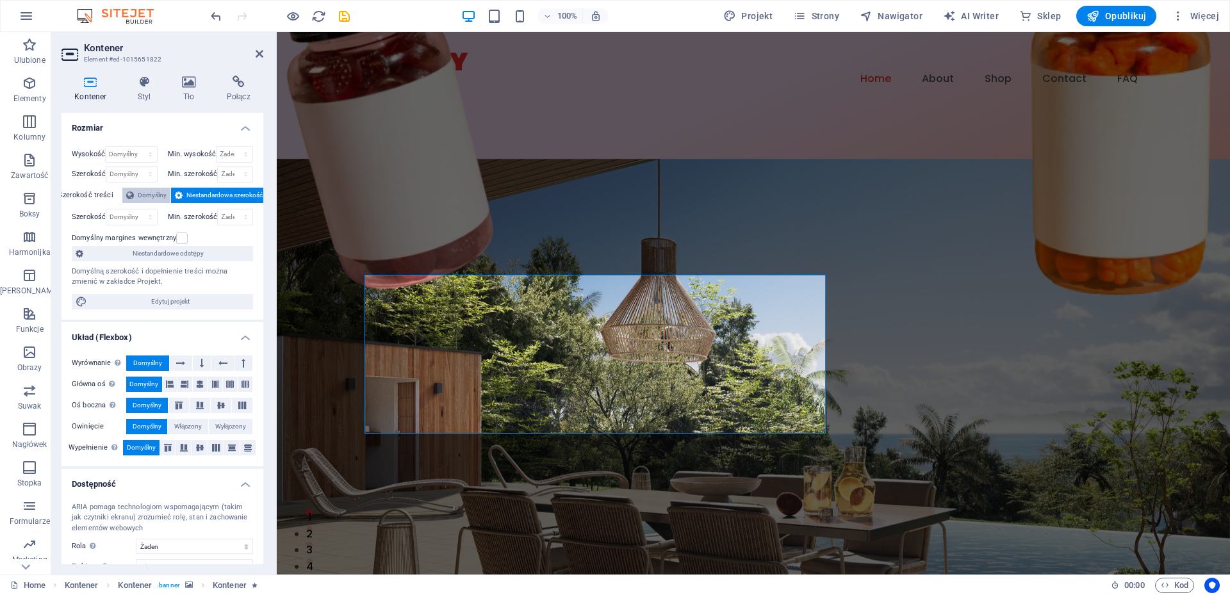
click at [142, 194] on span "Domyślny" at bounding box center [152, 195] width 29 height 15
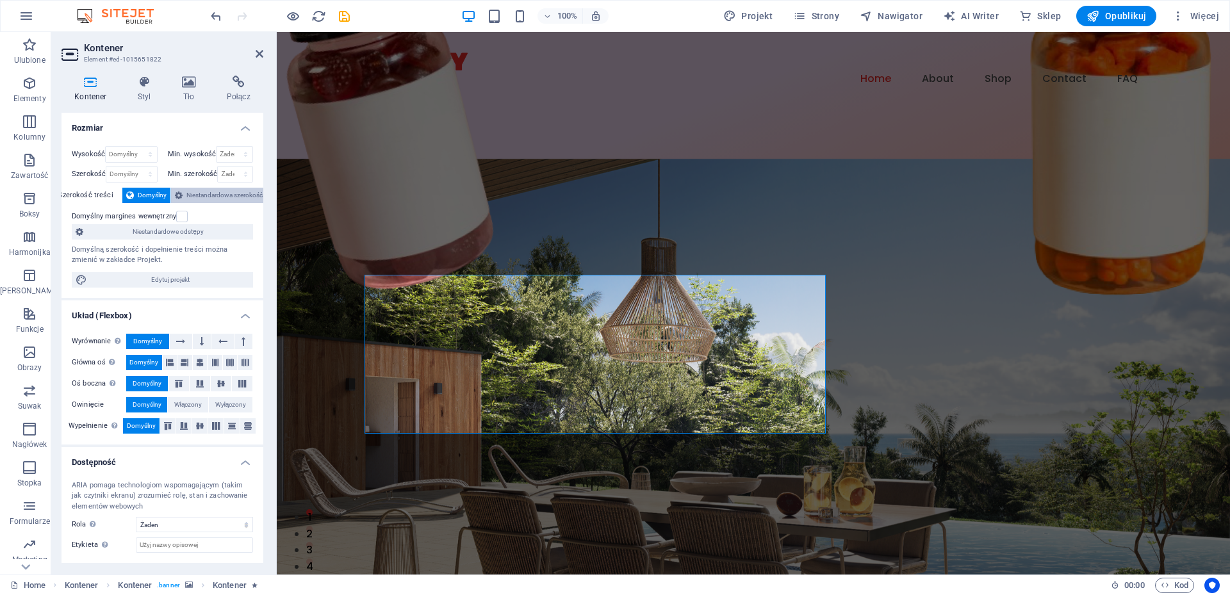
click at [192, 193] on span "Niestandardowa szerokość" at bounding box center [224, 195] width 76 height 15
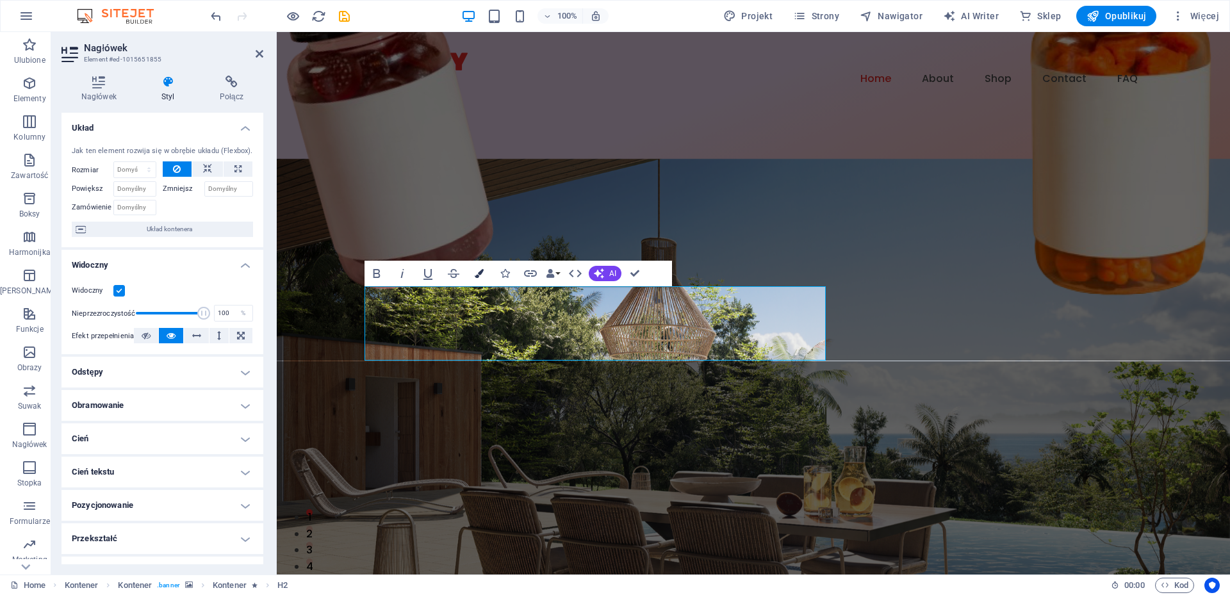
click at [479, 276] on icon "button" at bounding box center [479, 273] width 9 height 9
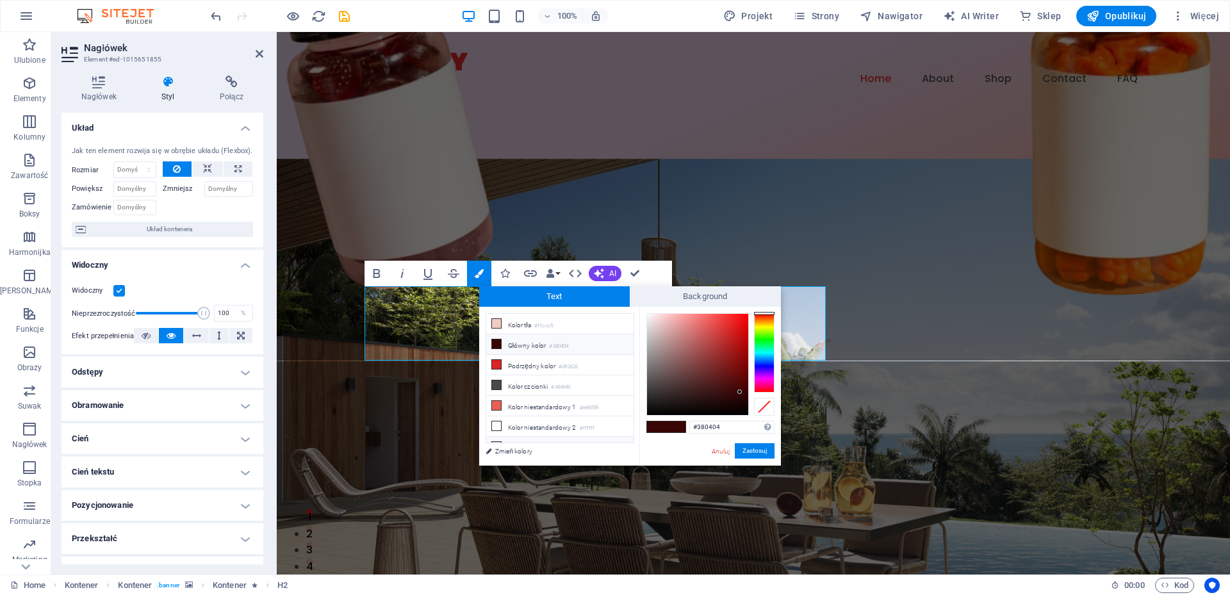
click at [522, 440] on li "Kolor niestandardowy 3 #e4cfe7" at bounding box center [559, 447] width 147 height 21
type input "#e4cfe7"
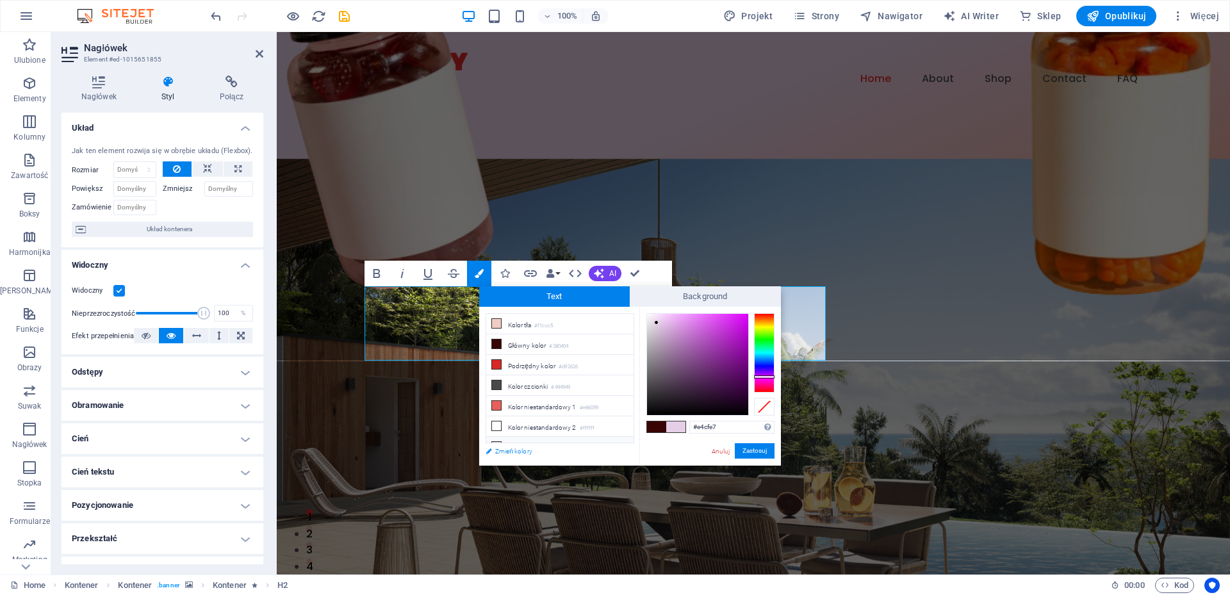
click at [518, 454] on link "Zmień kolory" at bounding box center [553, 451] width 149 height 16
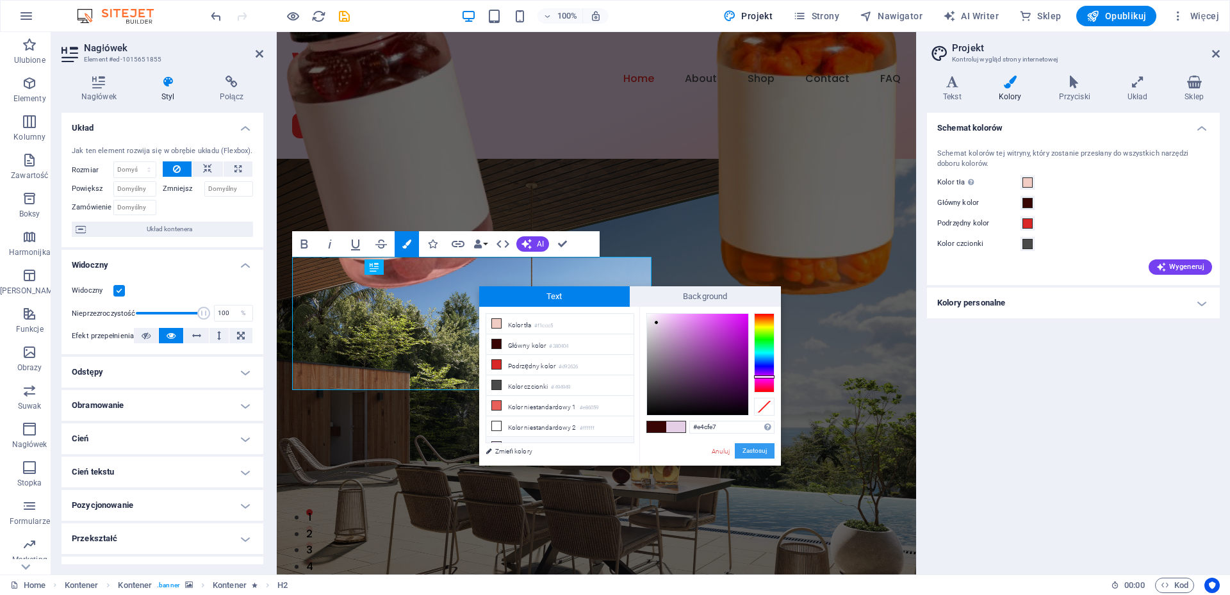
click at [761, 452] on button "Zastosuj" at bounding box center [755, 450] width 40 height 15
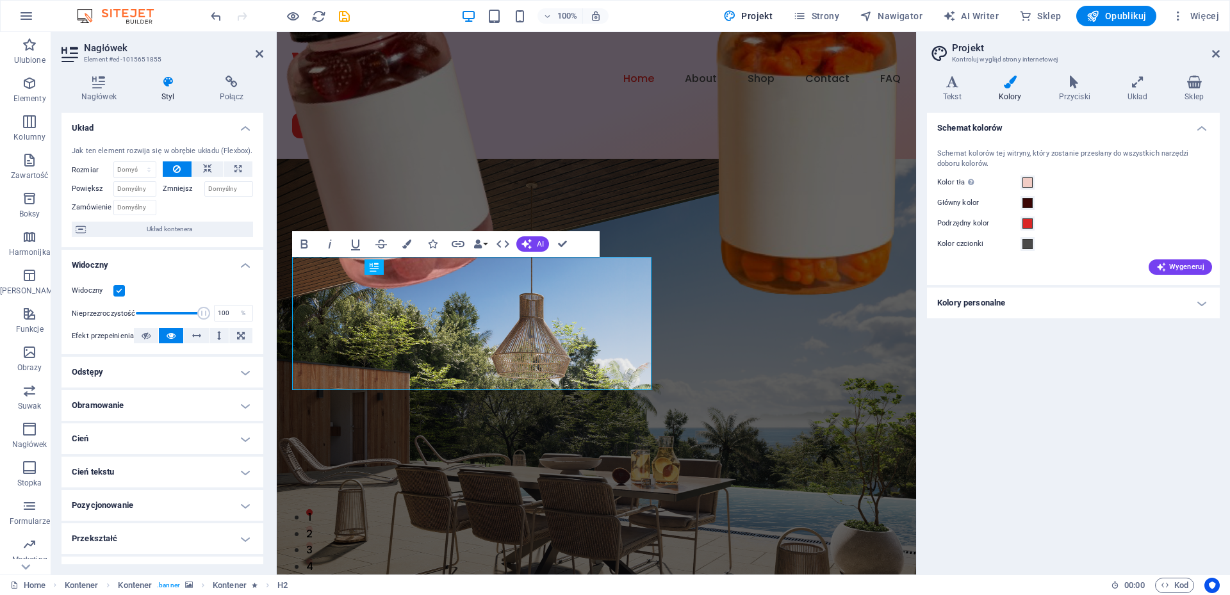
click at [1221, 52] on aside "Projekt Kontroluj wygląd strony internetowej Warianty Tekst Kolory Przyciski Uk…" at bounding box center [1073, 303] width 314 height 543
click at [1216, 54] on icon at bounding box center [1217, 54] width 8 height 10
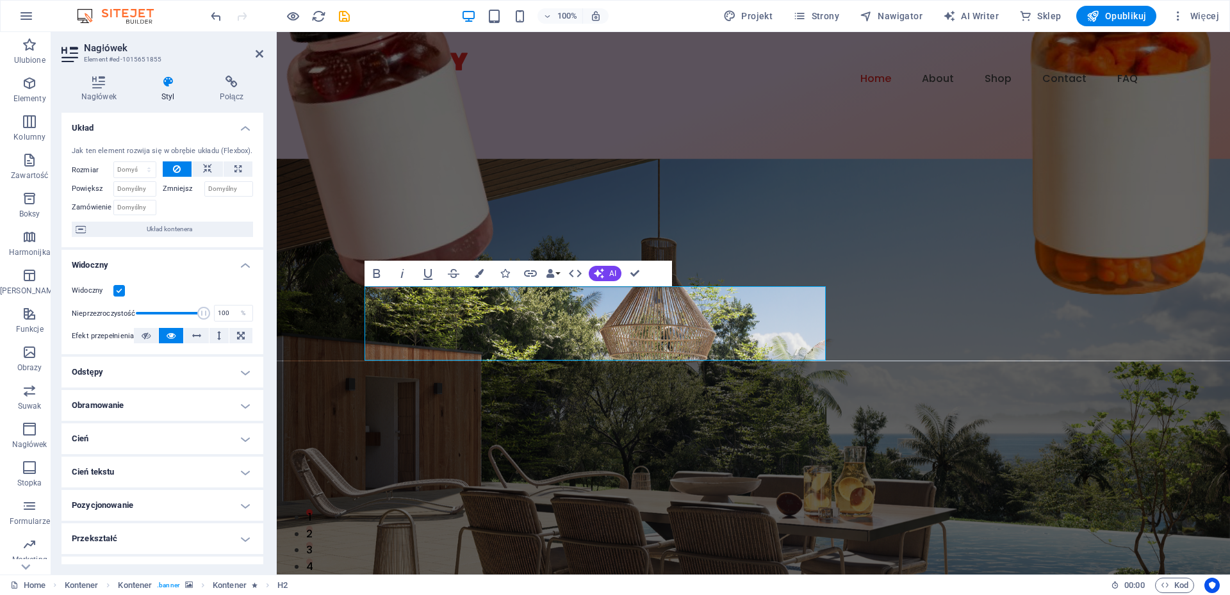
click at [931, 333] on figure at bounding box center [754, 414] width 954 height 511
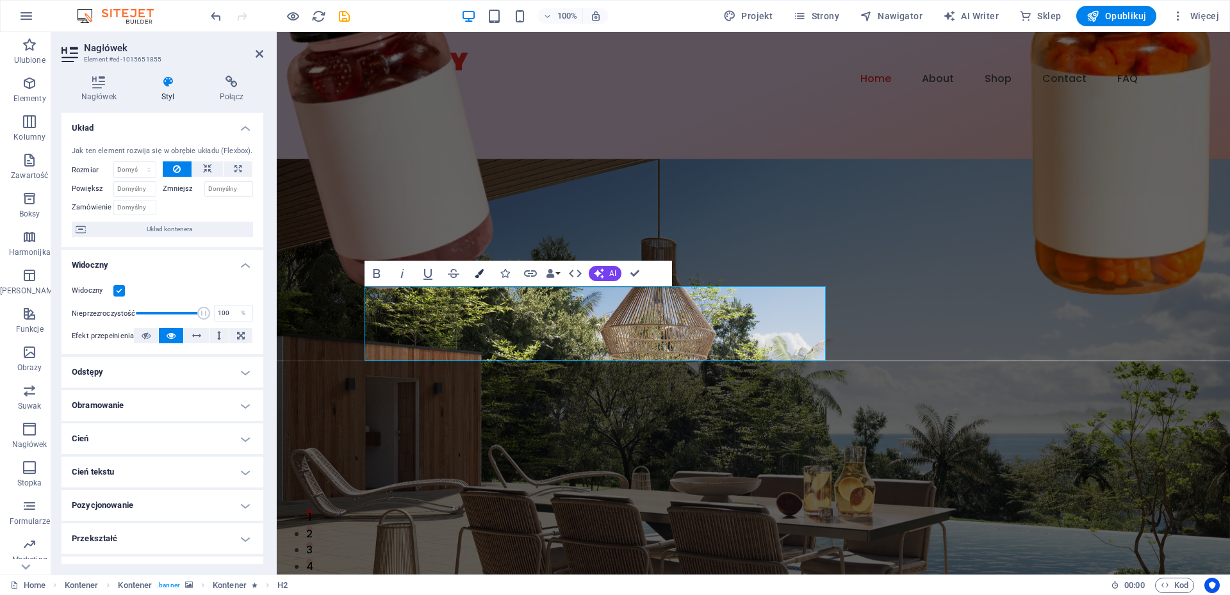
click at [479, 269] on icon "button" at bounding box center [479, 273] width 9 height 9
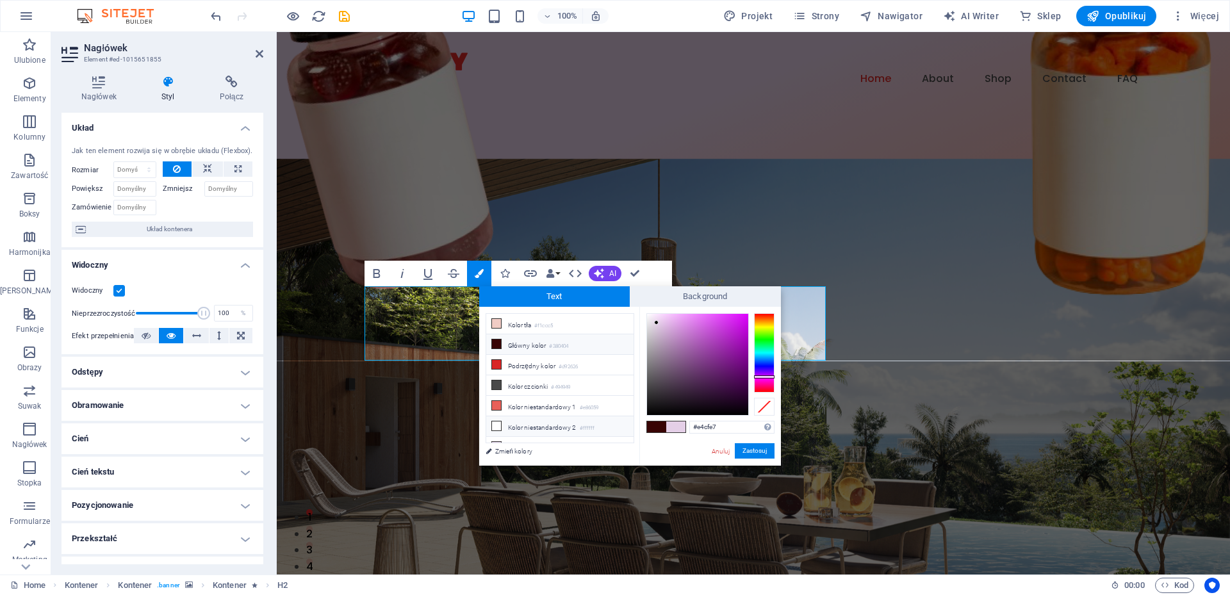
click at [532, 424] on li "Kolor niestandardowy 2 #ffffff" at bounding box center [559, 427] width 147 height 21
type input "#ffffff"
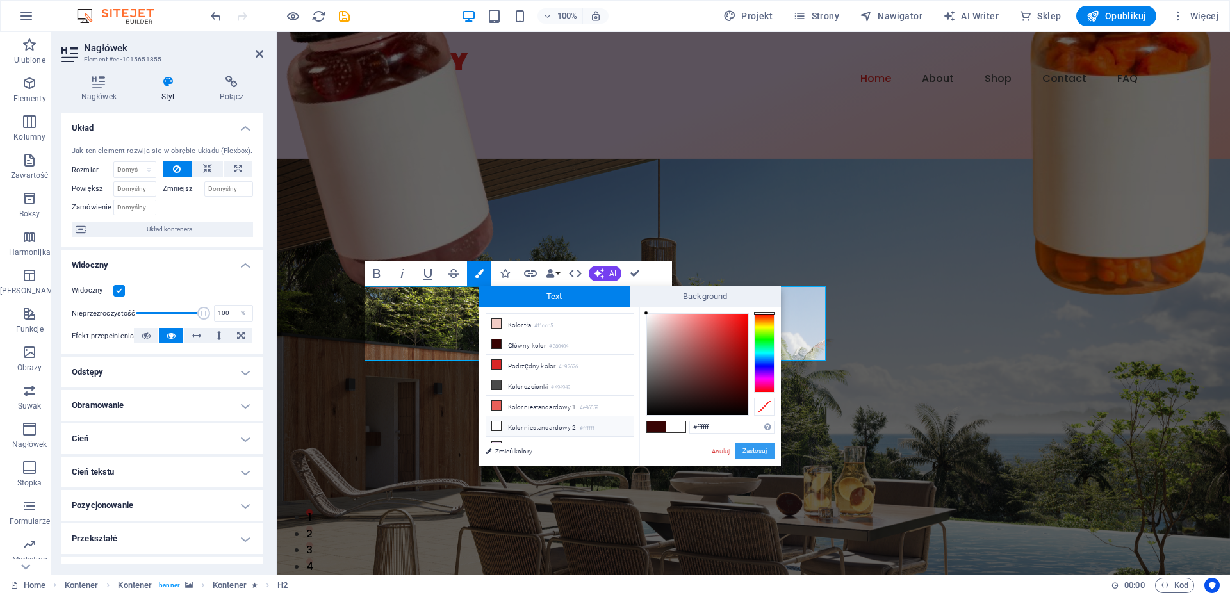
click at [754, 447] on button "Zastosuj" at bounding box center [755, 450] width 40 height 15
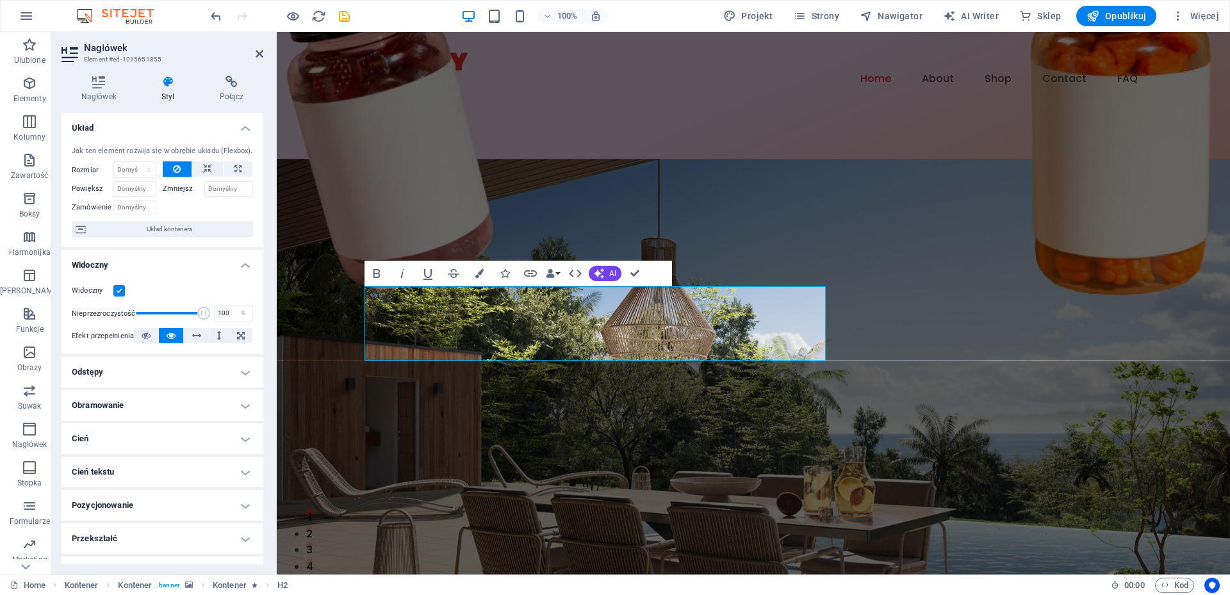
click at [945, 214] on figure at bounding box center [754, 414] width 954 height 511
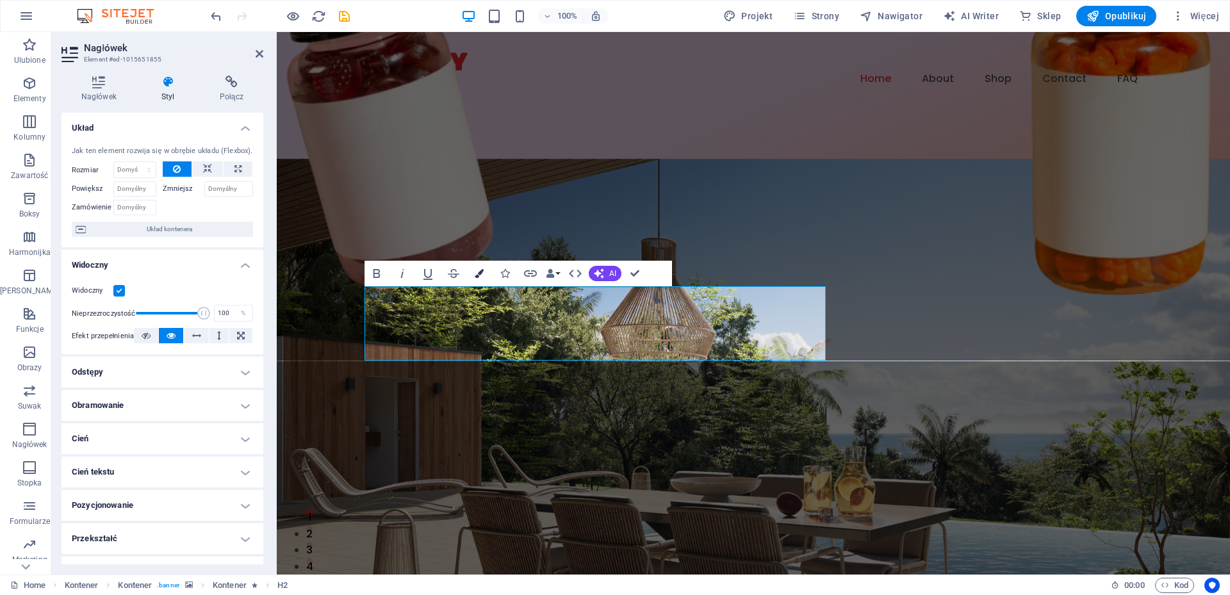
click at [478, 276] on icon "button" at bounding box center [479, 273] width 9 height 9
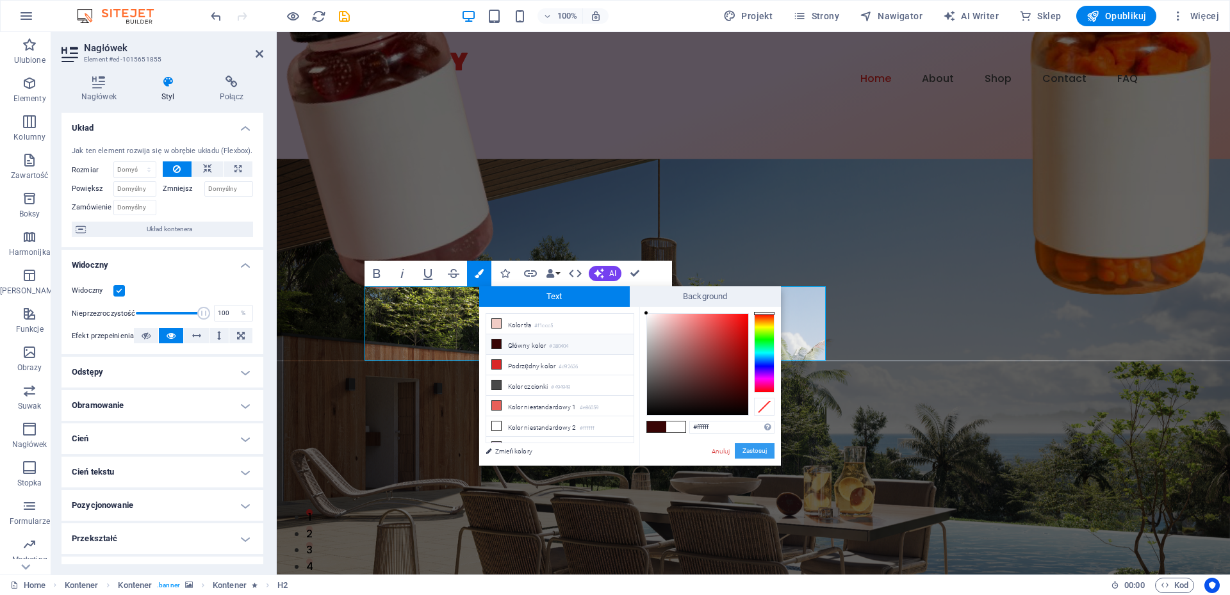
click at [746, 448] on button "Zastosuj" at bounding box center [755, 450] width 40 height 15
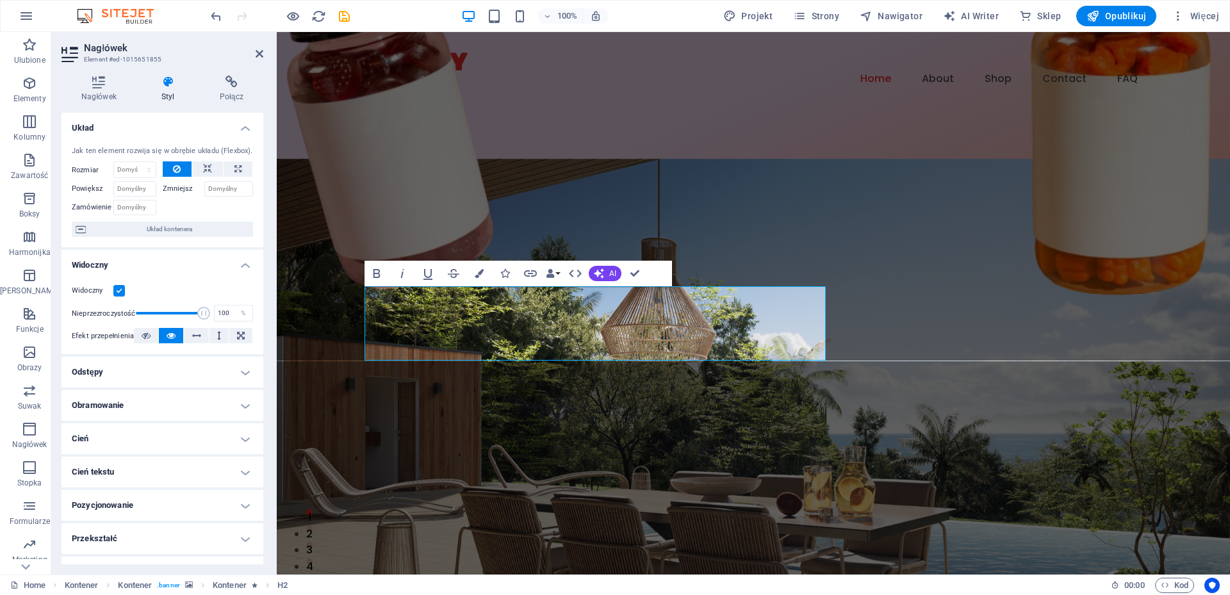
click at [230, 468] on h4 "Cień tekstu" at bounding box center [163, 472] width 202 height 31
click at [119, 520] on span at bounding box center [120, 519] width 10 height 10
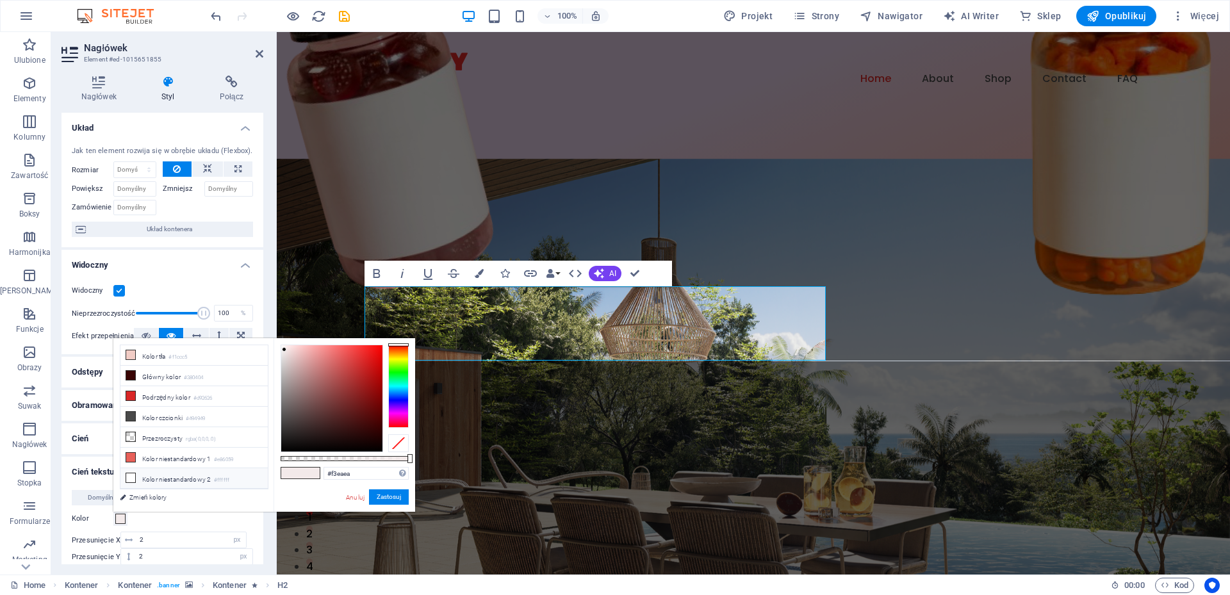
click at [150, 474] on li "Kolor niestandardowy 2 #ffffff" at bounding box center [193, 478] width 147 height 21
type input "#ffffff"
click at [388, 501] on button "Zastosuj" at bounding box center [389, 497] width 40 height 15
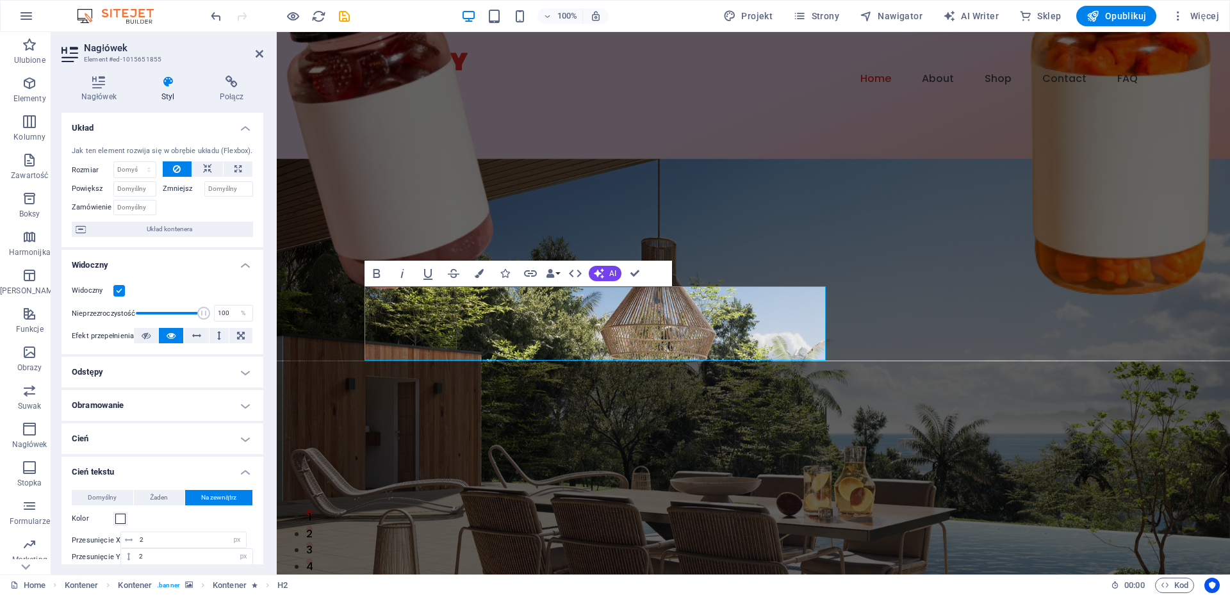
click at [986, 277] on figure at bounding box center [754, 414] width 954 height 511
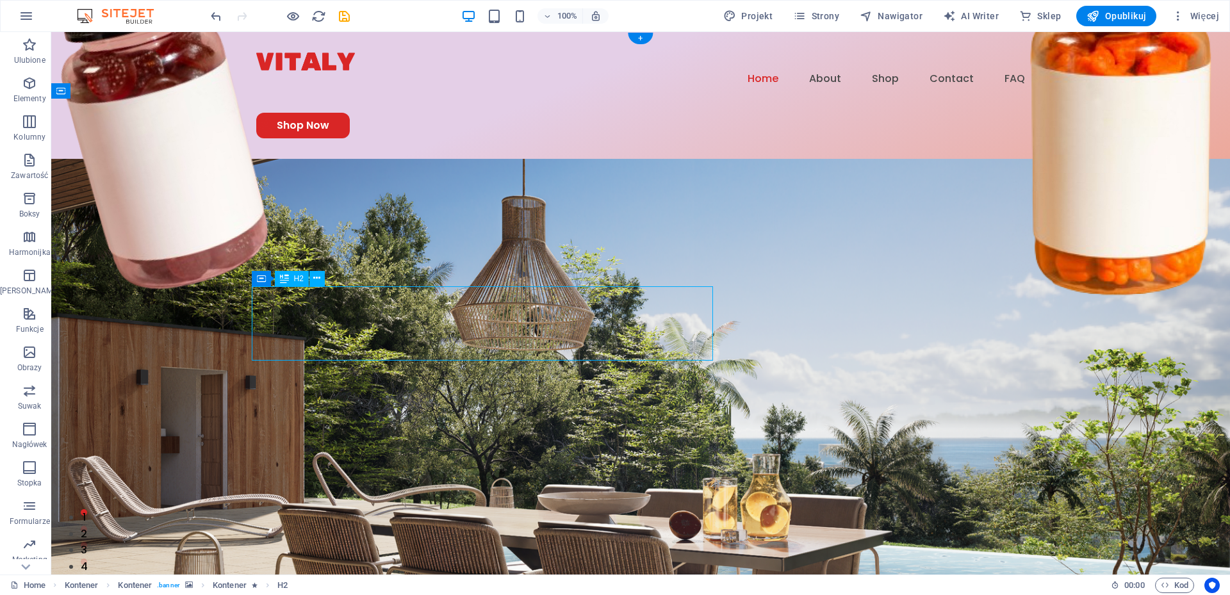
select select "px"
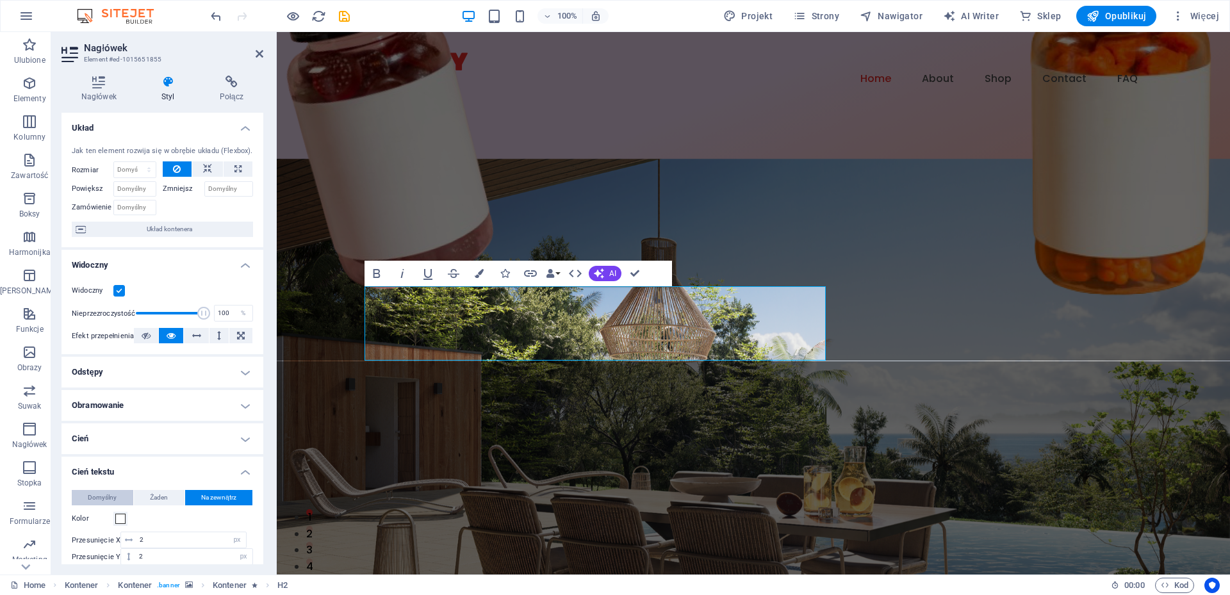
click at [104, 498] on span "Domyślny" at bounding box center [102, 497] width 29 height 15
click at [849, 191] on figure at bounding box center [754, 414] width 954 height 511
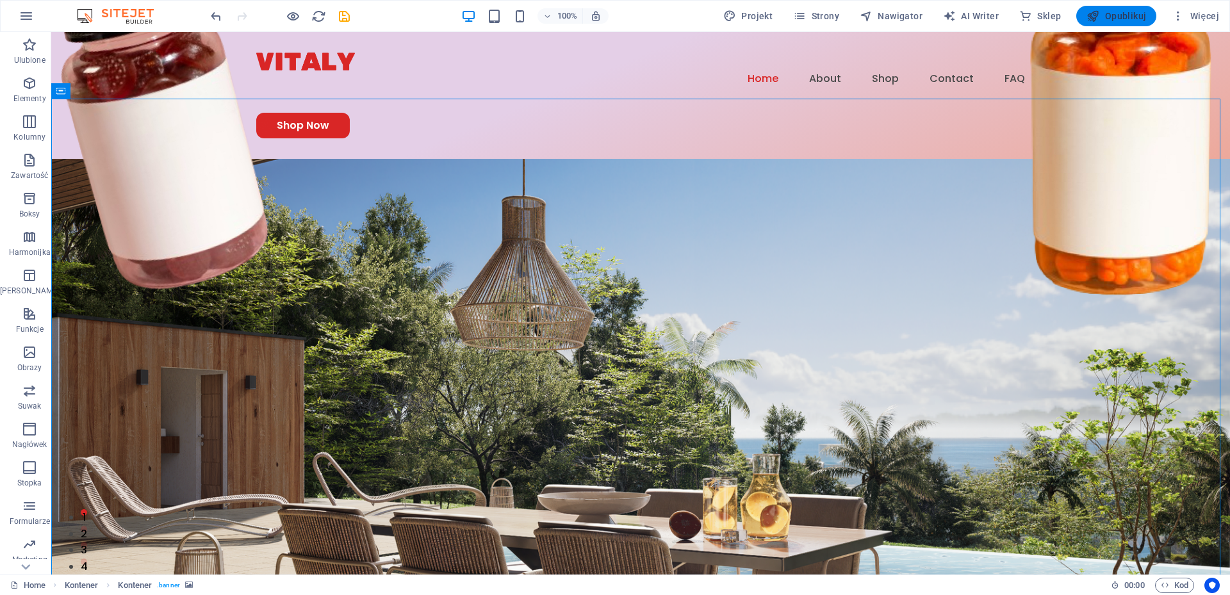
click at [1115, 15] on span "Opublikuj" at bounding box center [1117, 16] width 60 height 13
checkbox input "false"
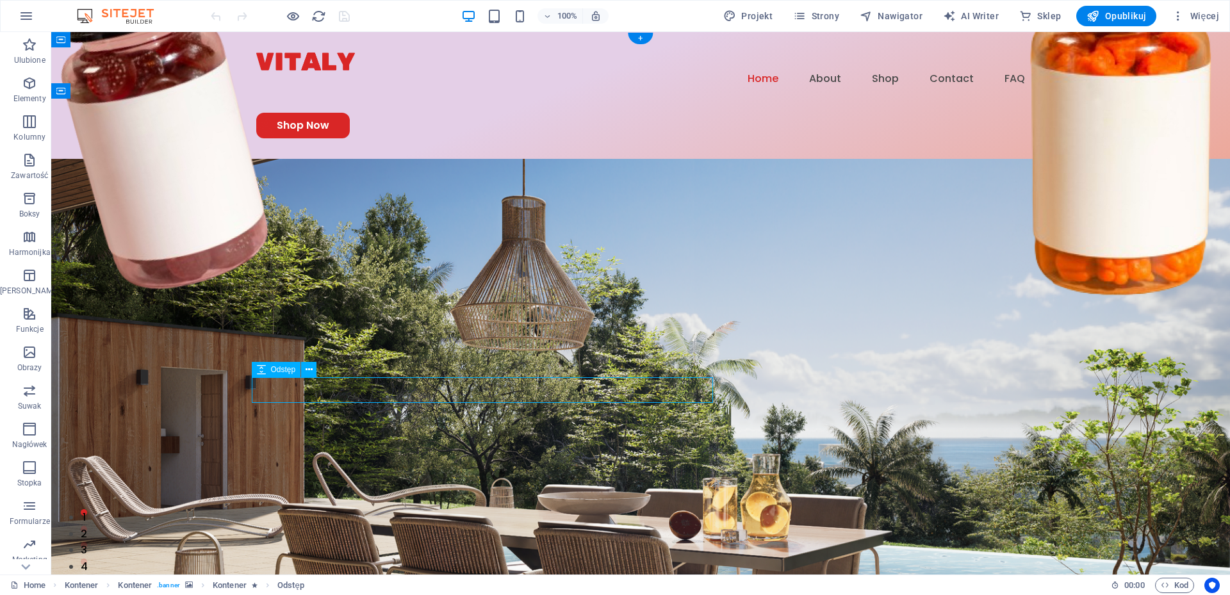
select select "px"
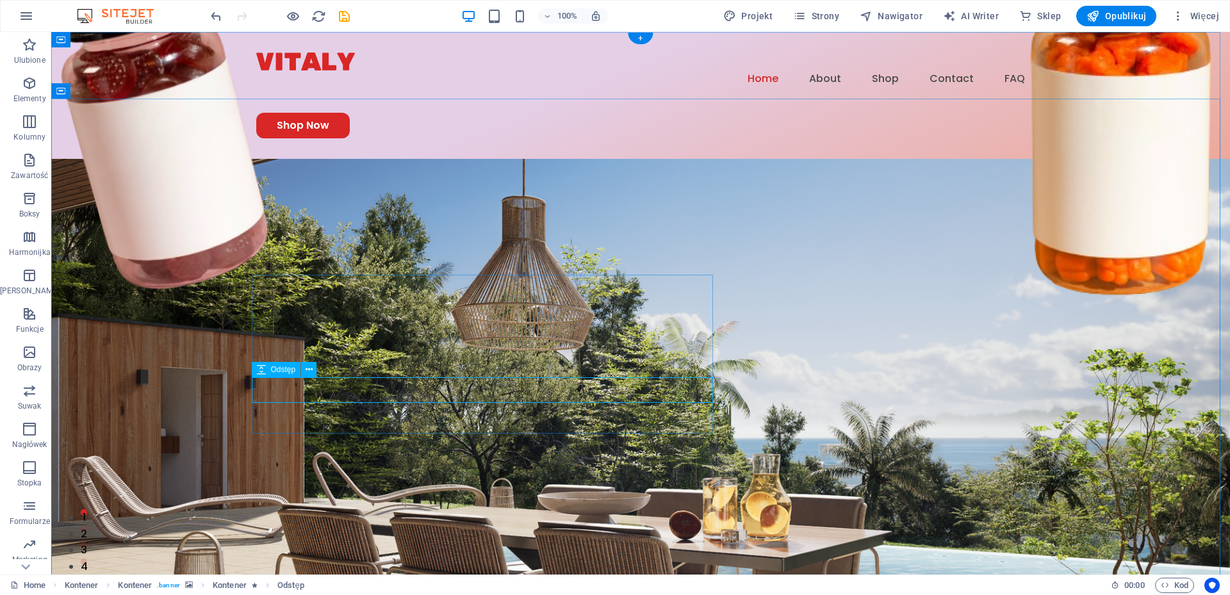
select select "px"
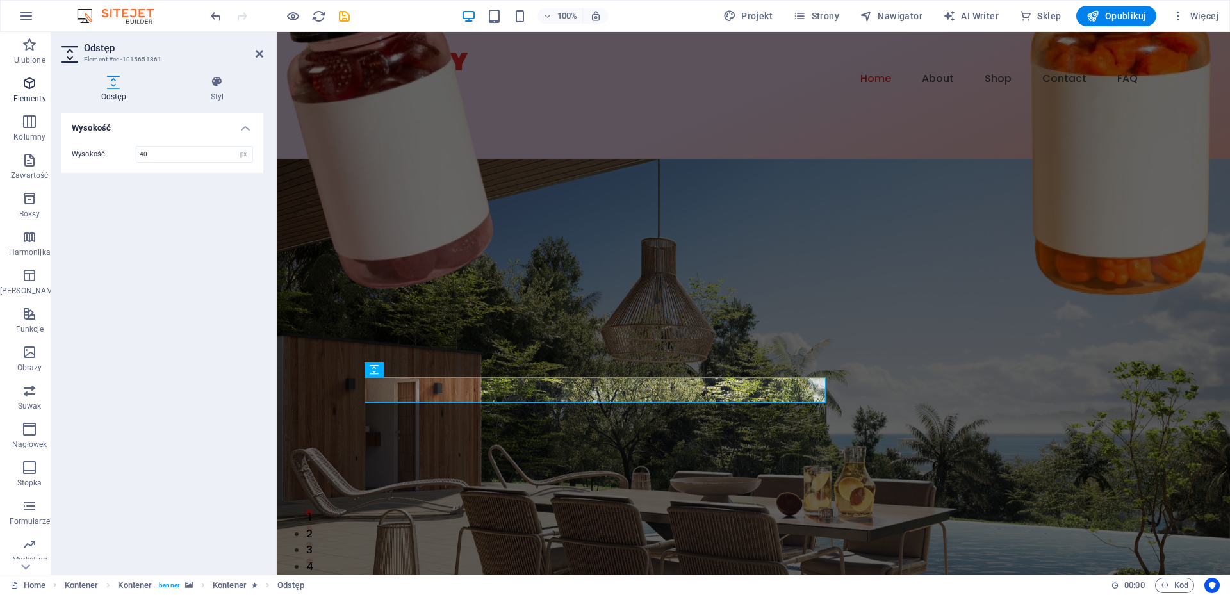
click at [25, 81] on icon "button" at bounding box center [29, 83] width 15 height 15
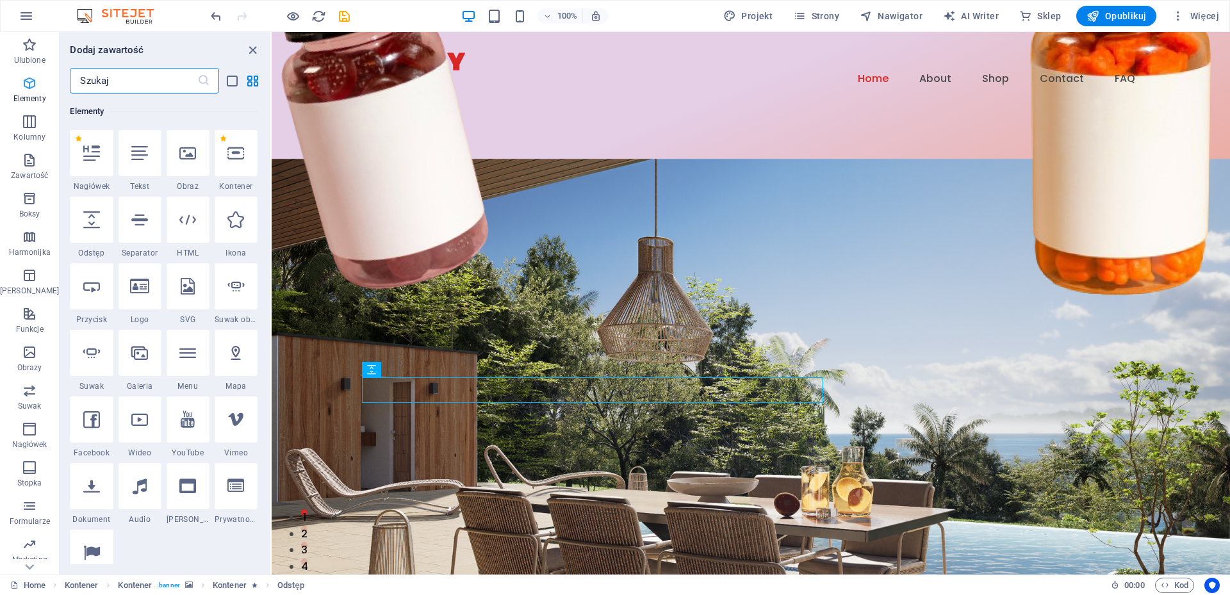
scroll to position [137, 0]
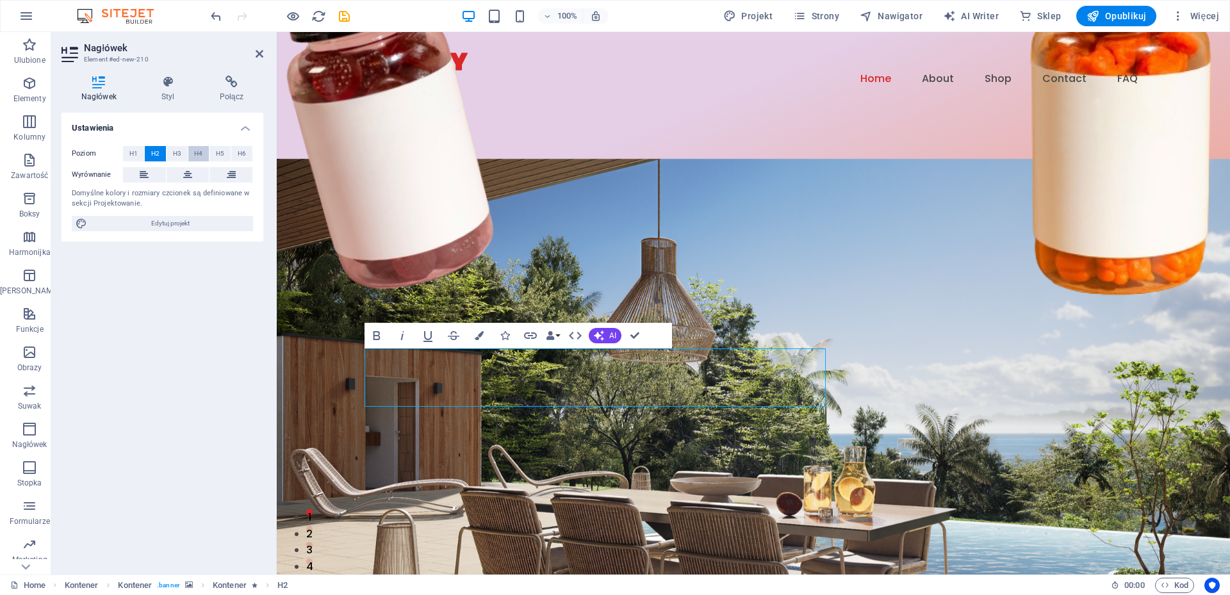
click at [195, 153] on span "H4" at bounding box center [198, 153] width 8 height 15
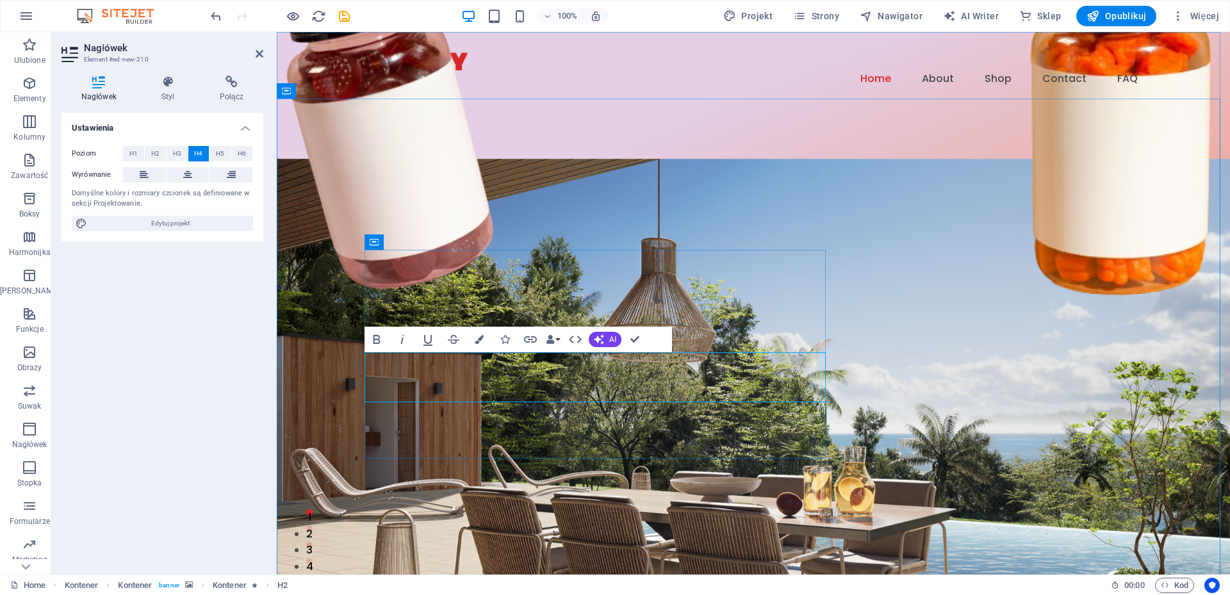
drag, startPoint x: 749, startPoint y: 386, endPoint x: 370, endPoint y: 369, distance: 379.1
click at [477, 341] on icon "button" at bounding box center [479, 339] width 9 height 9
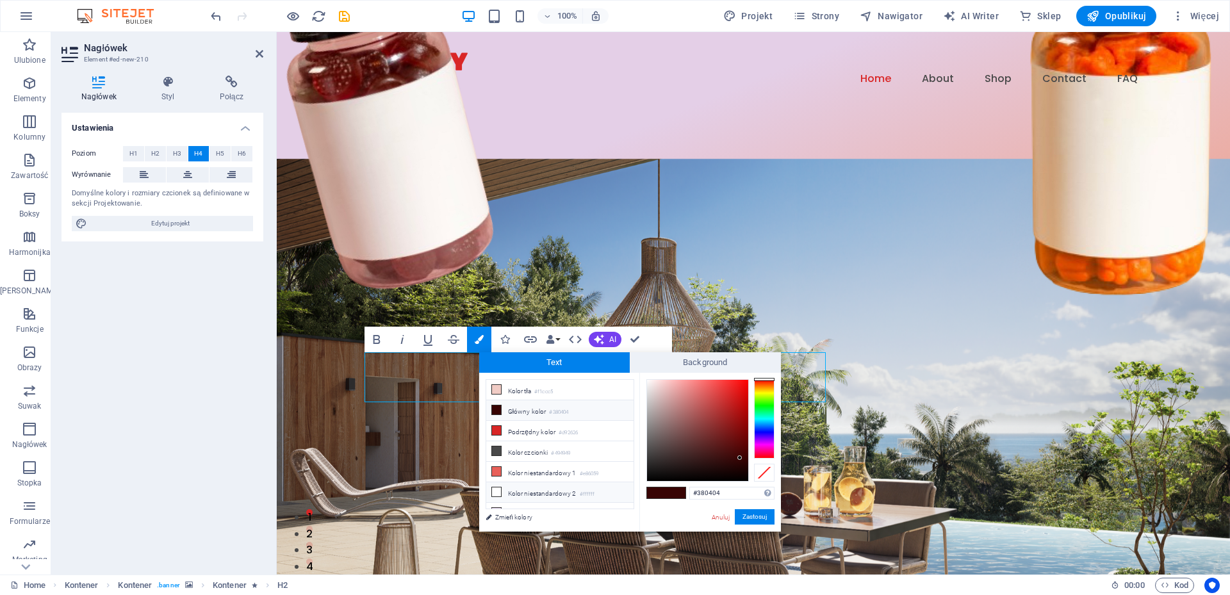
click at [544, 489] on li "Kolor niestandardowy 2 #ffffff" at bounding box center [559, 493] width 147 height 21
type input "#ffffff"
click at [760, 518] on button "Zastosuj" at bounding box center [755, 516] width 40 height 15
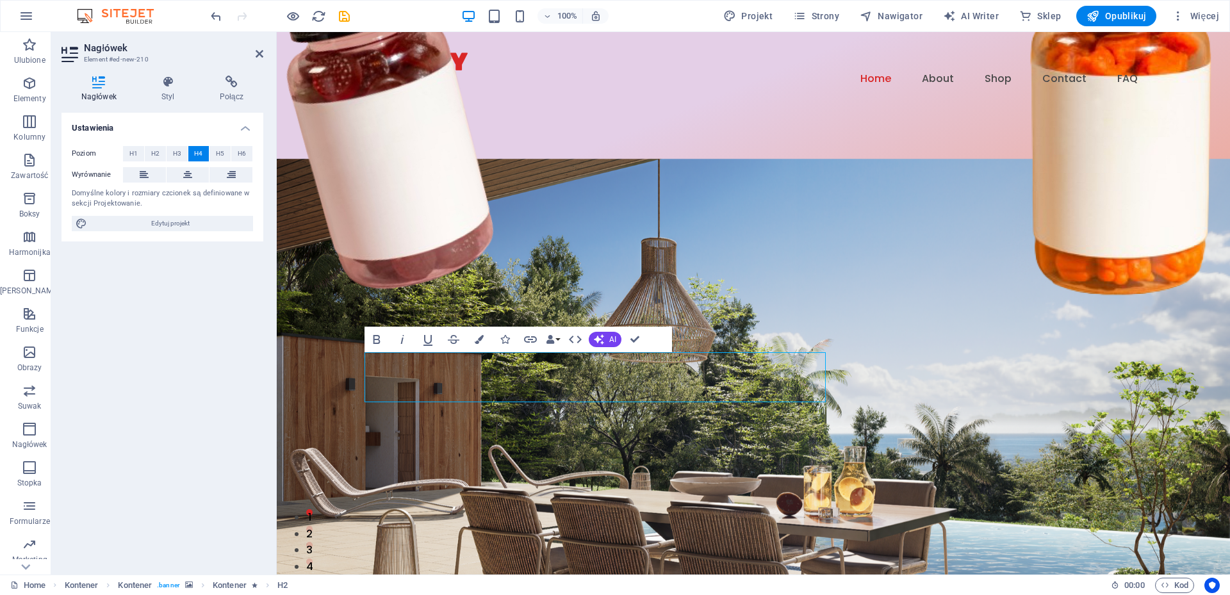
click at [907, 296] on figure at bounding box center [754, 414] width 954 height 511
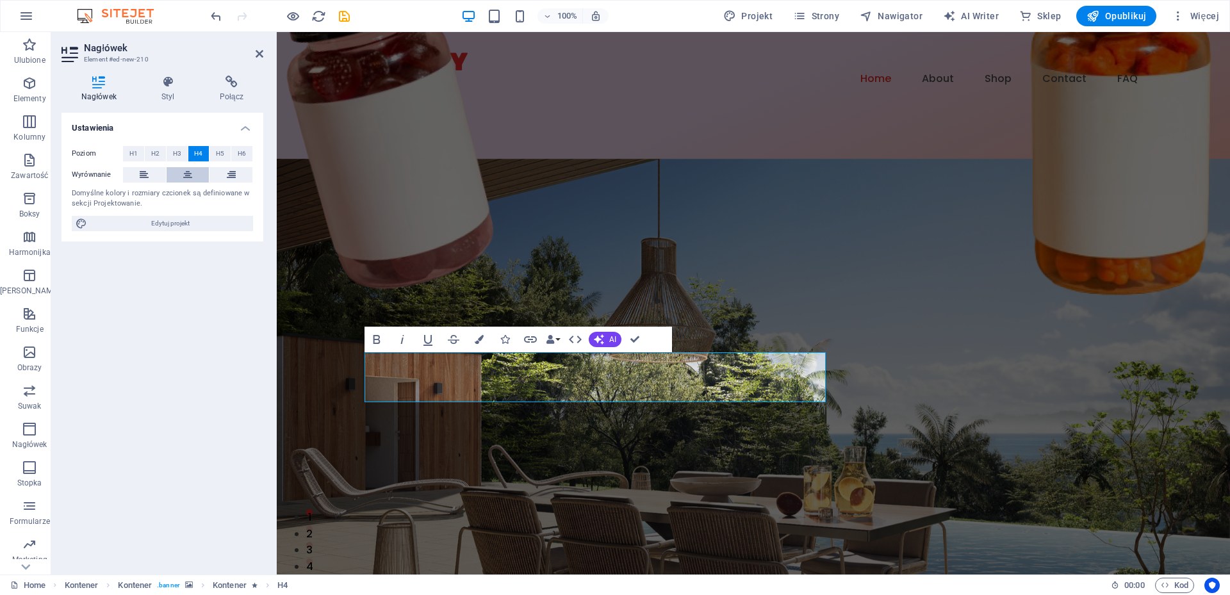
click at [188, 178] on icon at bounding box center [187, 174] width 9 height 15
click at [954, 231] on figure at bounding box center [754, 414] width 954 height 511
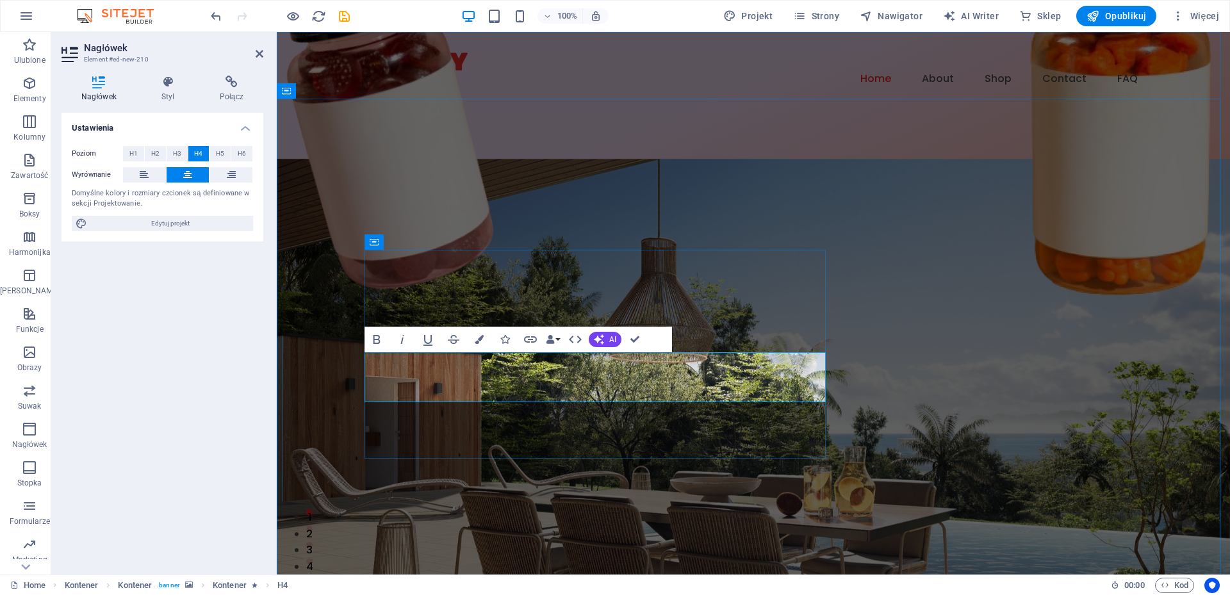
click at [374, 244] on icon at bounding box center [374, 242] width 9 height 15
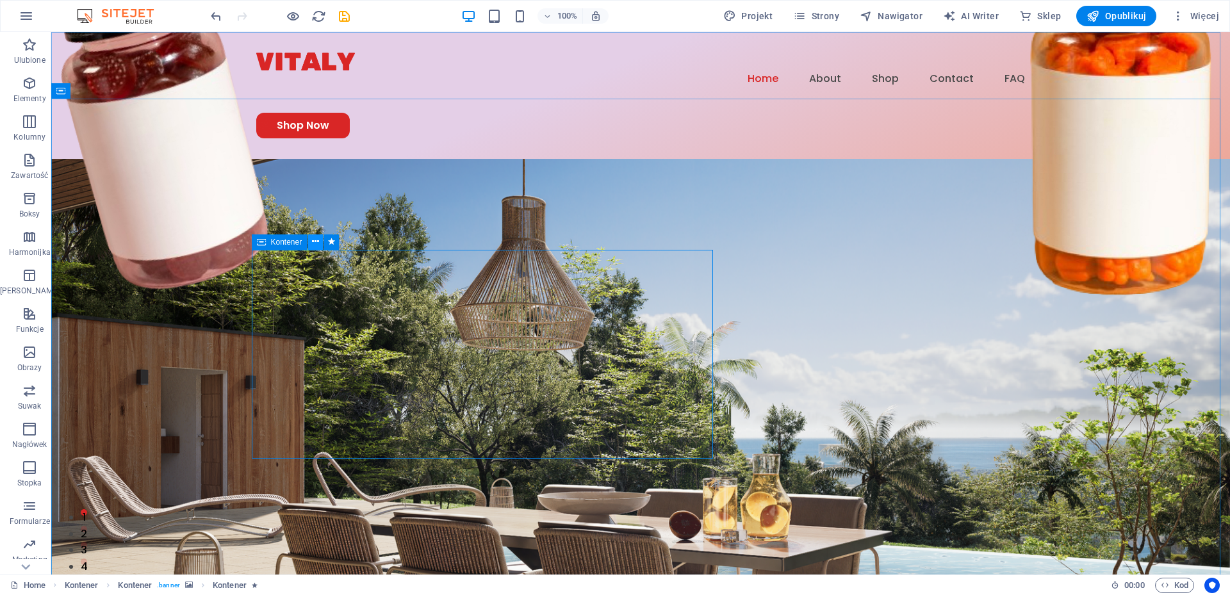
click at [317, 240] on icon at bounding box center [315, 241] width 7 height 13
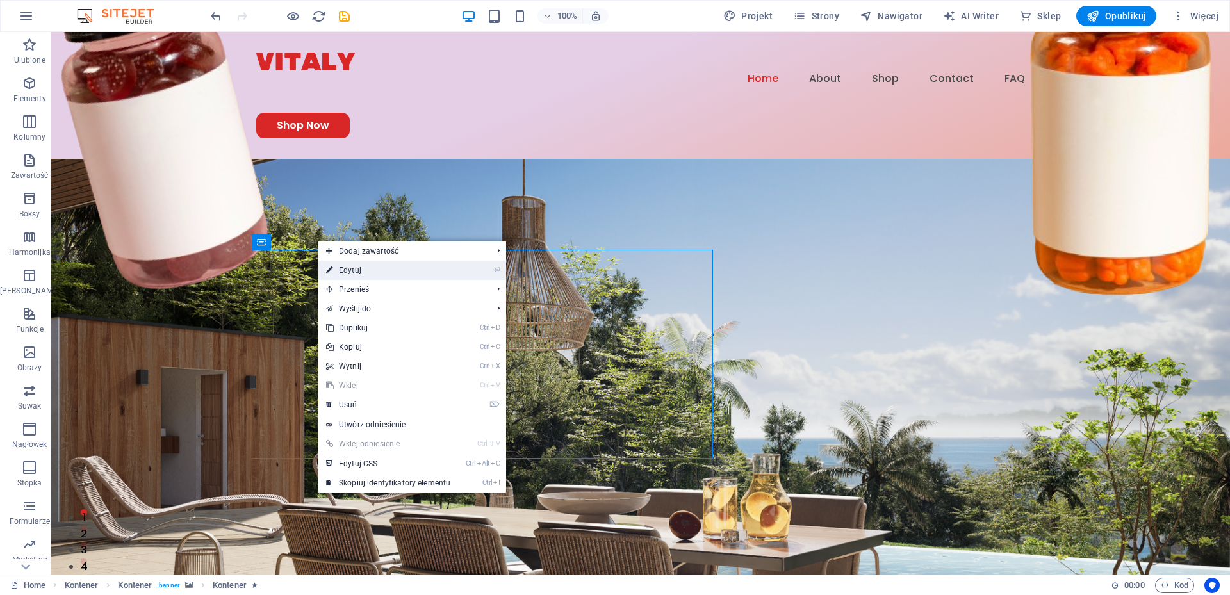
click at [361, 269] on link "⏎ Edytuj" at bounding box center [389, 270] width 140 height 19
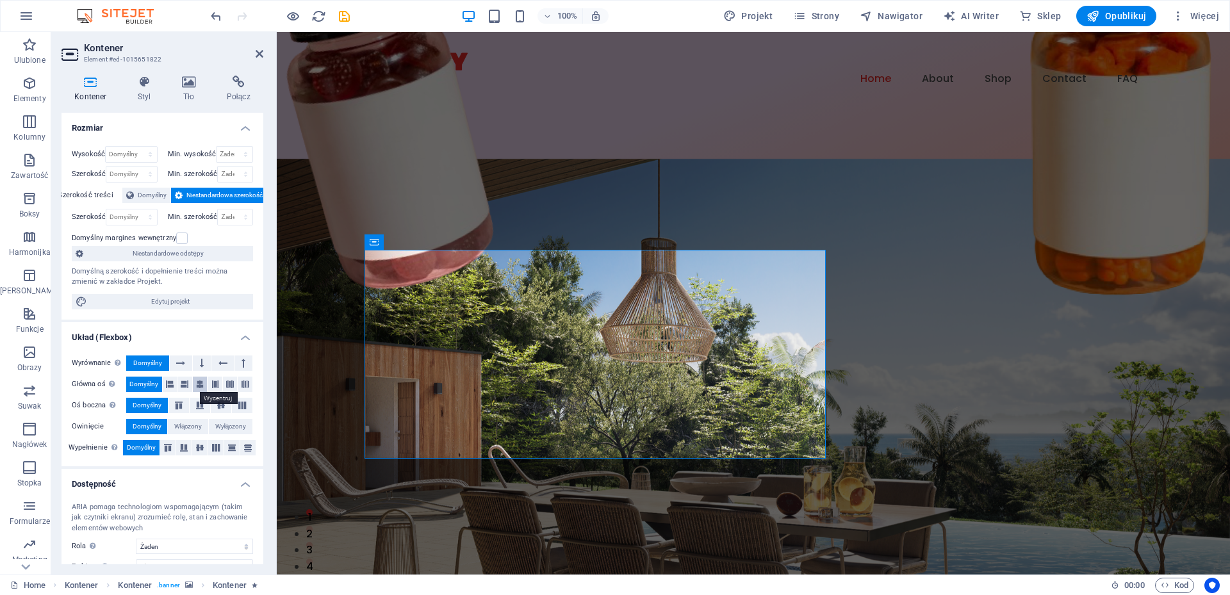
click at [200, 384] on icon at bounding box center [200, 384] width 8 height 15
click at [167, 384] on icon at bounding box center [170, 384] width 8 height 15
click at [429, 171] on figure at bounding box center [754, 414] width 954 height 511
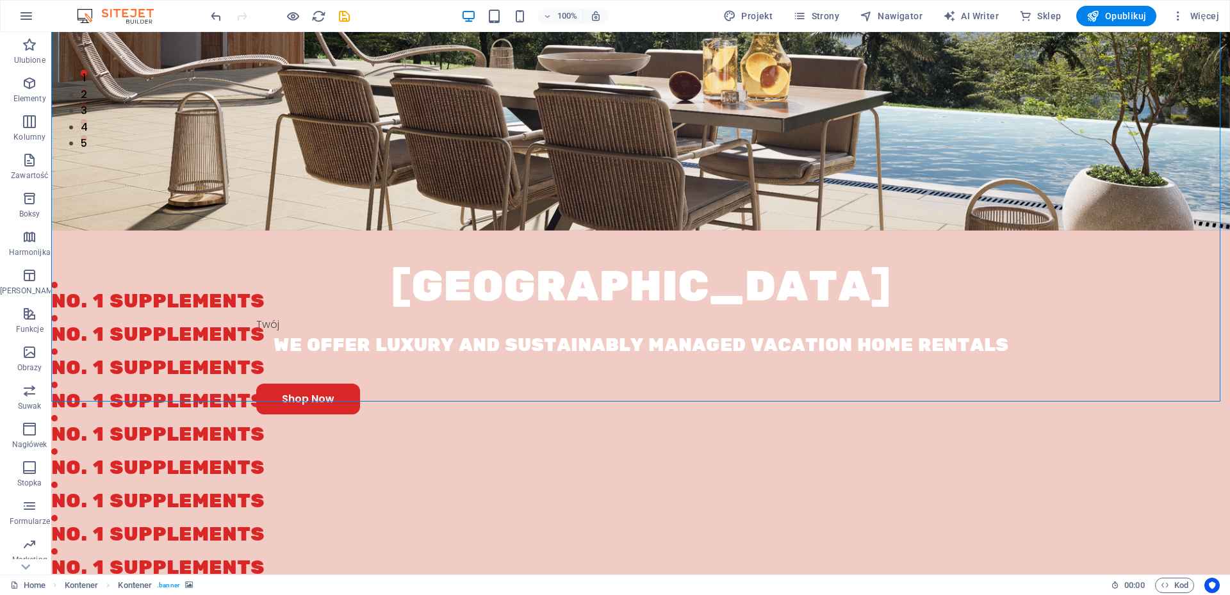
scroll to position [0, 0]
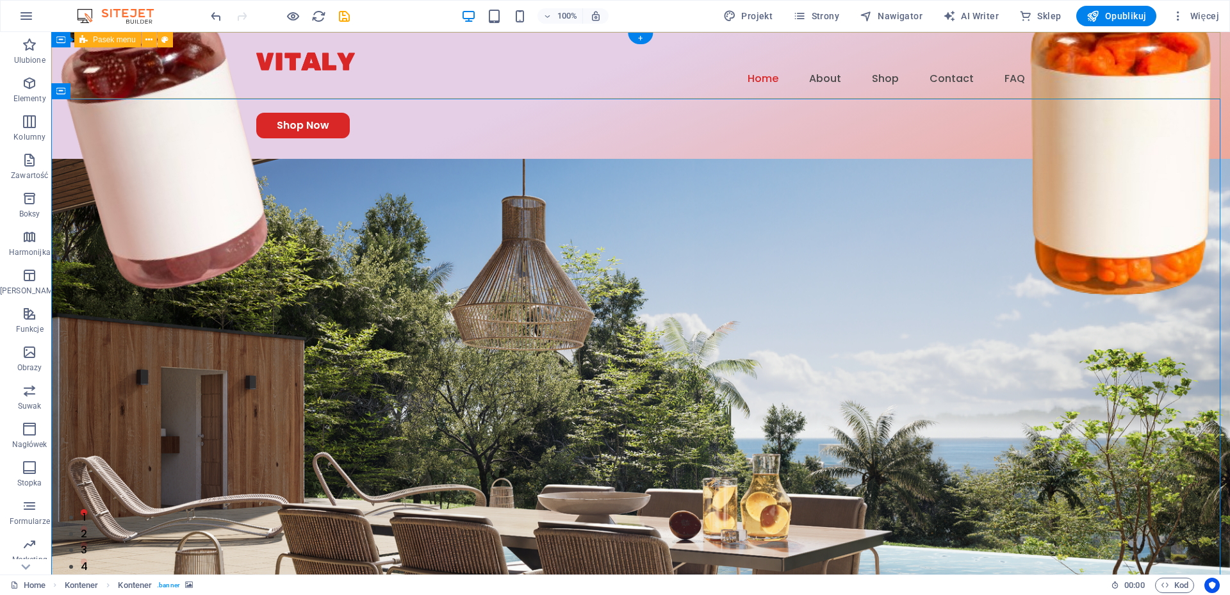
click at [1147, 61] on div "Menu Home About Shop Contact FAQ Shop Now" at bounding box center [640, 95] width 1179 height 127
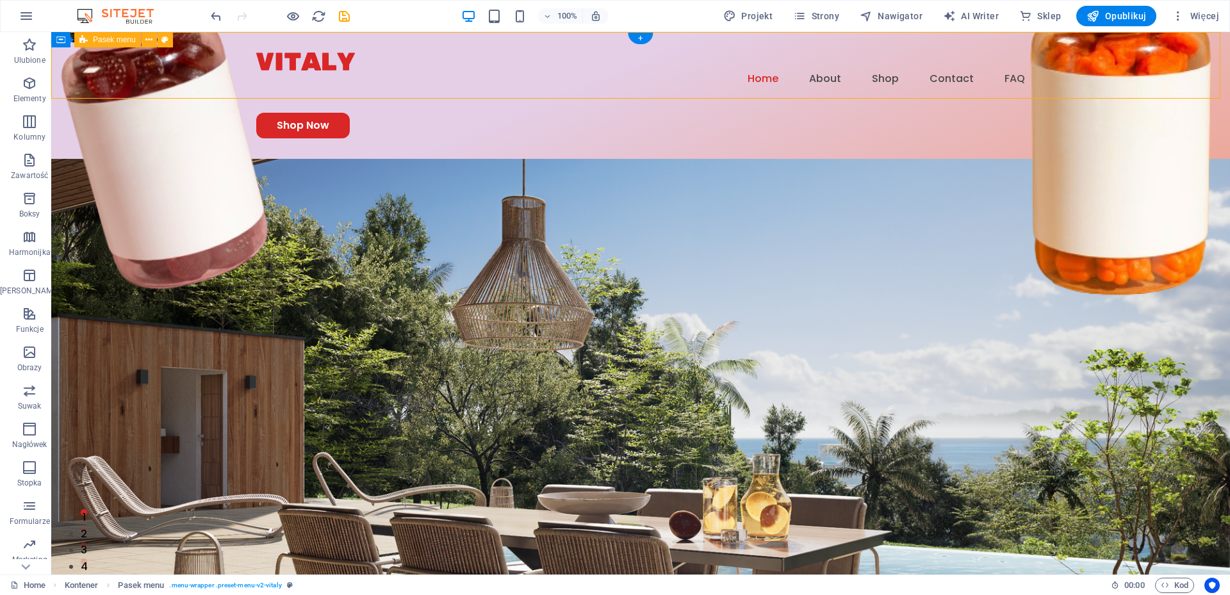
click at [1147, 61] on div "Menu Home About Shop Contact FAQ Shop Now" at bounding box center [640, 95] width 1179 height 127
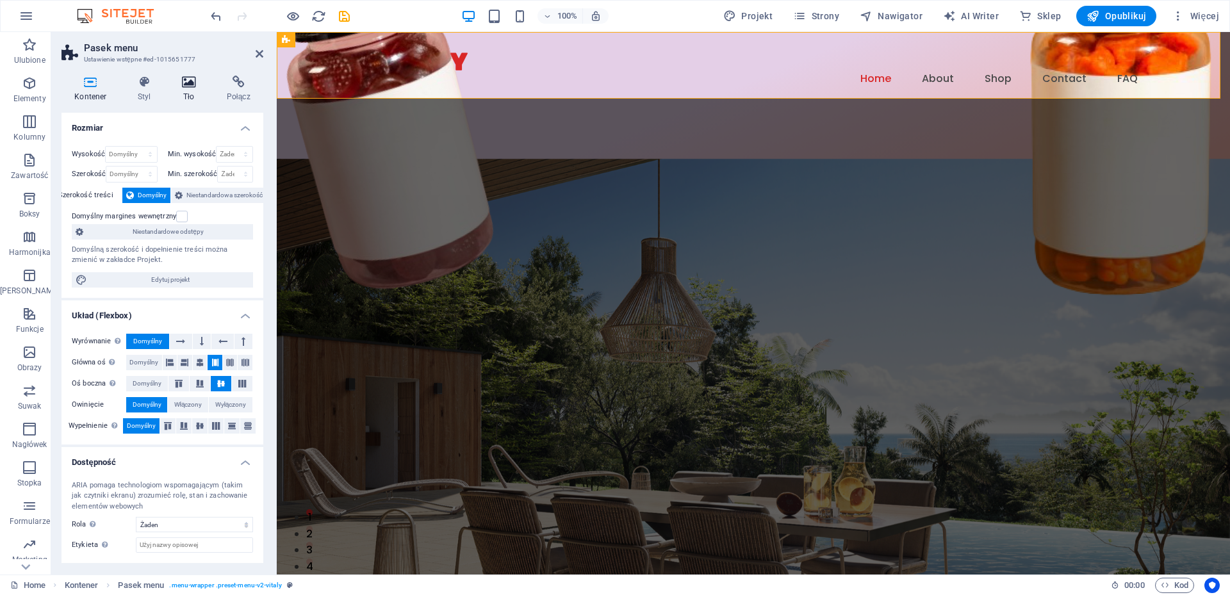
click at [187, 86] on icon at bounding box center [189, 82] width 40 height 13
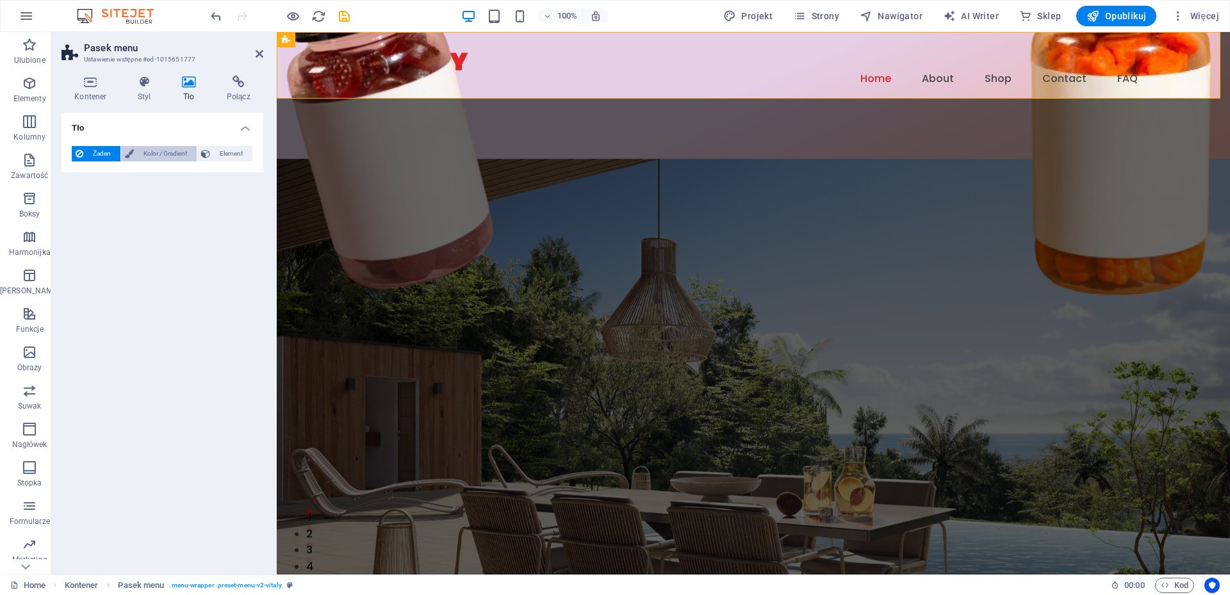
click at [165, 150] on span "Kolor / Gradient" at bounding box center [165, 153] width 55 height 15
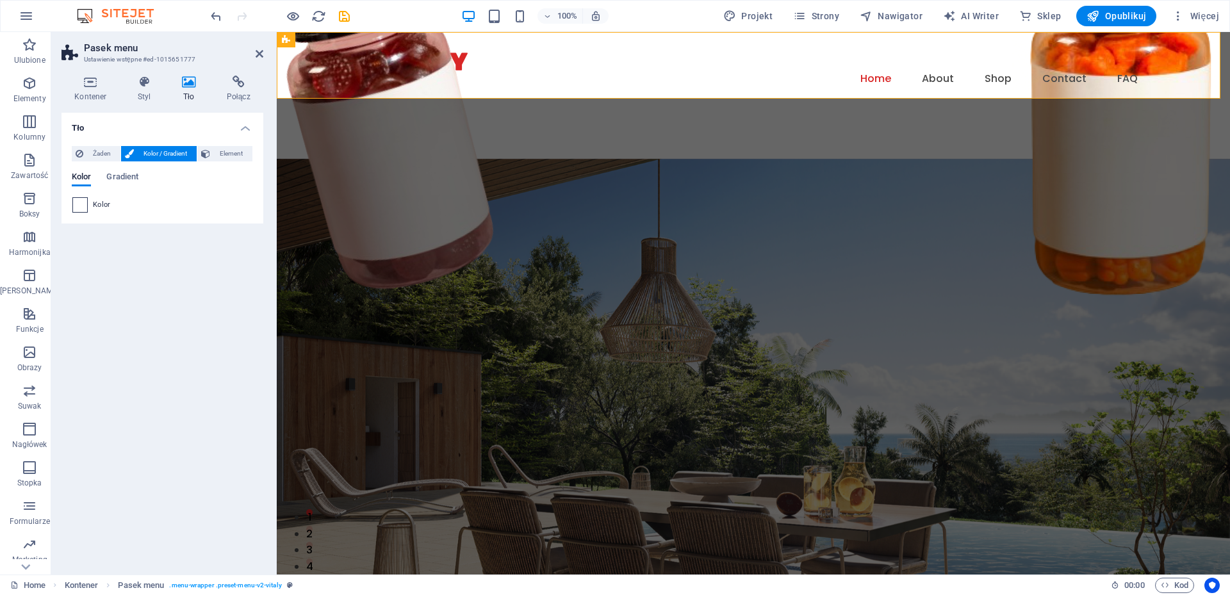
click at [79, 207] on span at bounding box center [80, 205] width 14 height 14
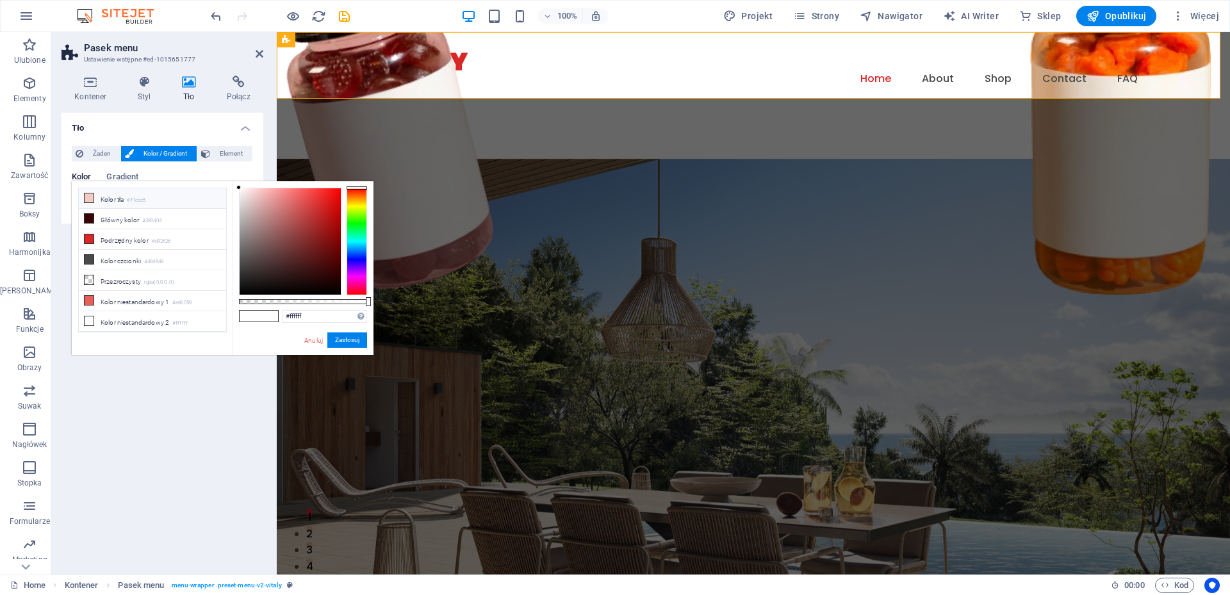
click at [107, 206] on li "Kolor tła #f1ccc5" at bounding box center [152, 198] width 147 height 21
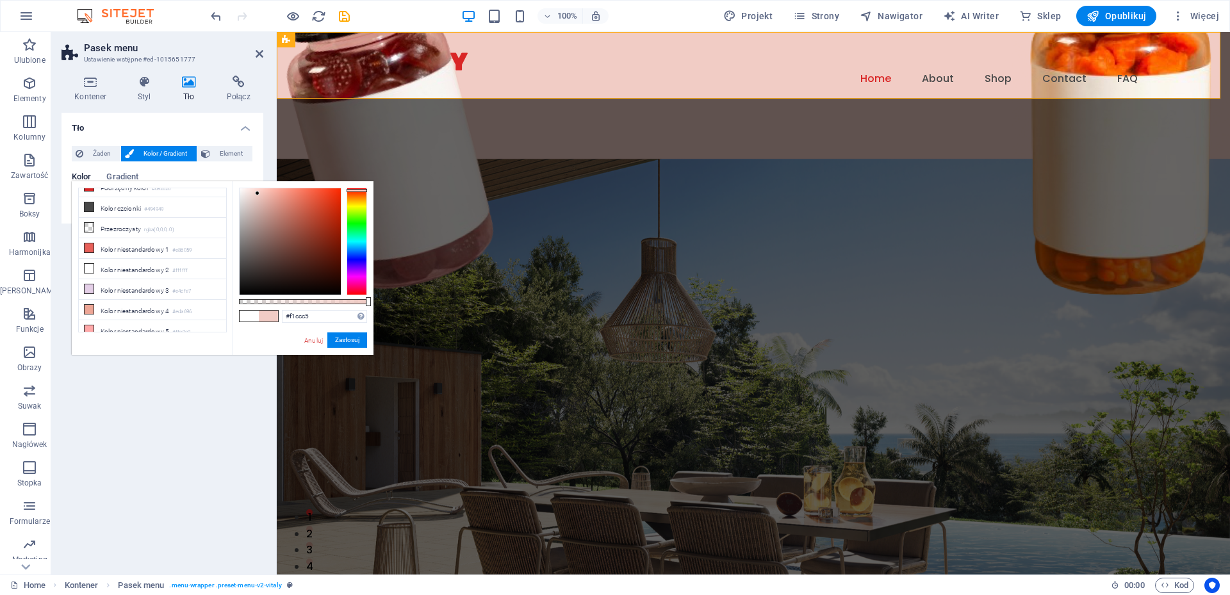
scroll to position [55, 0]
click at [143, 325] on li "Kolor niestandardowy 5 #ffa9a9" at bounding box center [152, 328] width 147 height 21
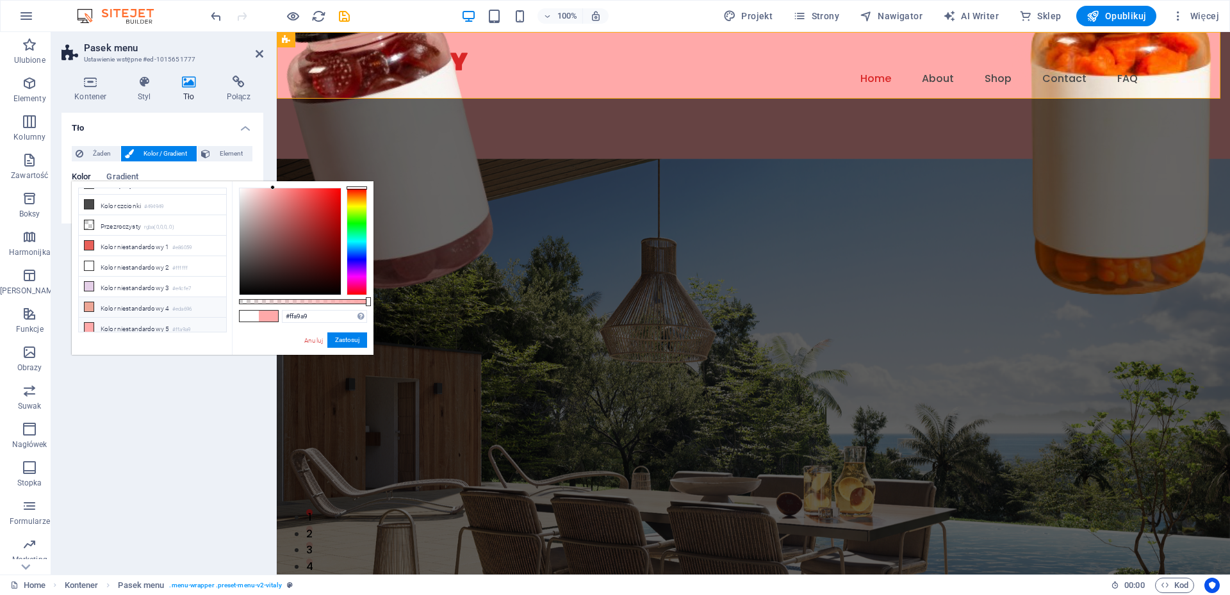
click at [150, 300] on li "Kolor niestandardowy 4 #eda696" at bounding box center [152, 307] width 147 height 21
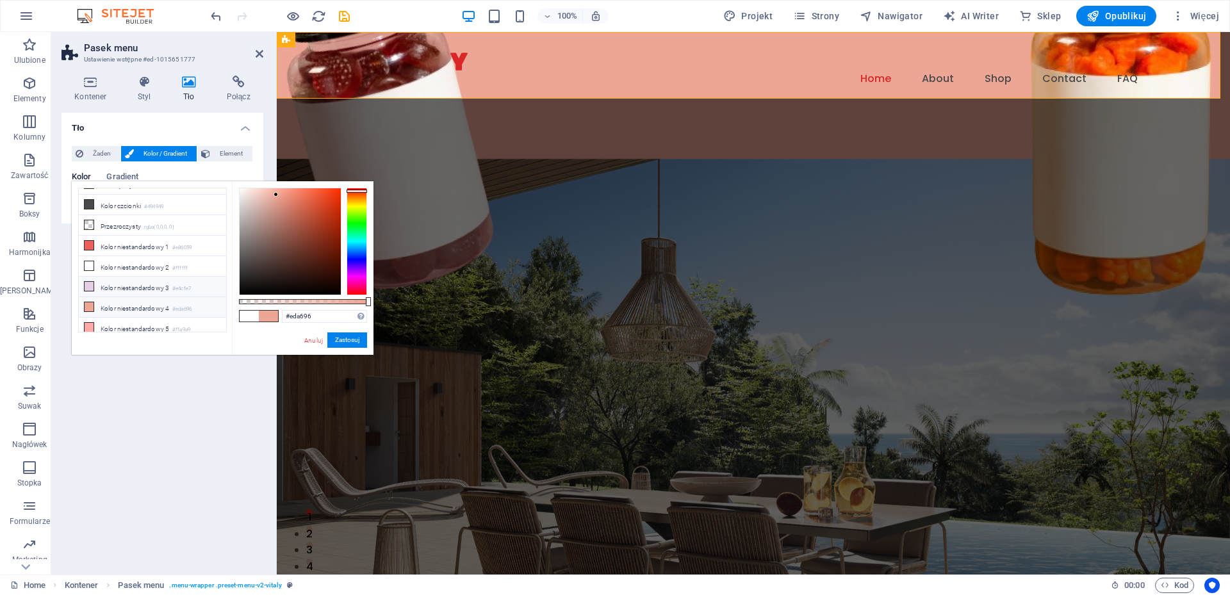
click at [118, 277] on li "Kolor niestandardowy 3 #e4cfe7" at bounding box center [152, 287] width 147 height 21
type input "#e4cfe7"
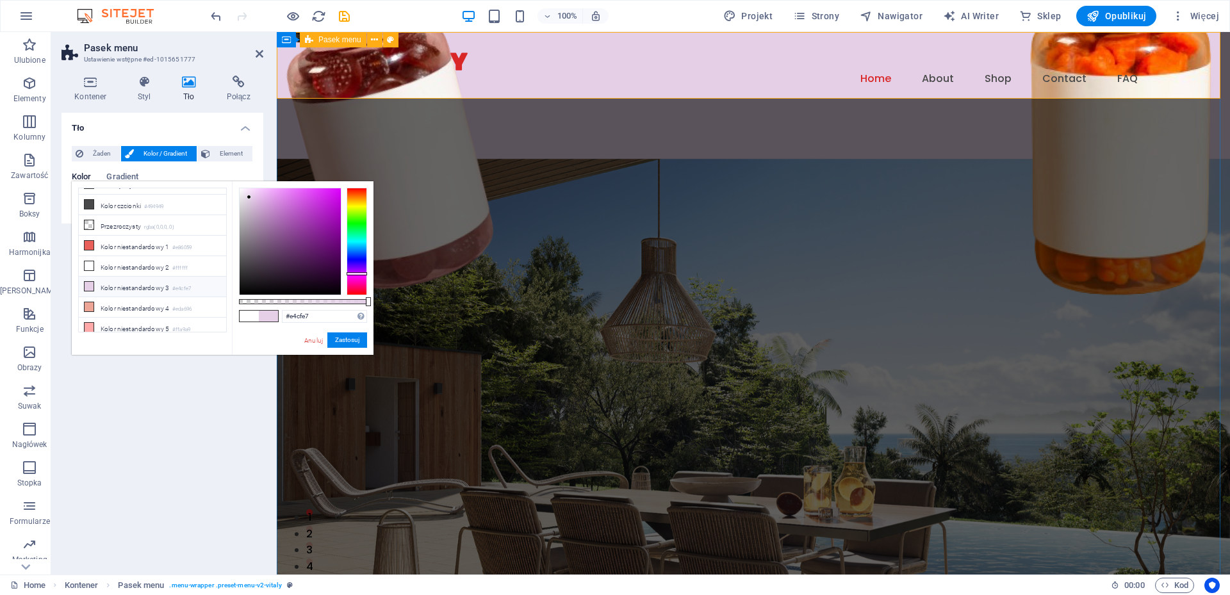
click at [642, 74] on div "Menu Home About Shop Contact FAQ Shop Now" at bounding box center [754, 95] width 954 height 127
click at [790, 180] on figure at bounding box center [754, 414] width 954 height 511
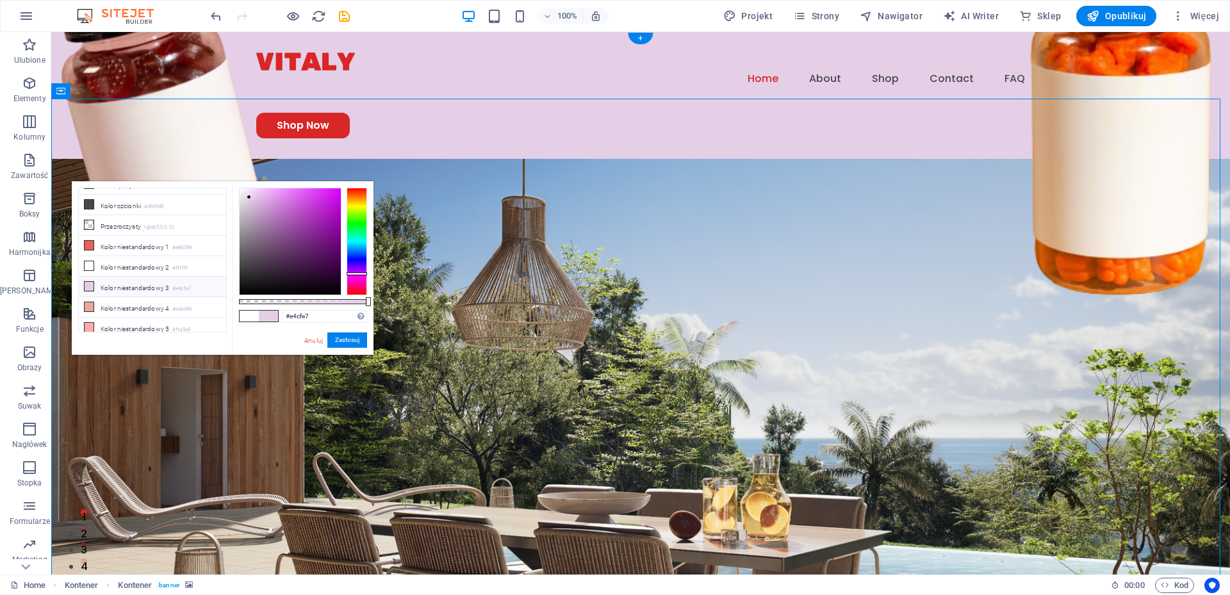
click at [522, 220] on figure at bounding box center [640, 414] width 1179 height 511
click at [991, 241] on figure at bounding box center [640, 414] width 1179 height 511
click at [346, 340] on button "Zastosuj" at bounding box center [347, 340] width 40 height 15
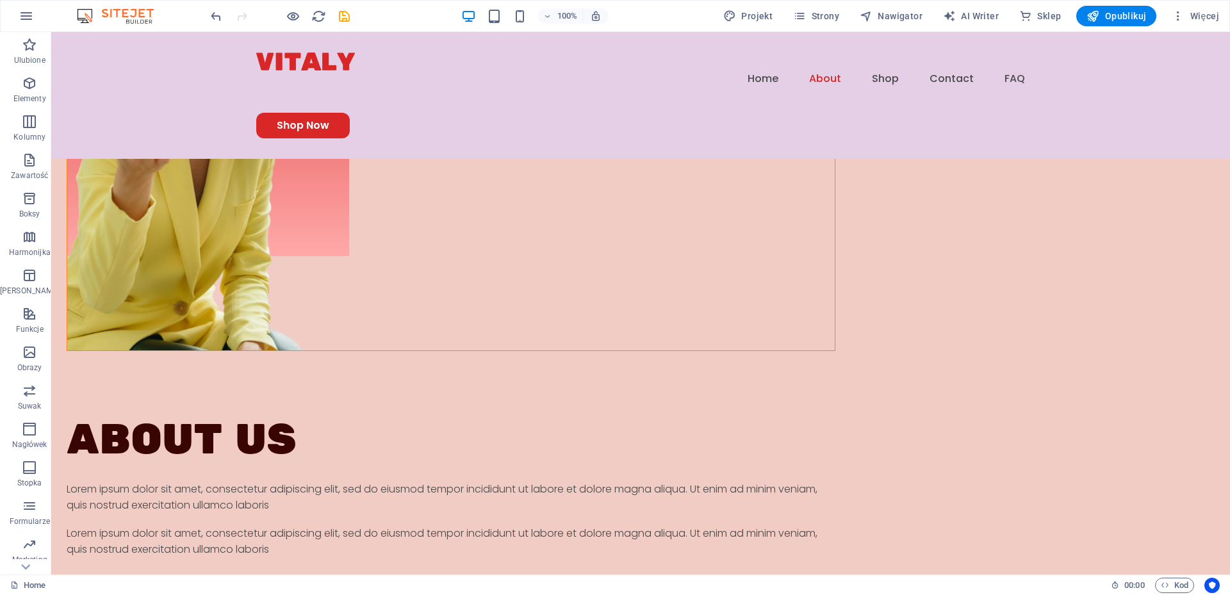
scroll to position [1037, 0]
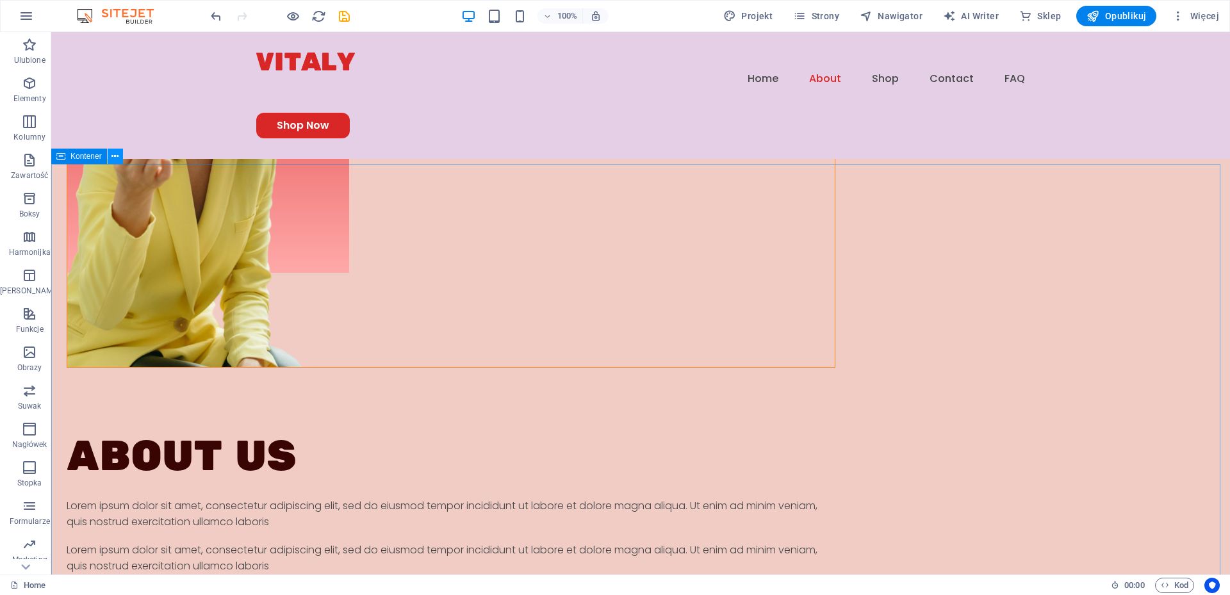
click at [115, 156] on icon at bounding box center [115, 156] width 7 height 13
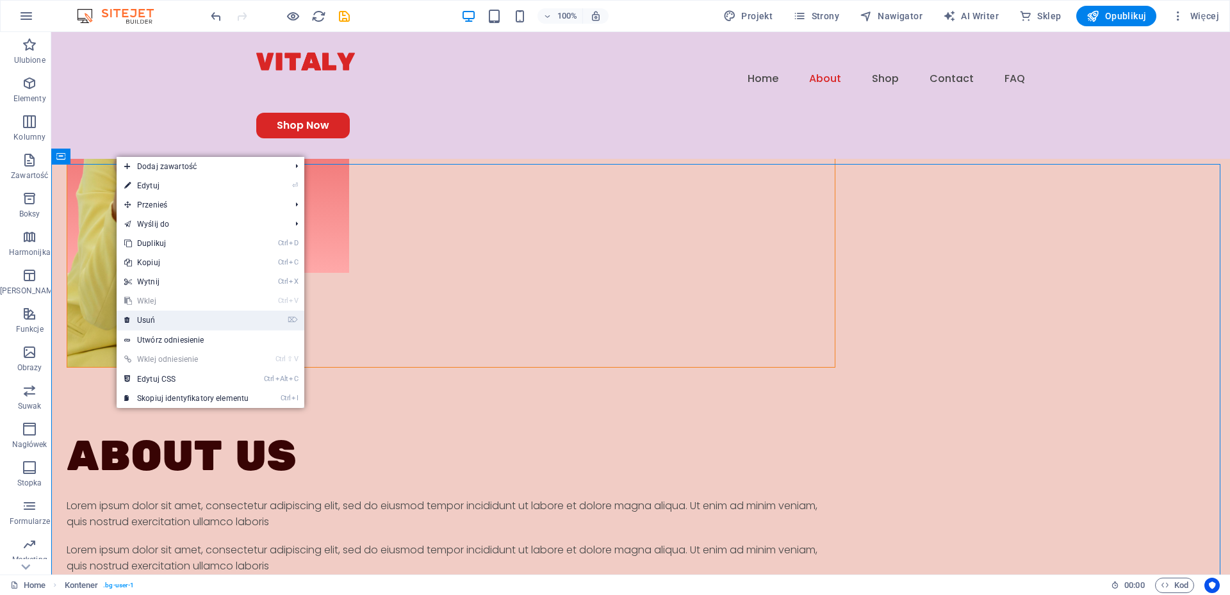
click at [149, 317] on link "⌦ Usuń" at bounding box center [187, 320] width 140 height 19
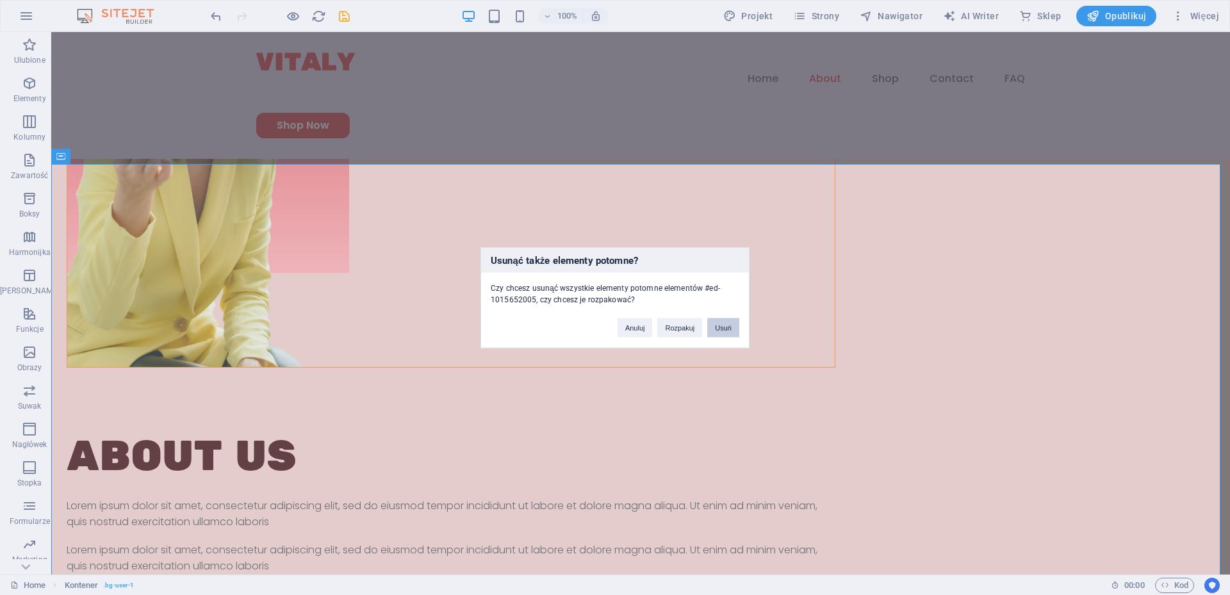
click at [722, 327] on button "Usuń" at bounding box center [724, 327] width 32 height 19
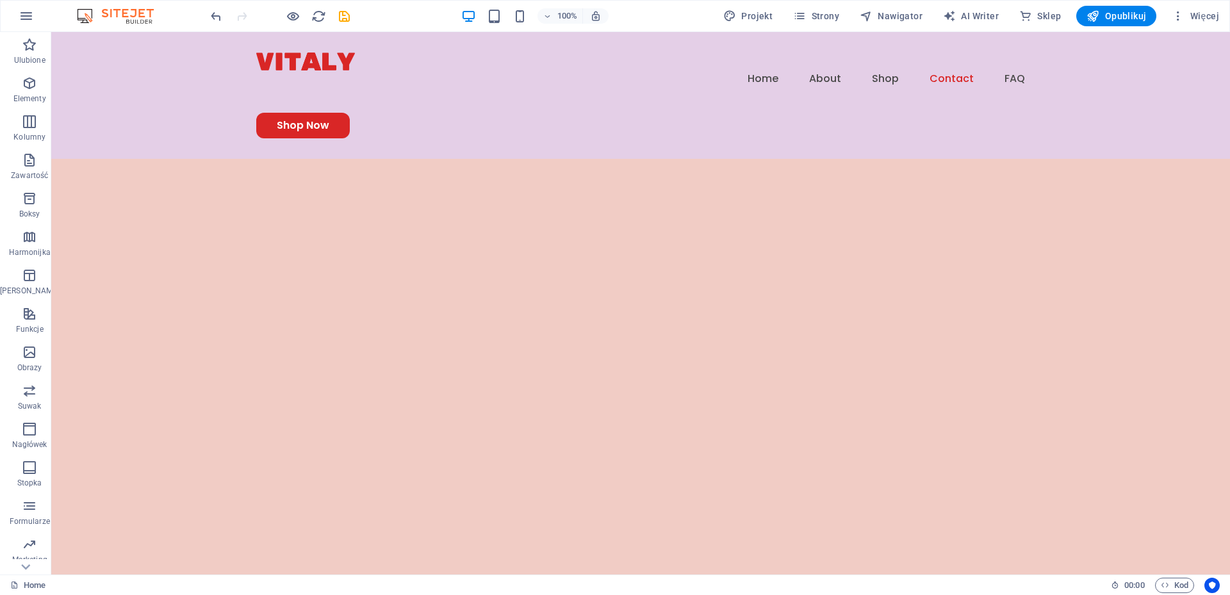
scroll to position [2189, 0]
click at [118, 192] on icon at bounding box center [115, 187] width 7 height 13
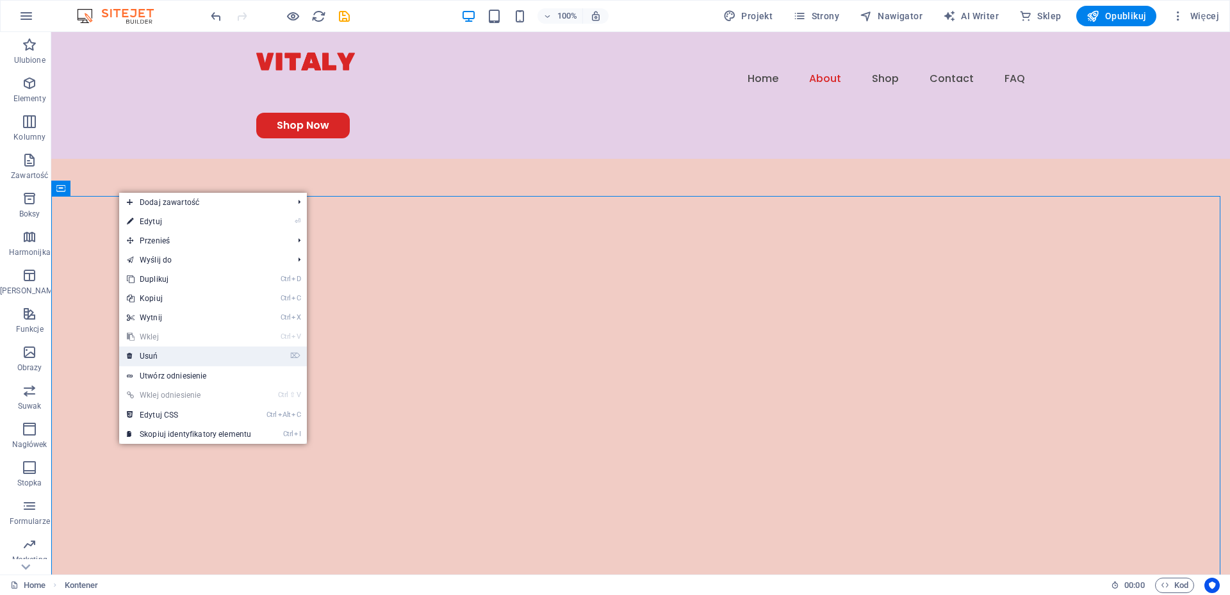
click at [152, 357] on link "⌦ Usuń" at bounding box center [189, 356] width 140 height 19
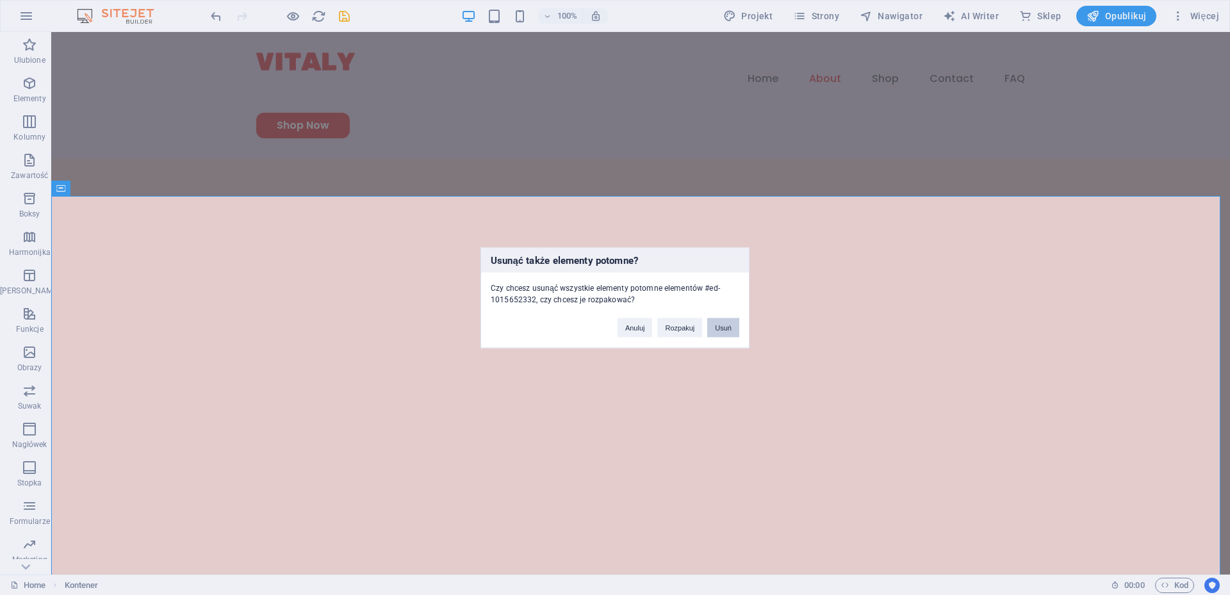
click at [728, 328] on button "Usuń" at bounding box center [724, 327] width 32 height 19
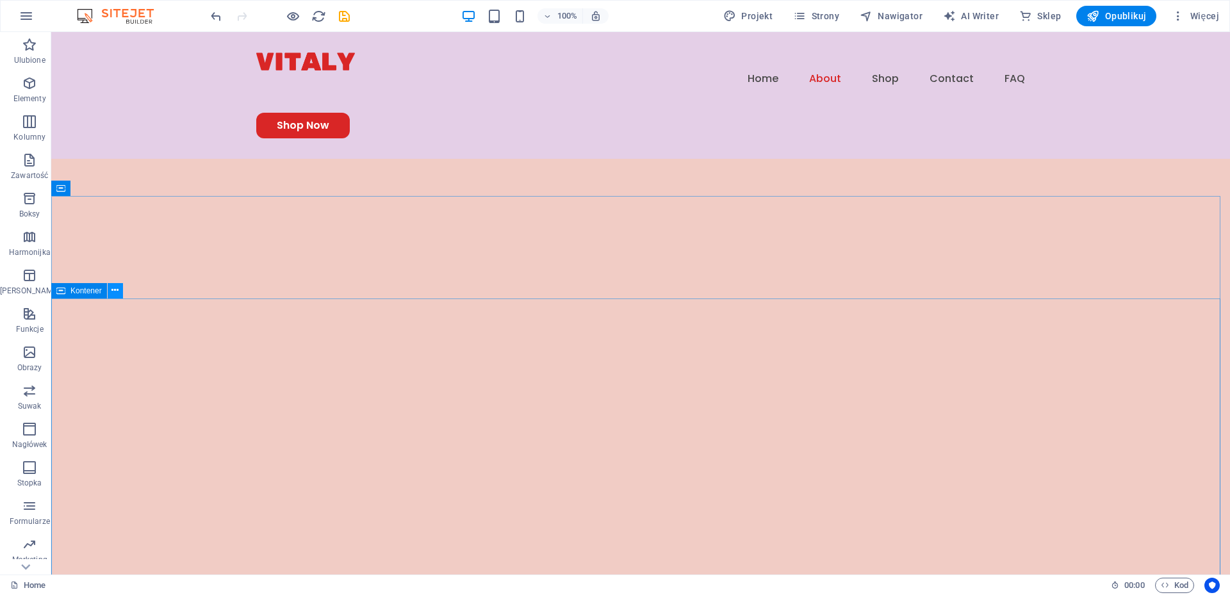
click at [114, 288] on icon at bounding box center [115, 290] width 7 height 13
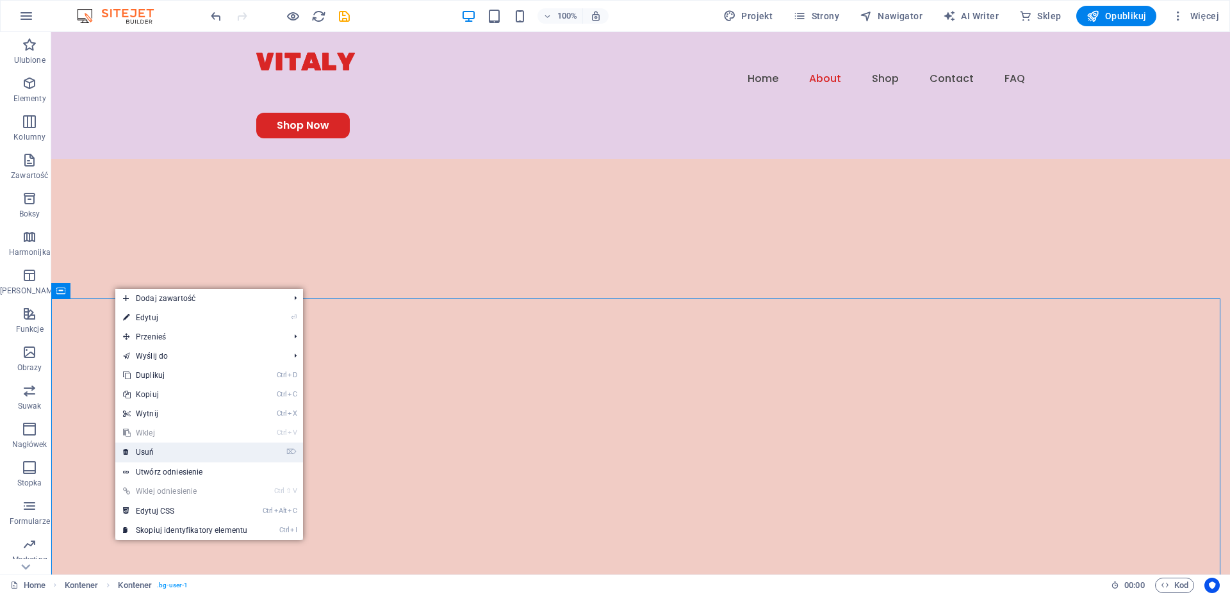
click at [144, 452] on link "⌦ Usuń" at bounding box center [185, 452] width 140 height 19
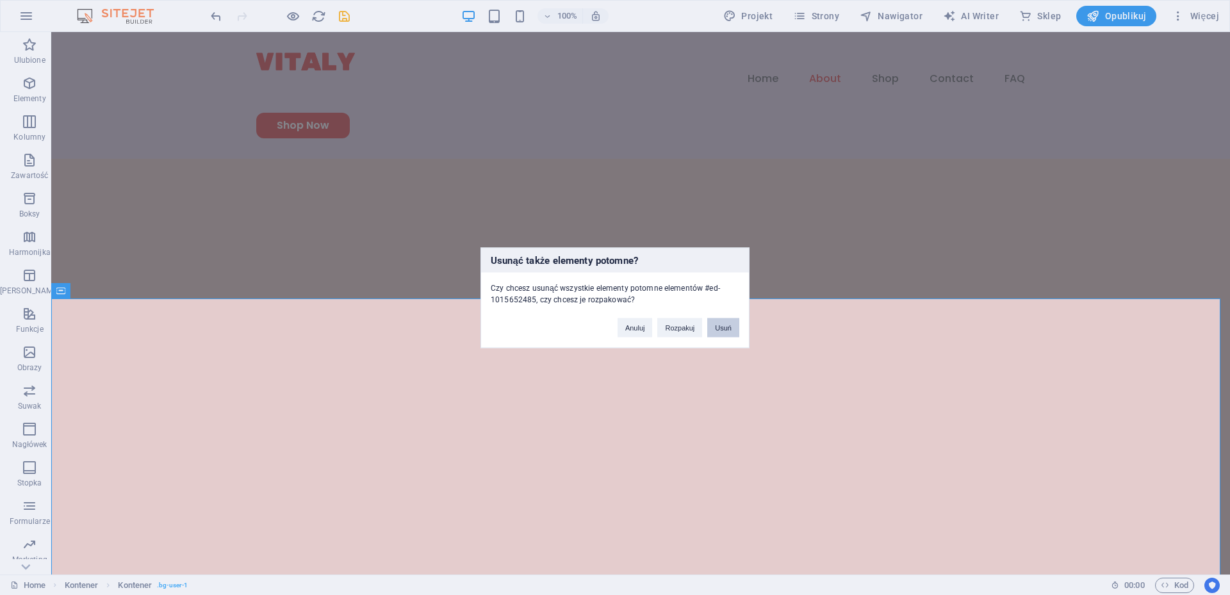
click at [732, 328] on button "Usuń" at bounding box center [724, 327] width 32 height 19
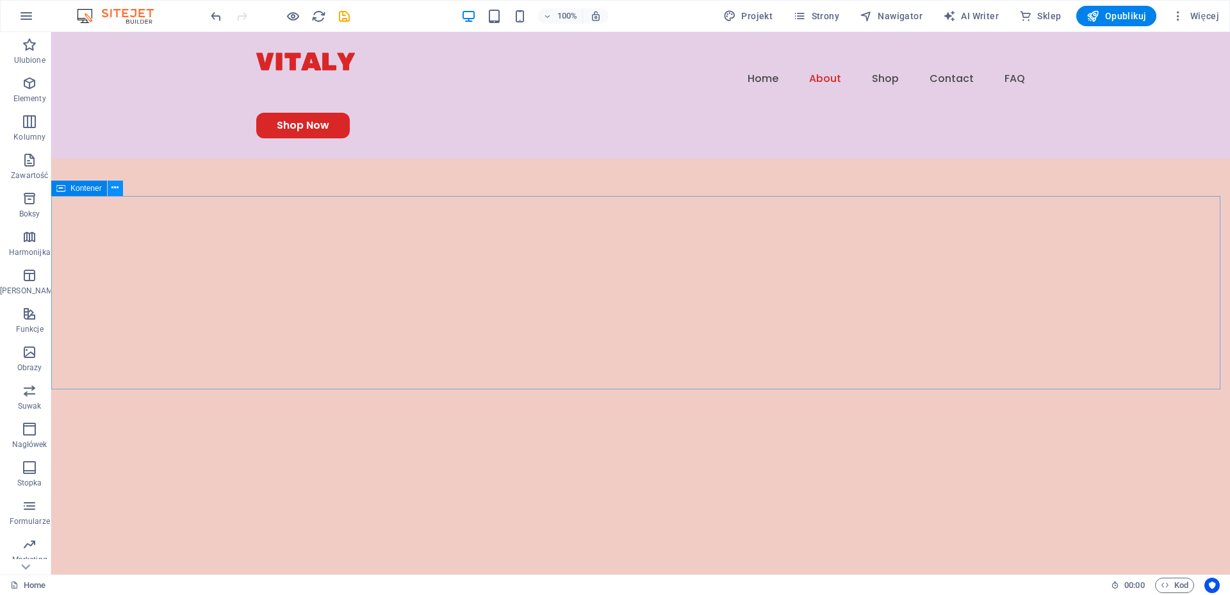
click at [115, 189] on icon at bounding box center [115, 187] width 7 height 13
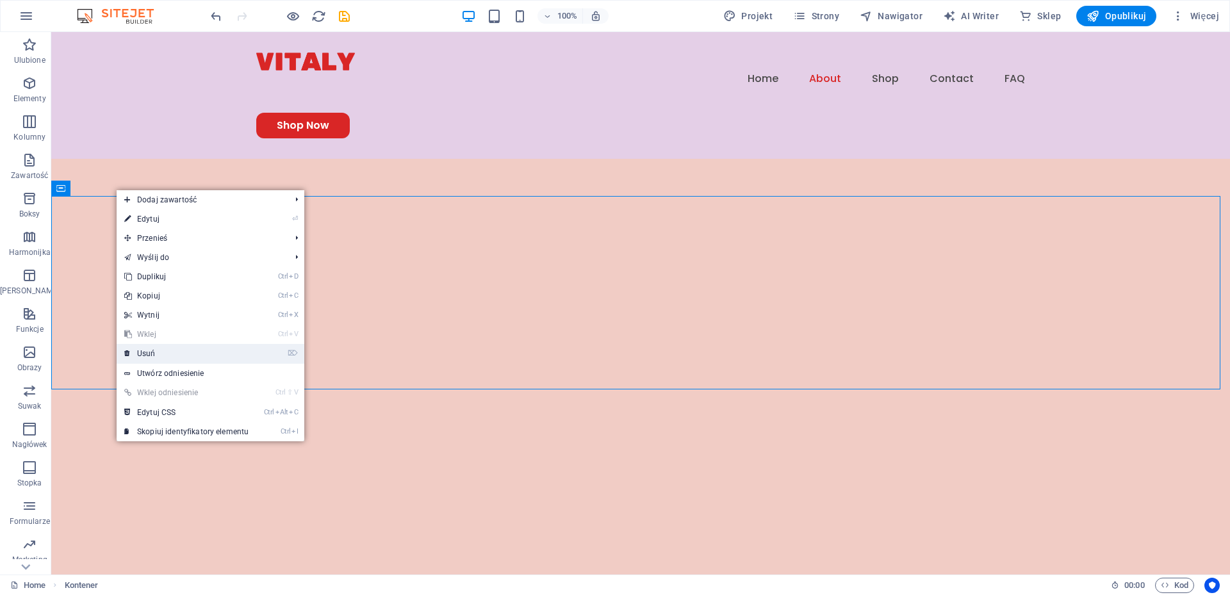
click at [150, 354] on link "⌦ Usuń" at bounding box center [187, 353] width 140 height 19
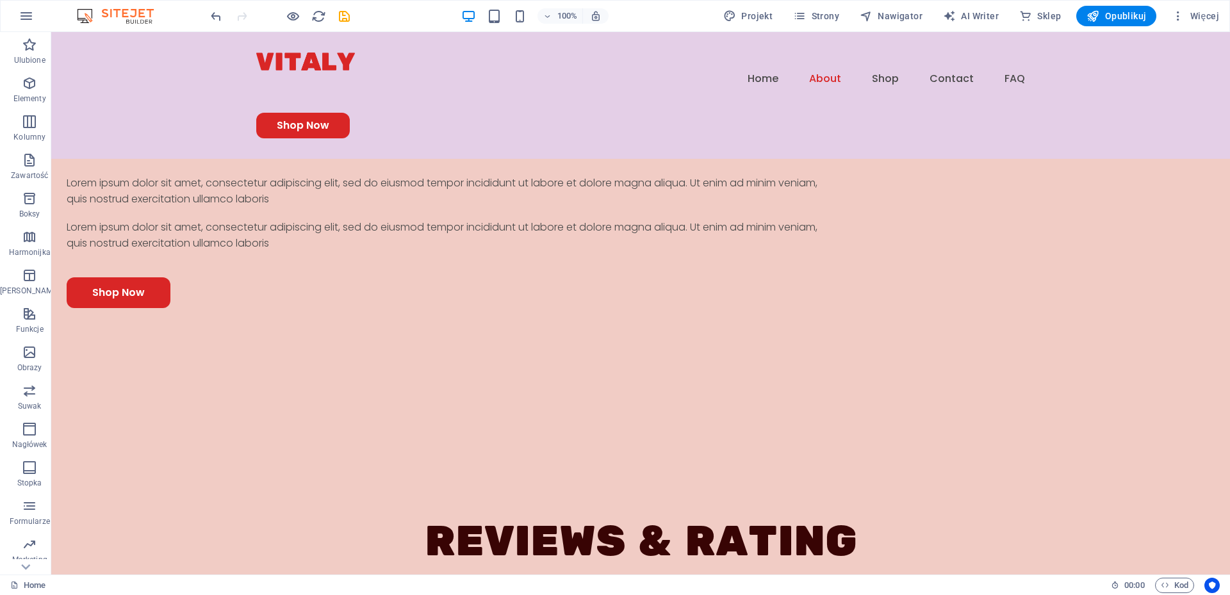
scroll to position [1354, 0]
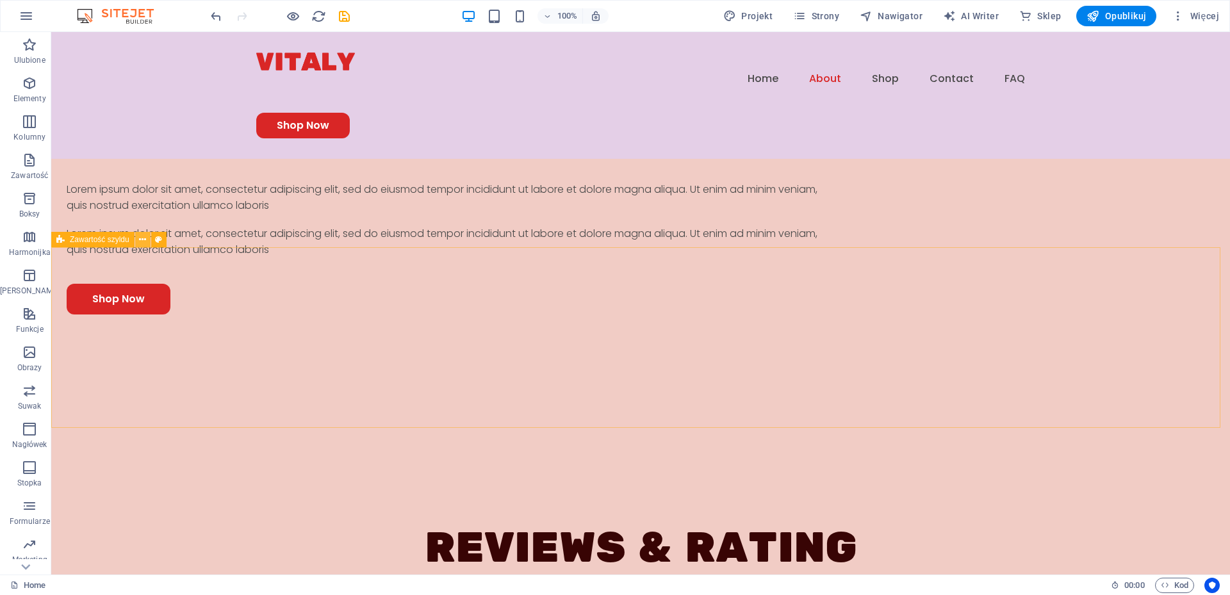
click at [144, 240] on icon at bounding box center [142, 239] width 7 height 13
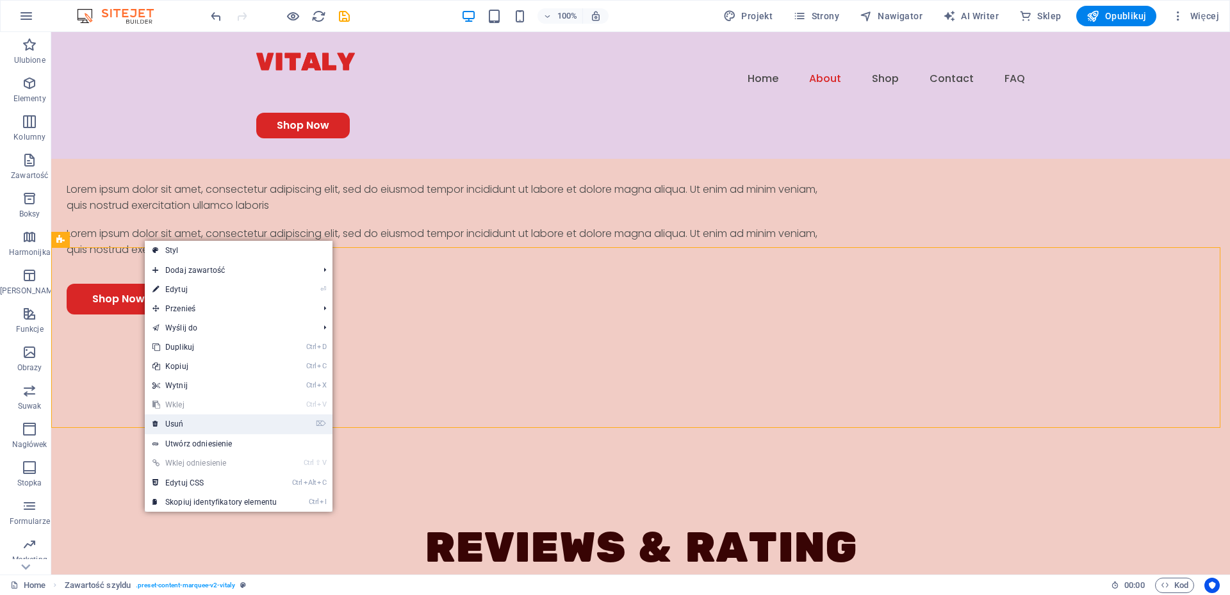
click at [178, 421] on link "⌦ Usuń" at bounding box center [215, 424] width 140 height 19
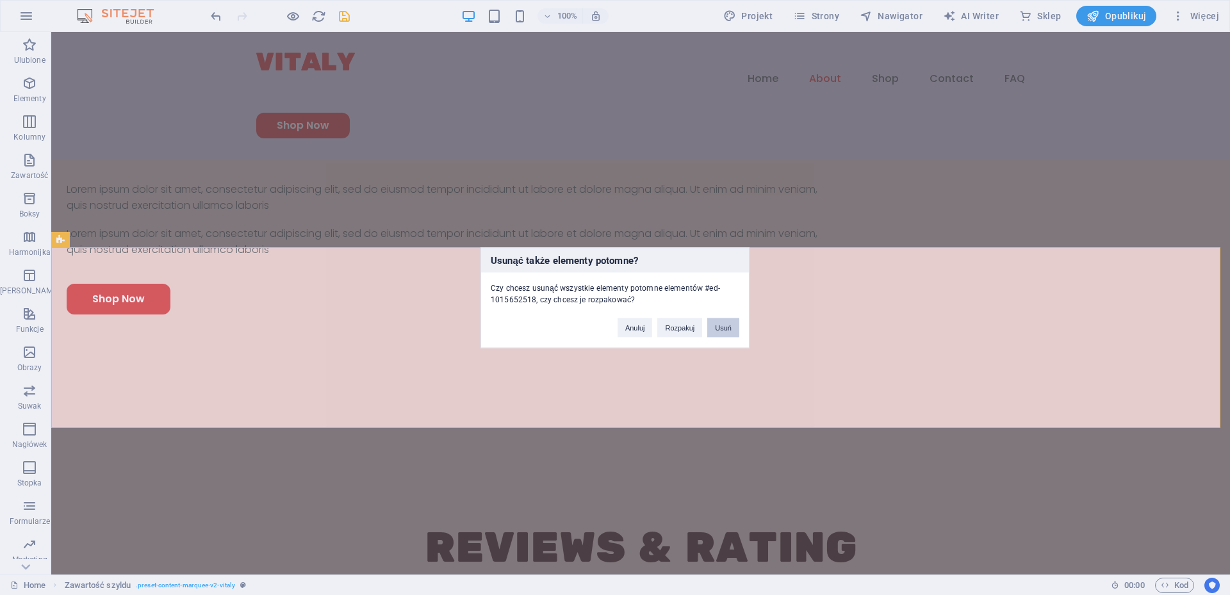
click at [729, 327] on button "Usuń" at bounding box center [724, 327] width 32 height 19
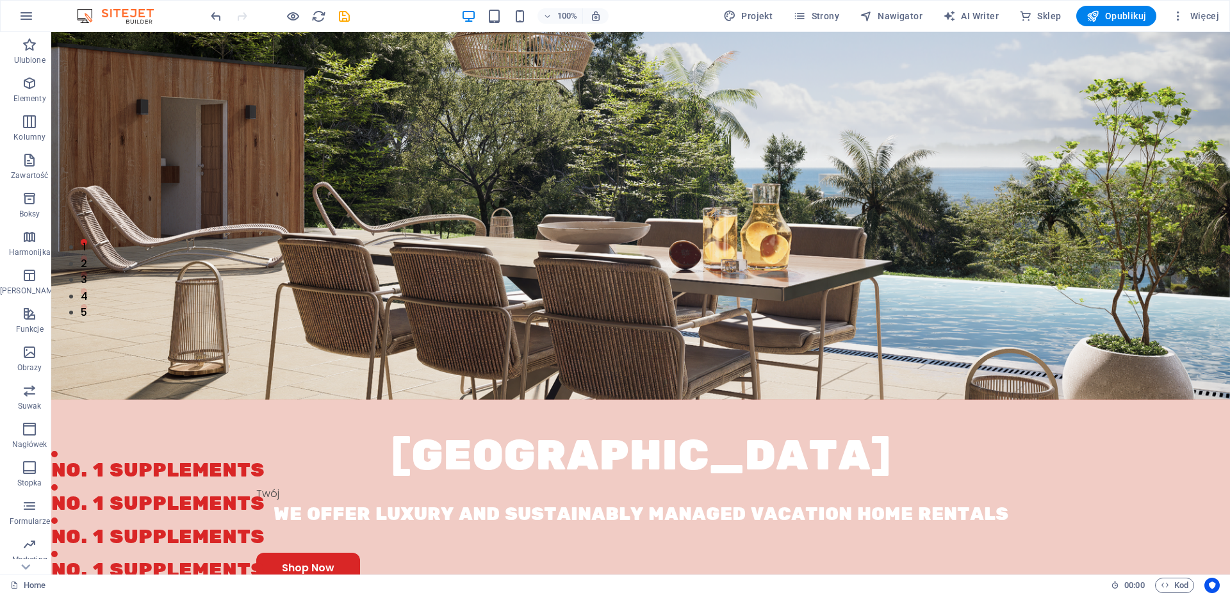
scroll to position [311, 0]
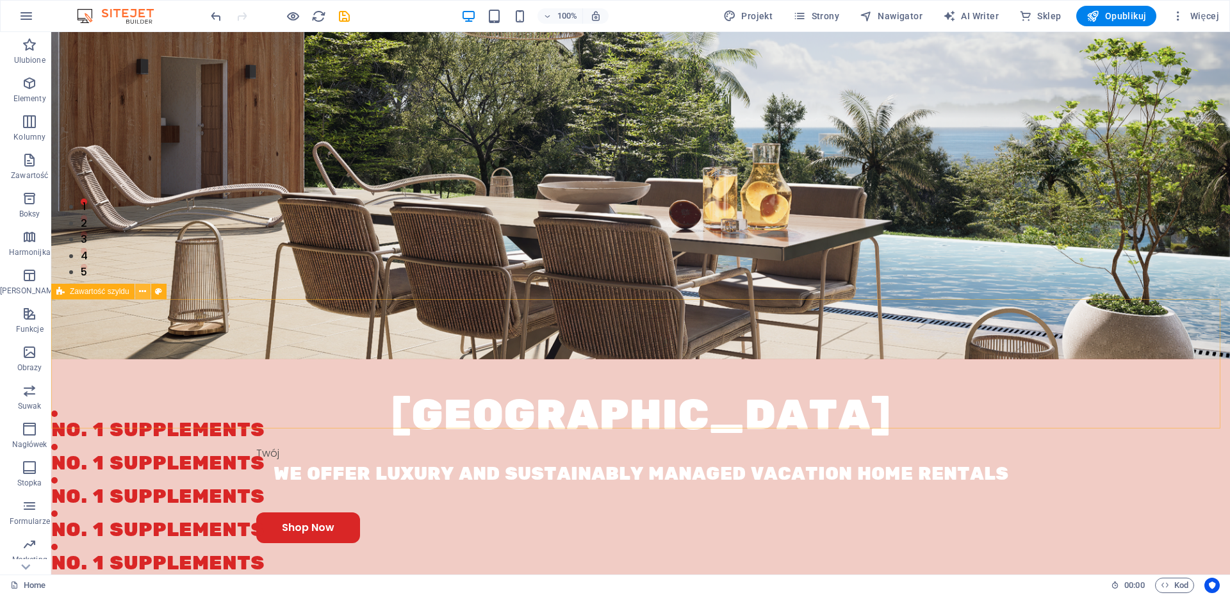
click at [147, 293] on button at bounding box center [142, 291] width 15 height 15
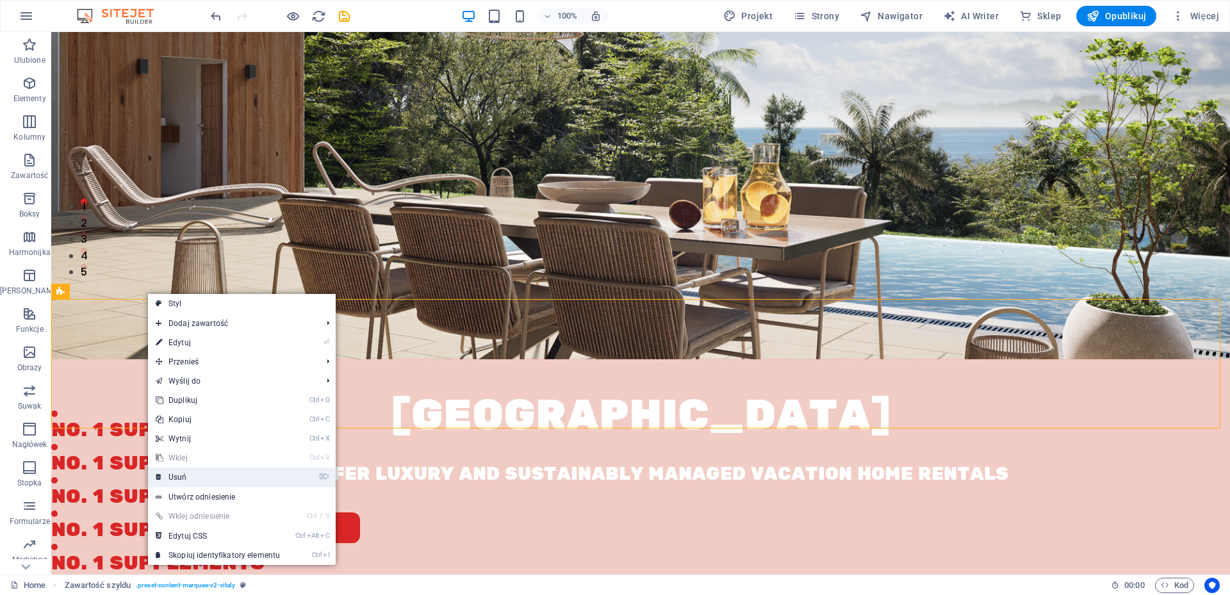
click at [186, 468] on link "⌦ Usuń" at bounding box center [218, 477] width 140 height 19
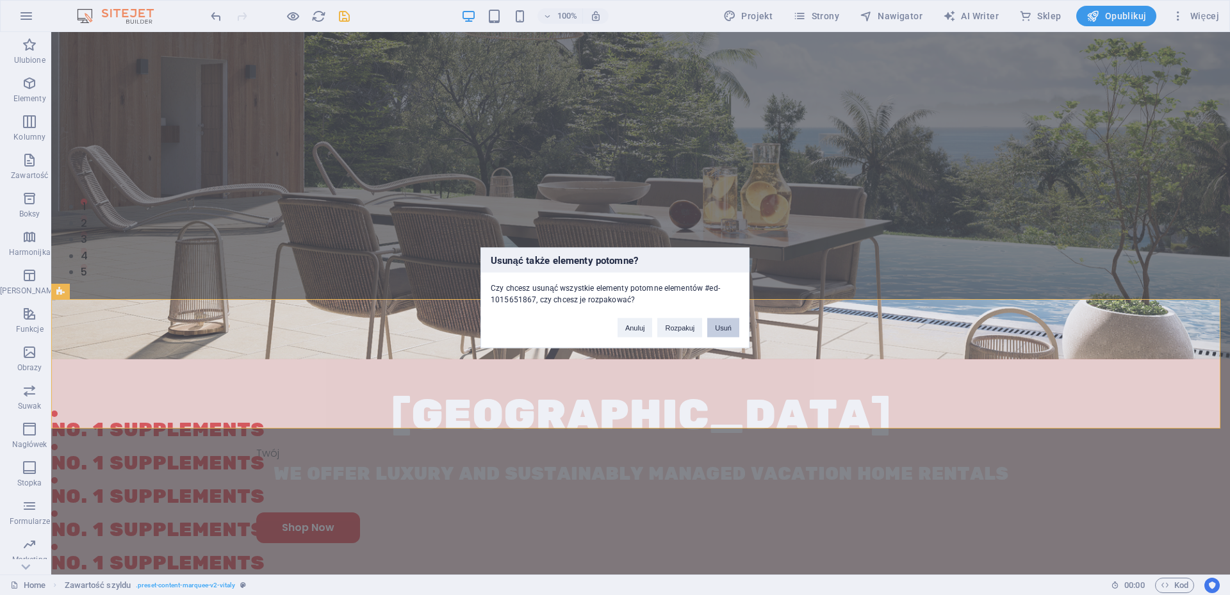
click at [731, 327] on button "Usuń" at bounding box center [724, 327] width 32 height 19
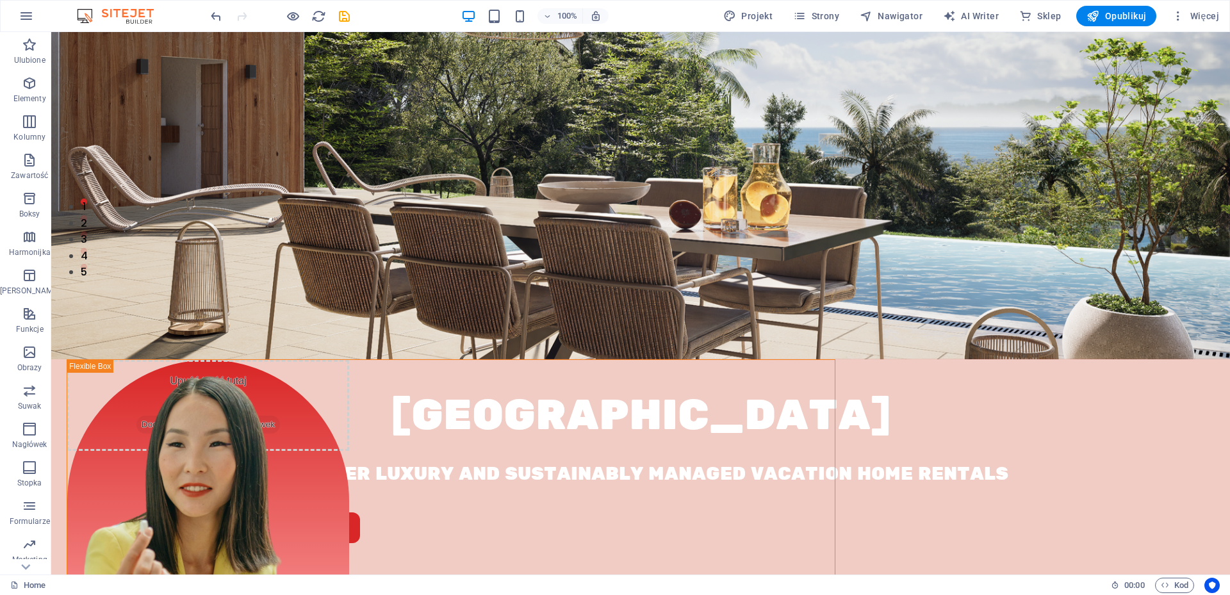
scroll to position [0, 0]
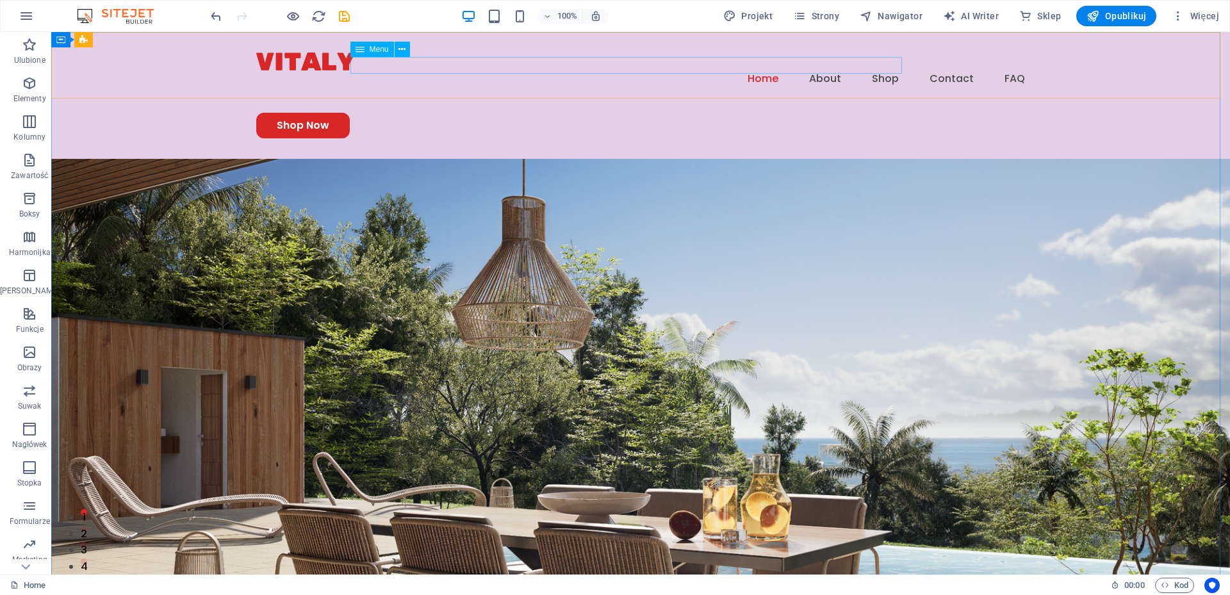
click at [377, 47] on span "Menu" at bounding box center [379, 50] width 19 height 8
click at [403, 48] on icon at bounding box center [402, 49] width 7 height 13
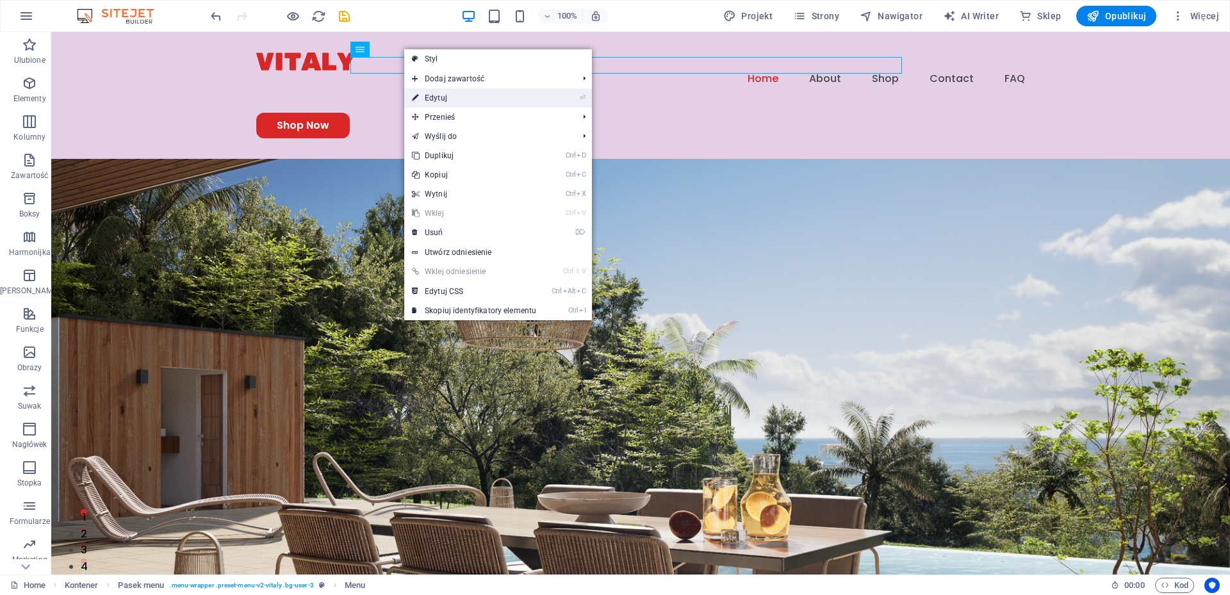
click at [447, 97] on link "⏎ Edytuj" at bounding box center [474, 97] width 140 height 19
select select "1"
select select
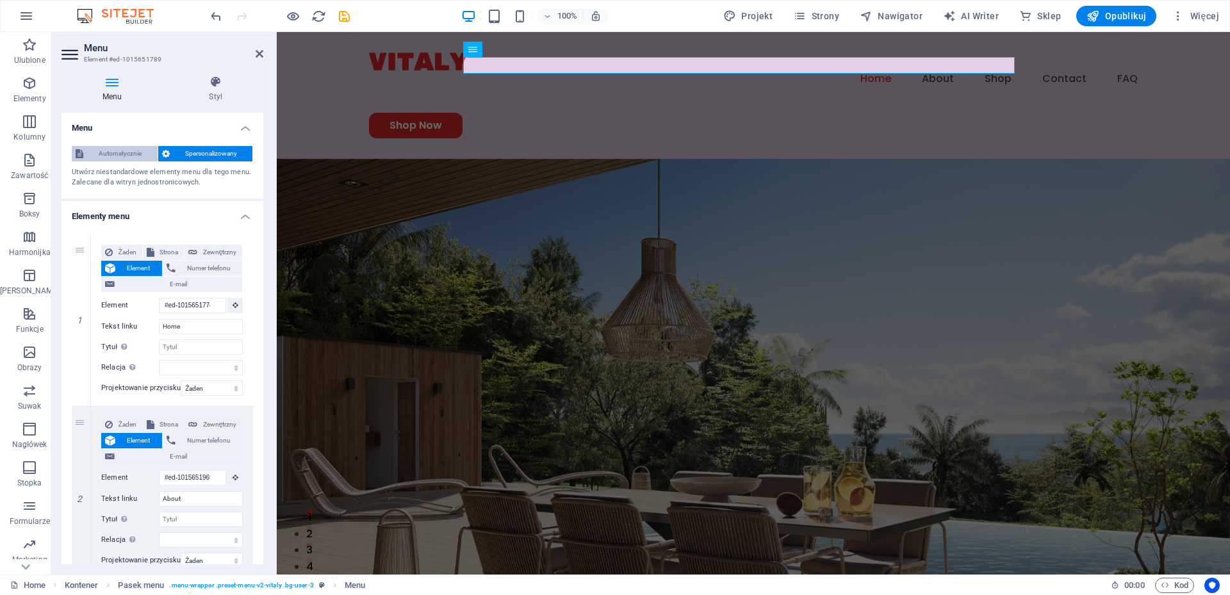
click at [118, 153] on span "Automatycznie" at bounding box center [120, 153] width 67 height 15
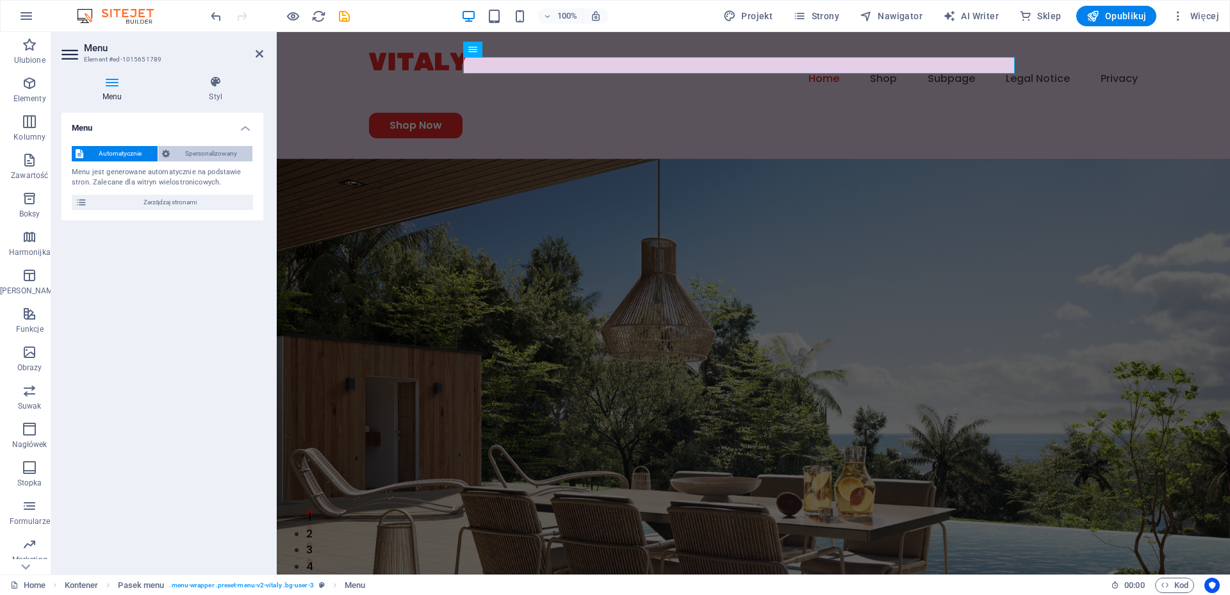
click at [199, 151] on span "Spersonalizowany" at bounding box center [212, 153] width 76 height 15
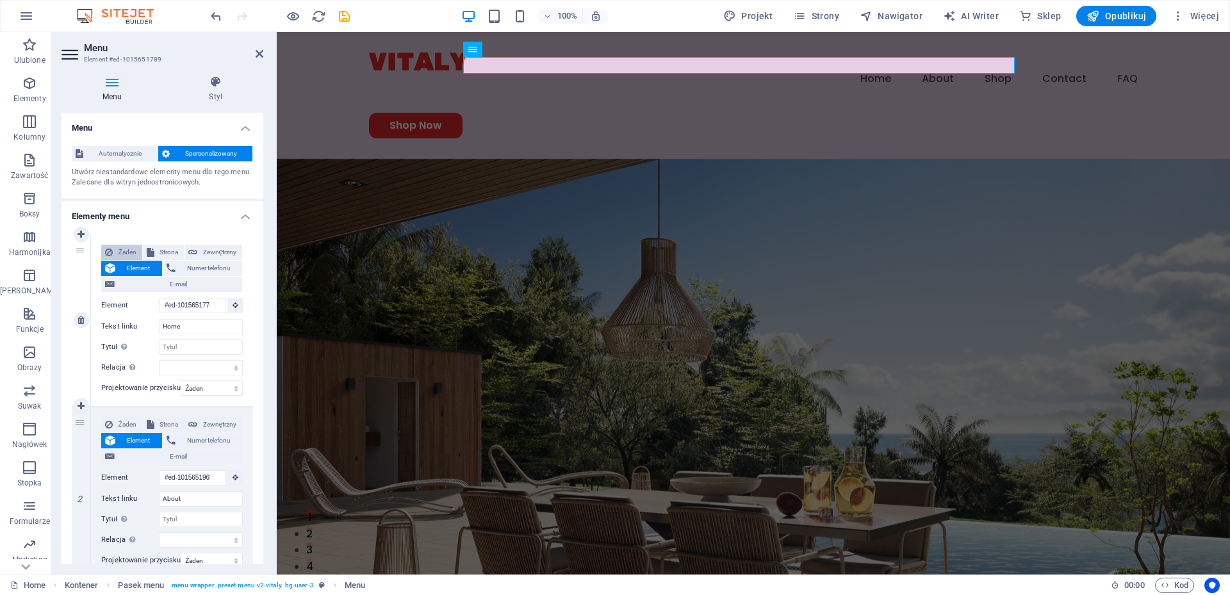
click at [122, 245] on span "Żaden" at bounding box center [128, 252] width 22 height 15
select select
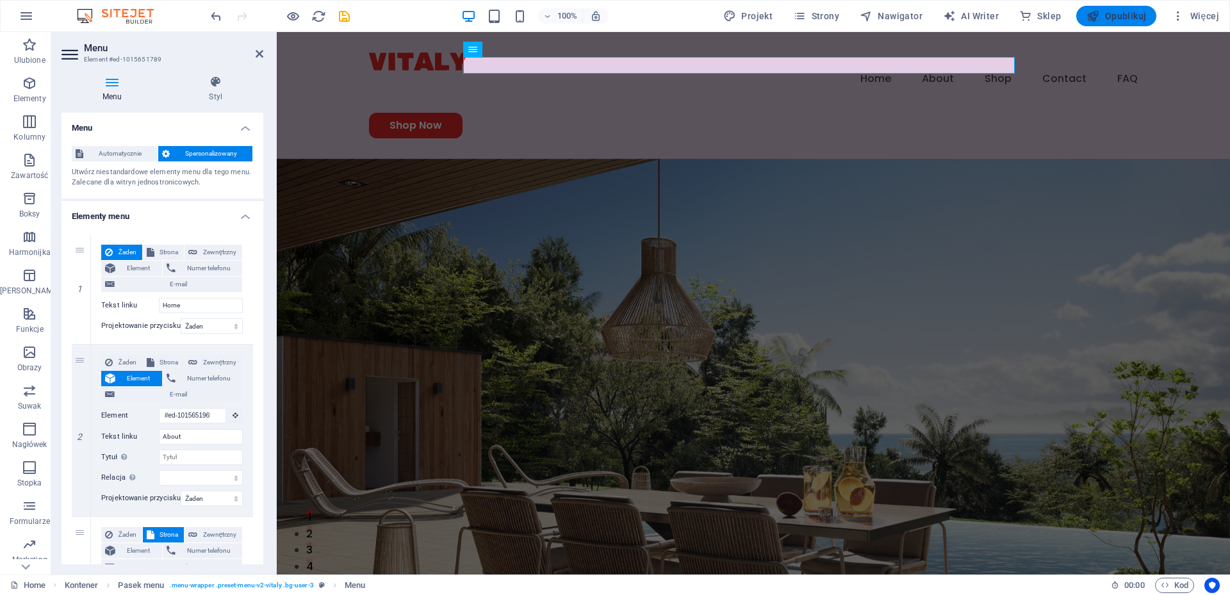
click at [1127, 15] on span "Opublikuj" at bounding box center [1117, 16] width 60 height 13
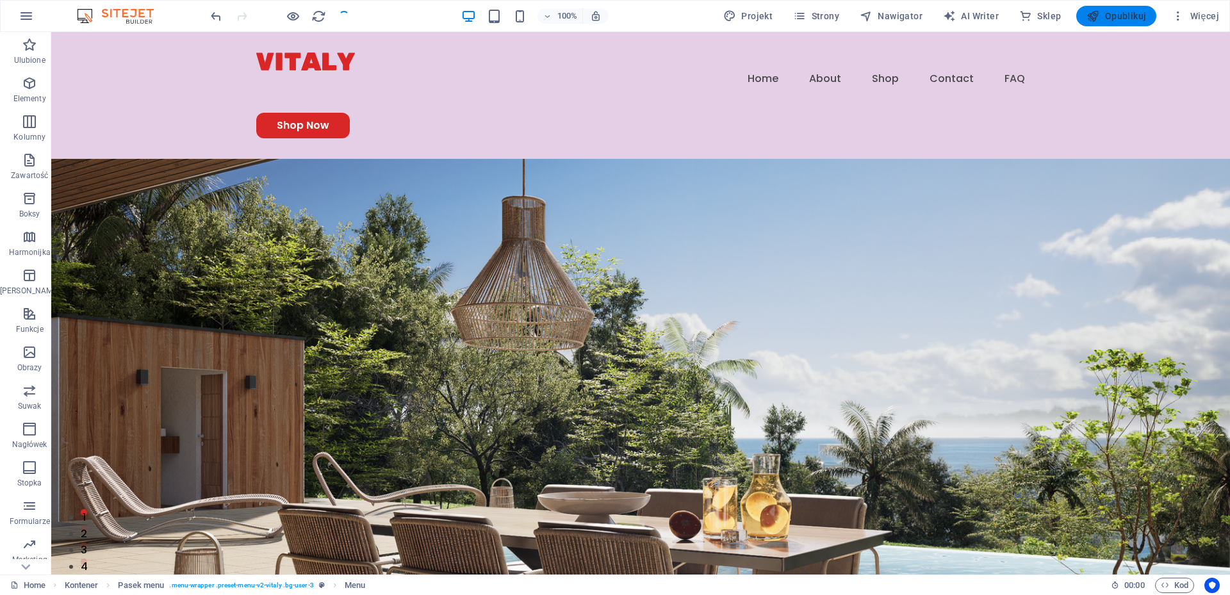
checkbox input "false"
click at [1127, 15] on span "Opublikuj" at bounding box center [1117, 16] width 60 height 13
